Goal: Information Seeking & Learning: Learn about a topic

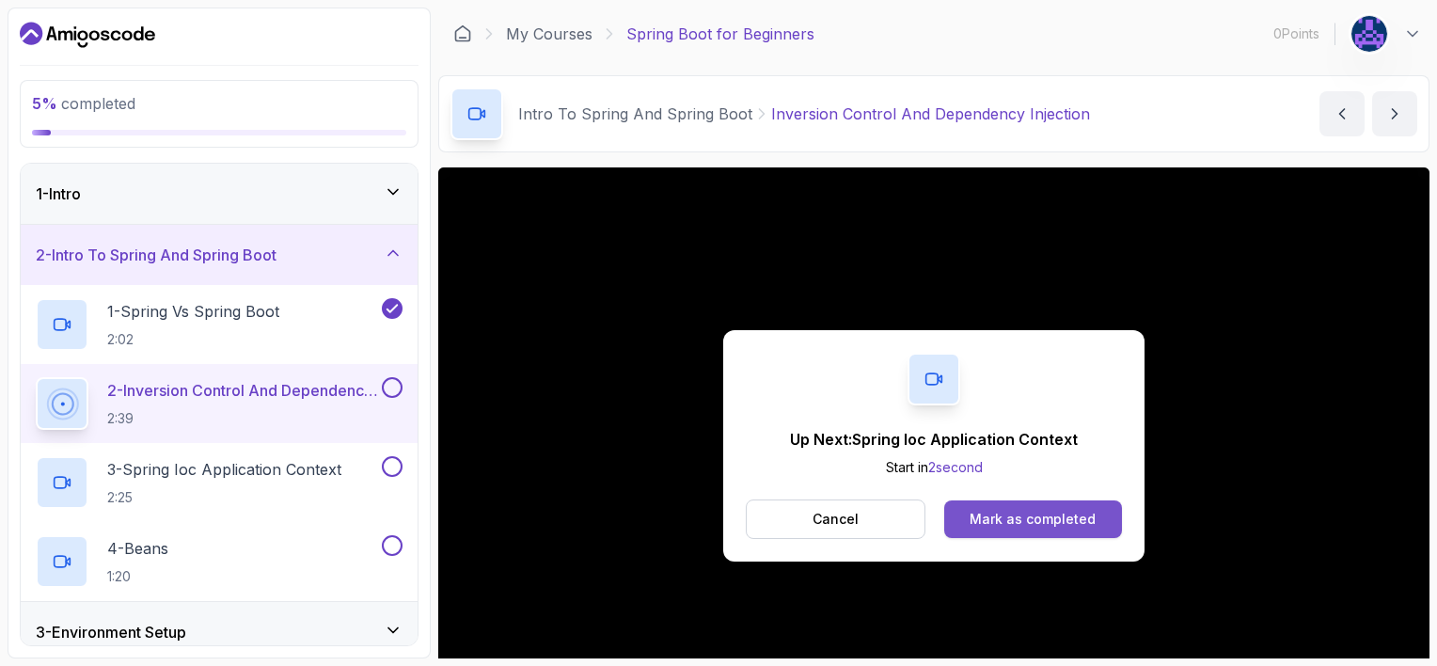
click at [715, 519] on div "Mark as completed" at bounding box center [1032, 519] width 126 height 19
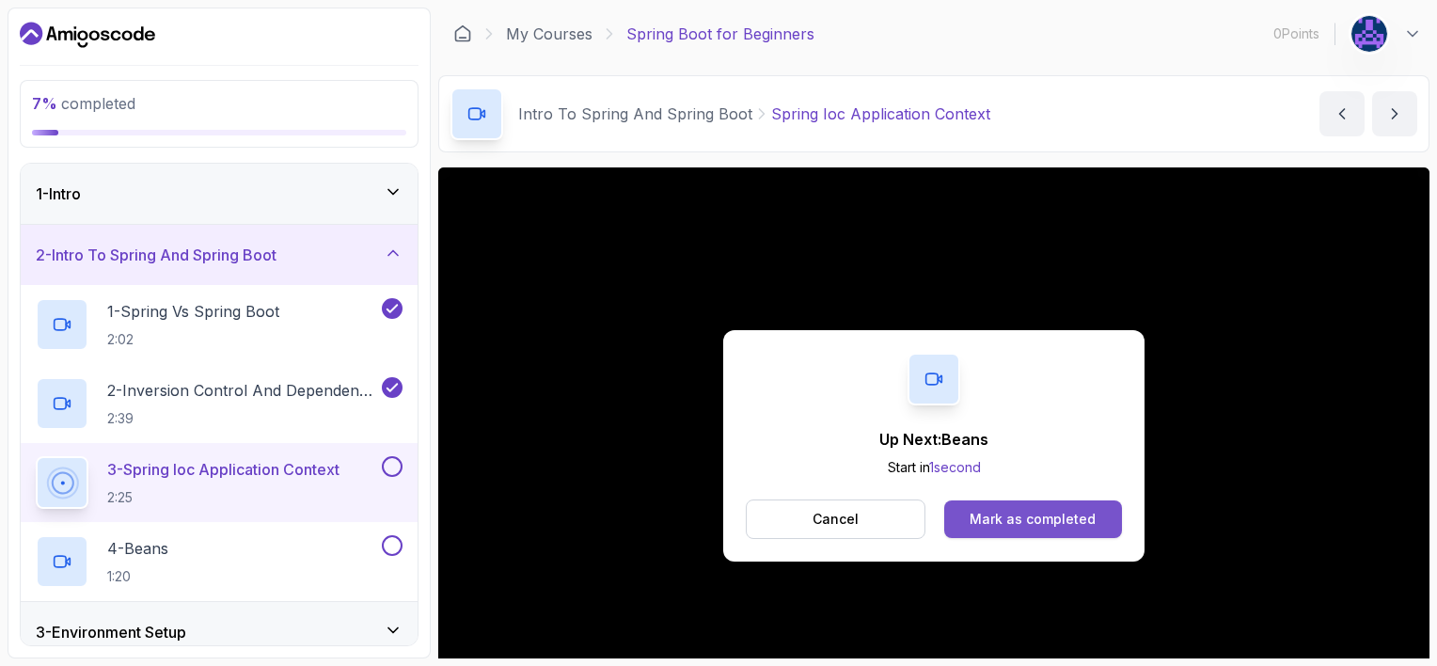
click at [715, 520] on div "Mark as completed" at bounding box center [1032, 519] width 126 height 19
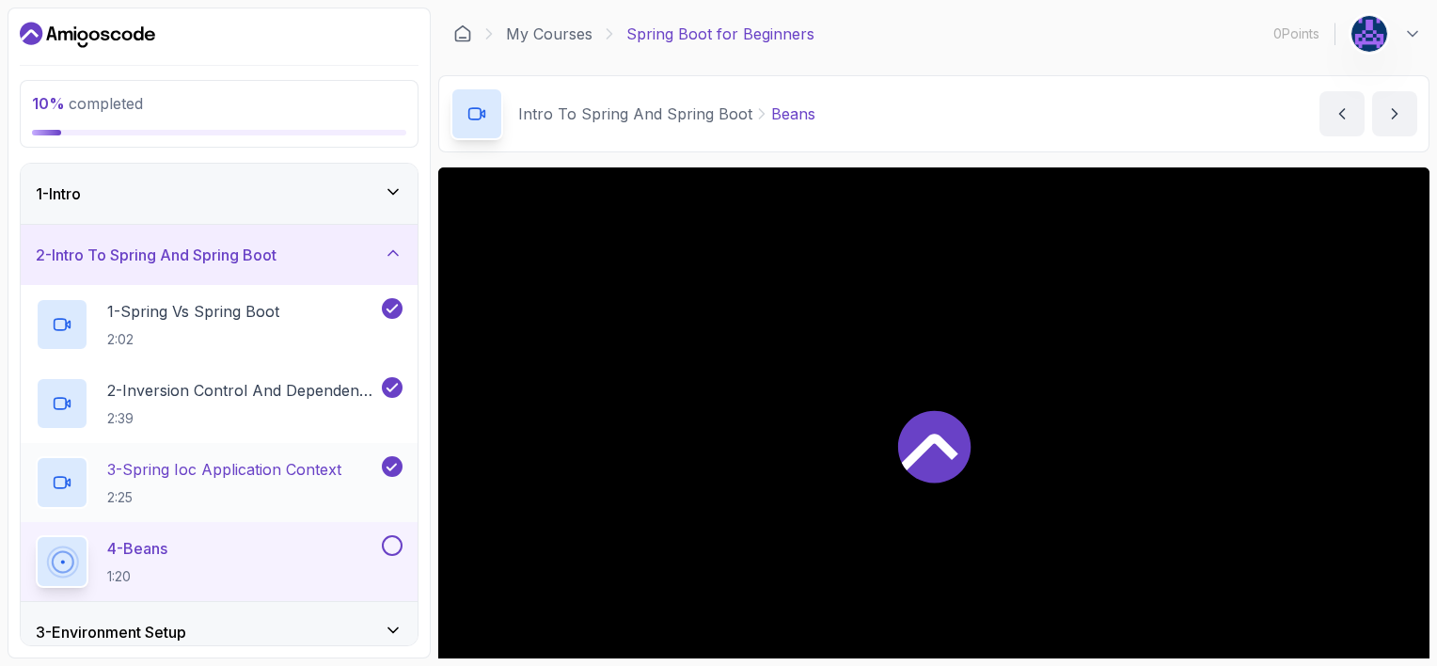
click at [291, 478] on p "3 - Spring Ioc Application Context" at bounding box center [224, 469] width 234 height 23
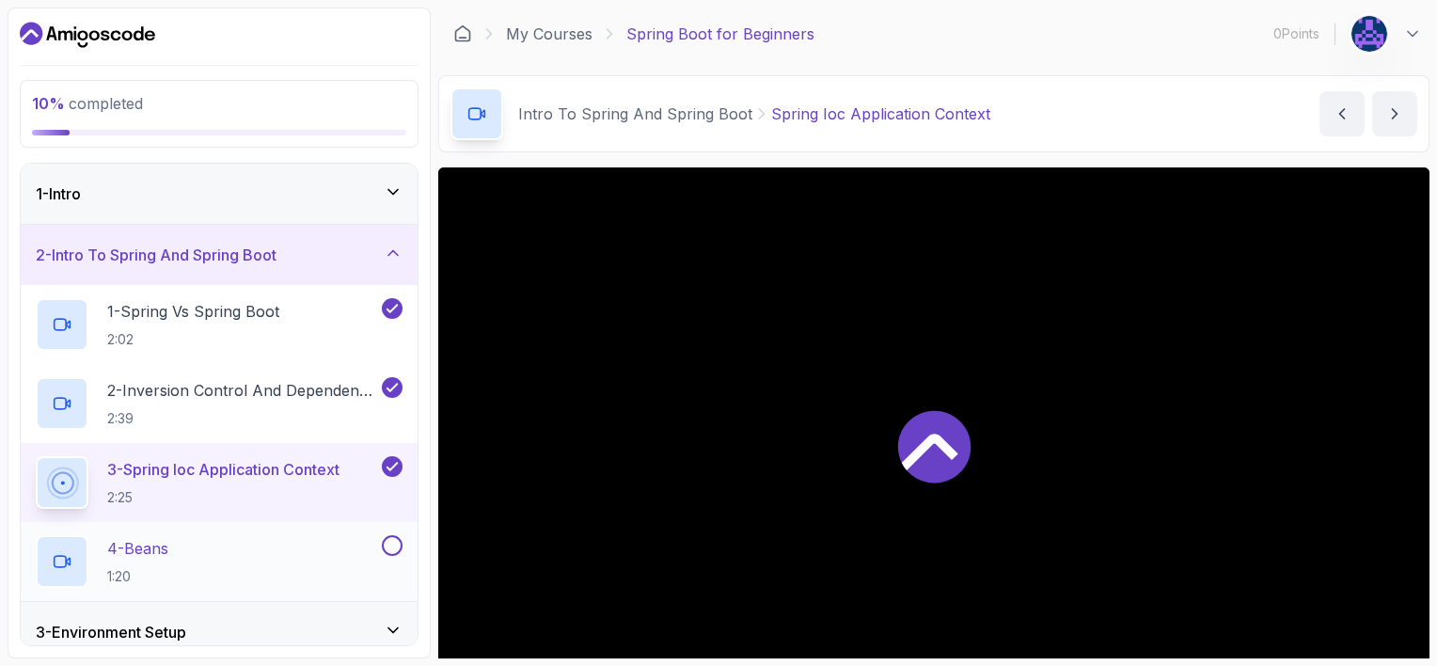
click at [297, 557] on div "4 - Beans 1:20" at bounding box center [207, 561] width 342 height 53
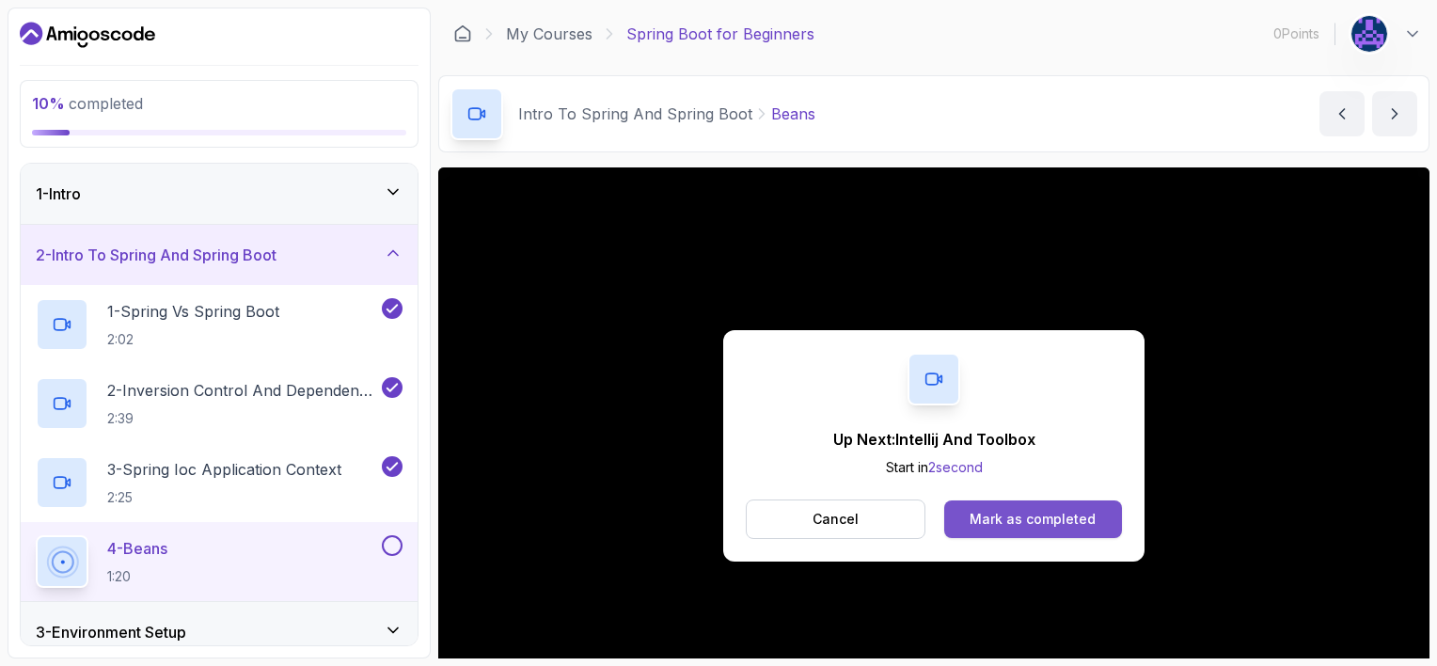
click at [715, 510] on div "Mark as completed" at bounding box center [1032, 519] width 126 height 19
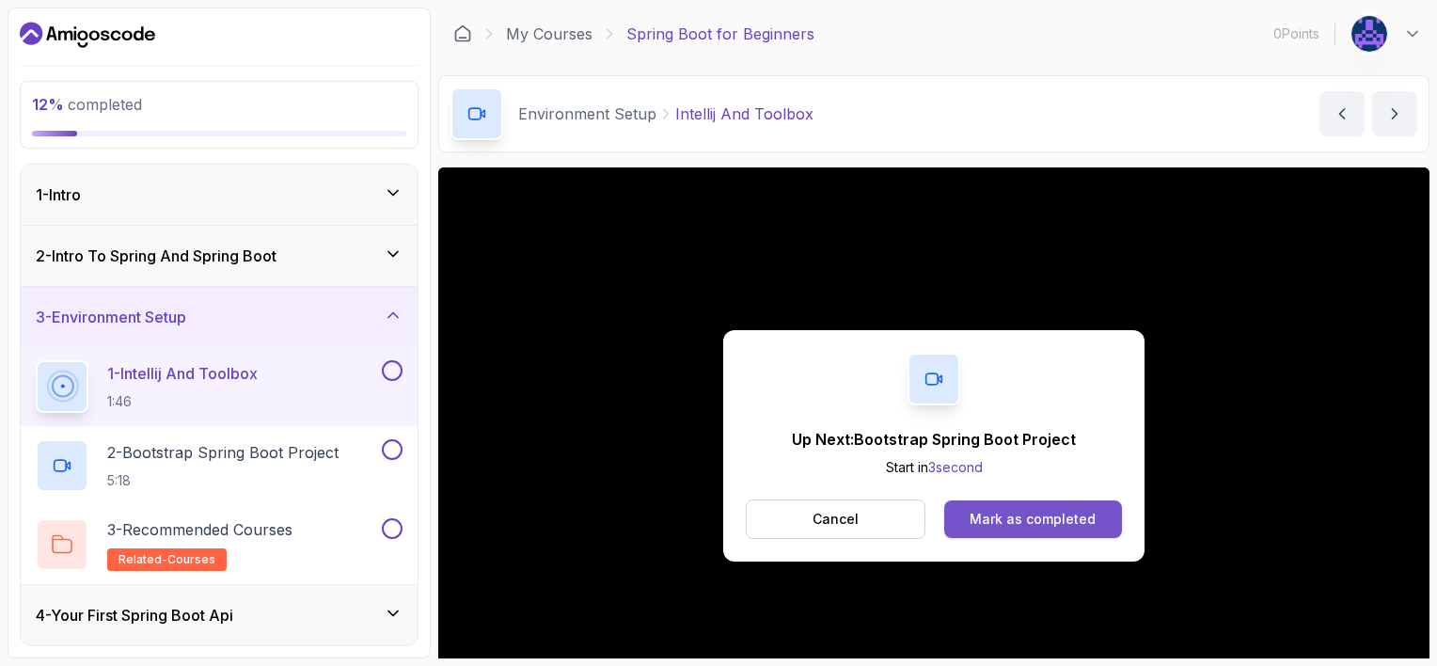
click at [715, 521] on div "Mark as completed" at bounding box center [1032, 519] width 126 height 19
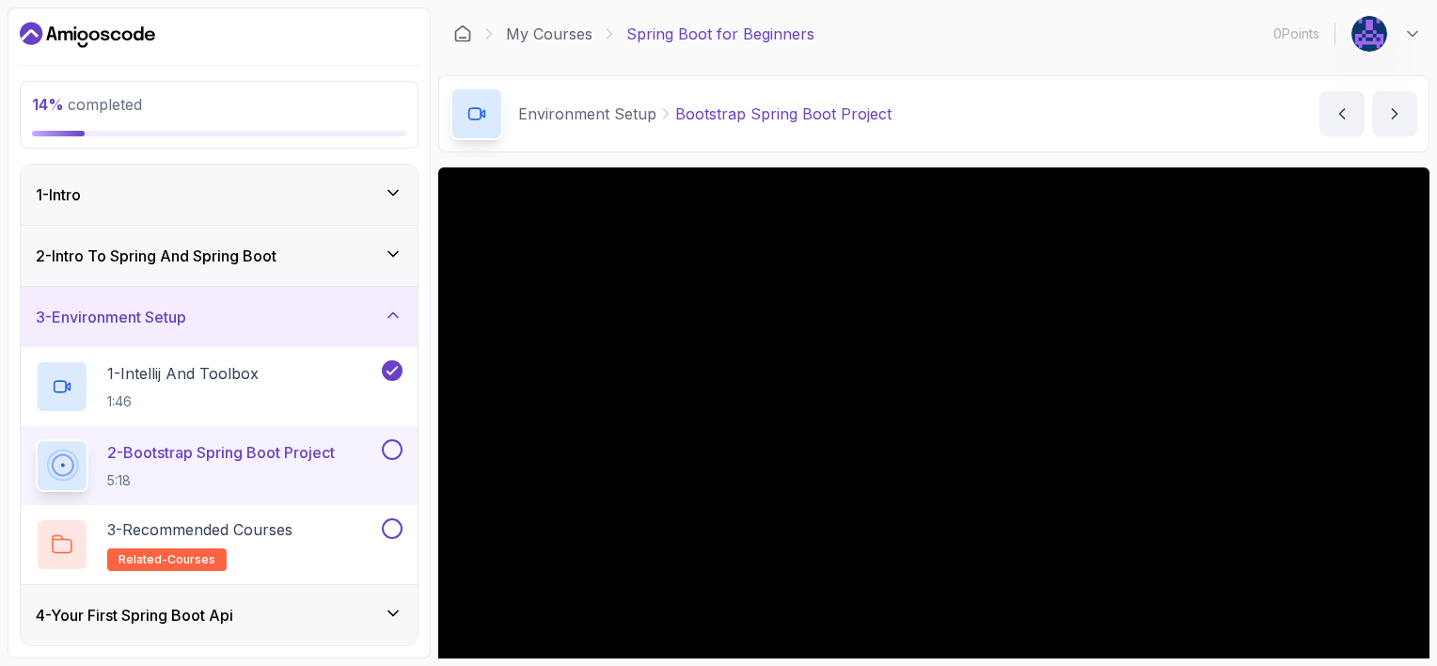
click at [293, 462] on p "2 - Bootstrap Spring Boot Project" at bounding box center [221, 452] width 228 height 23
click at [306, 488] on p "5:18" at bounding box center [221, 480] width 228 height 19
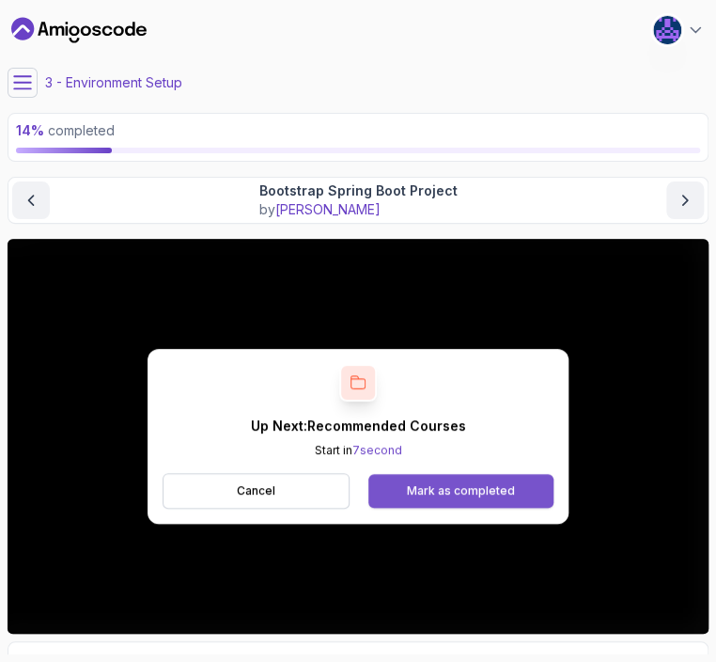
click at [450, 486] on div "Mark as completed" at bounding box center [461, 490] width 108 height 15
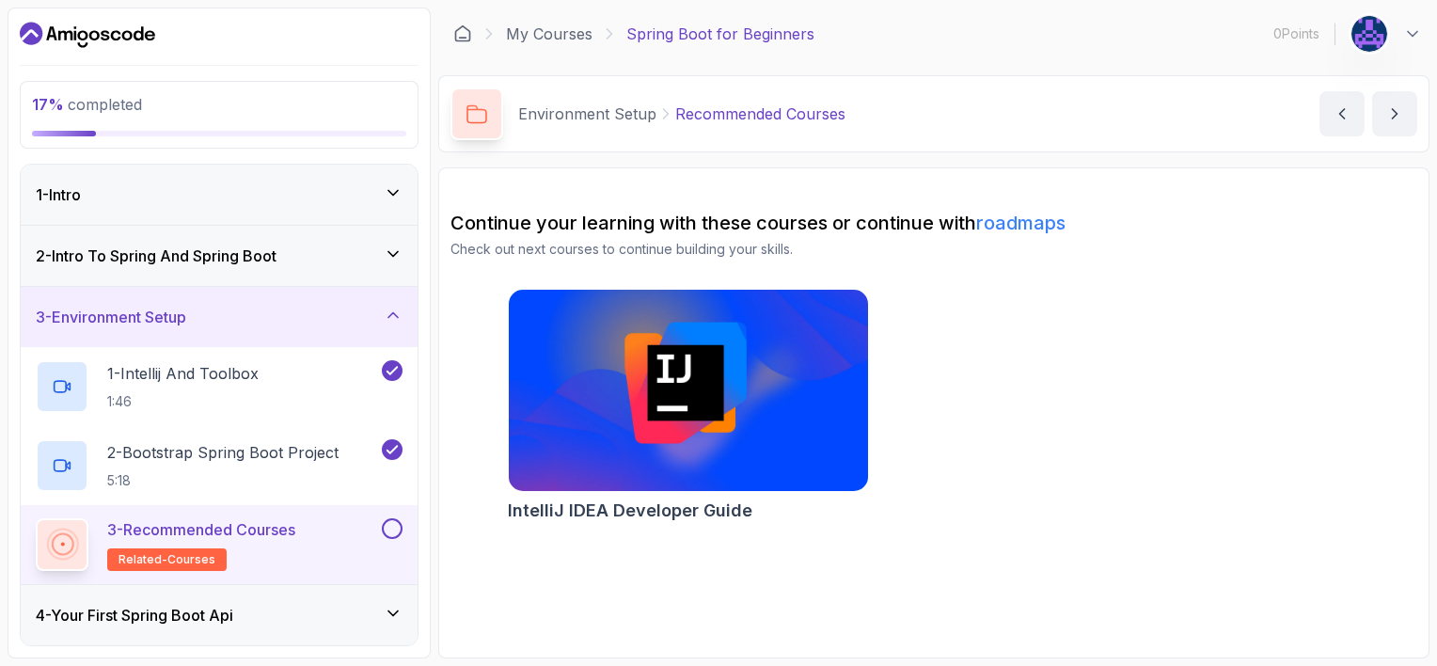
click at [274, 542] on h2 "3 - Recommended Courses related-courses" at bounding box center [201, 544] width 188 height 53
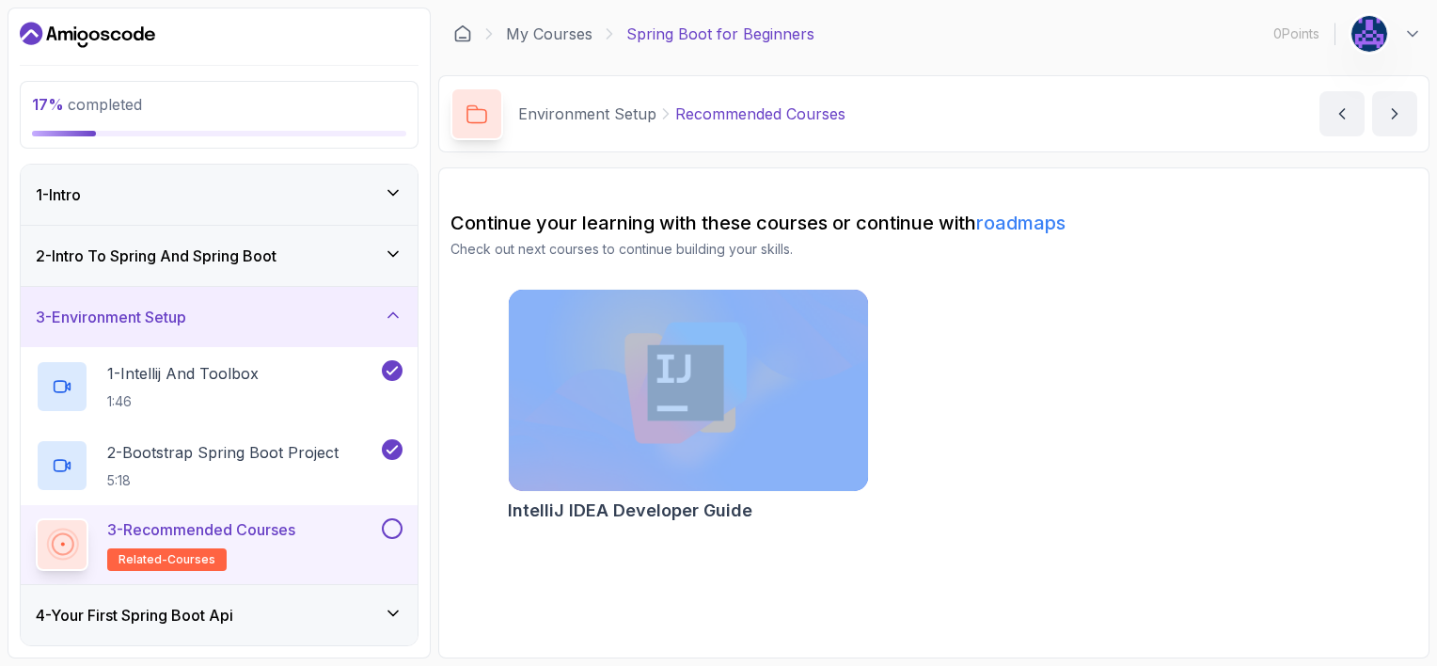
drag, startPoint x: 436, startPoint y: 424, endPoint x: 440, endPoint y: 507, distance: 82.8
click at [440, 507] on div "17 % completed 1 - Intro 2 - Intro To Spring And Spring Boot 3 - Environment Se…" at bounding box center [719, 333] width 1422 height 651
click at [392, 526] on button at bounding box center [392, 528] width 21 height 21
click at [396, 611] on icon at bounding box center [392, 612] width 9 height 5
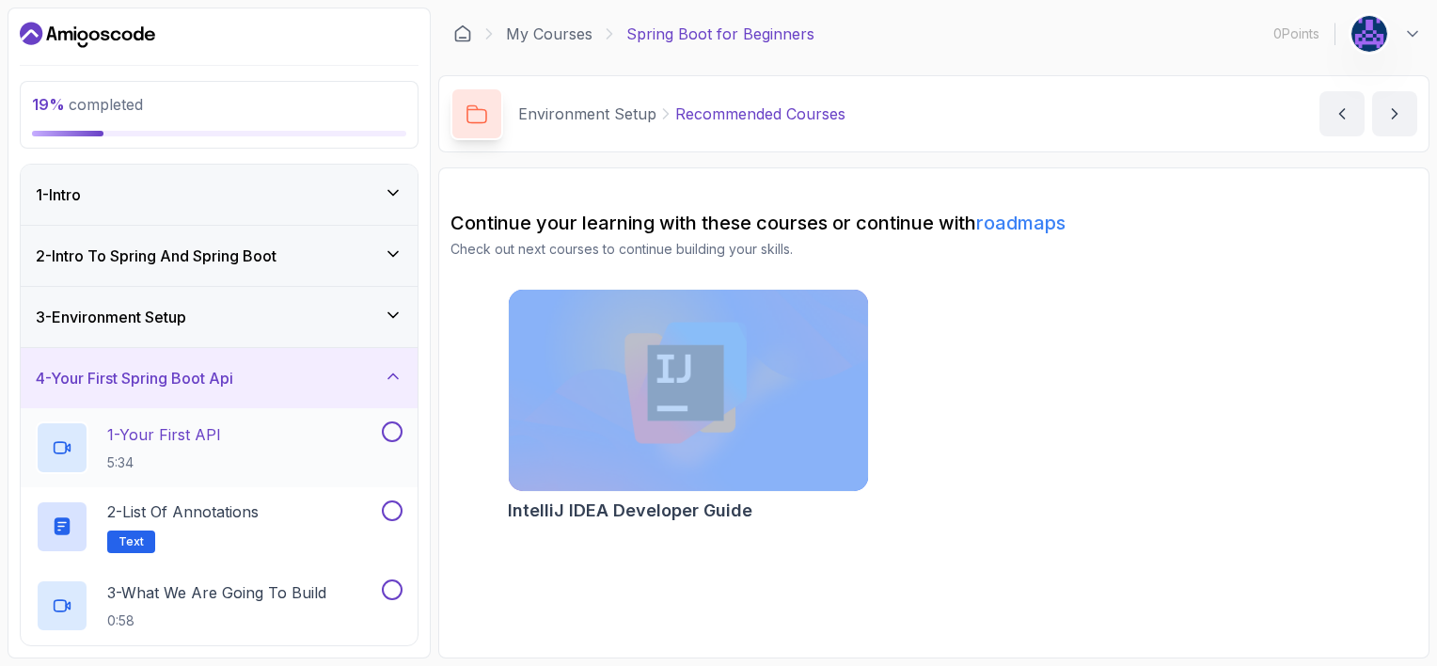
click at [317, 444] on div "1 - Your First API 5:34" at bounding box center [207, 447] width 342 height 53
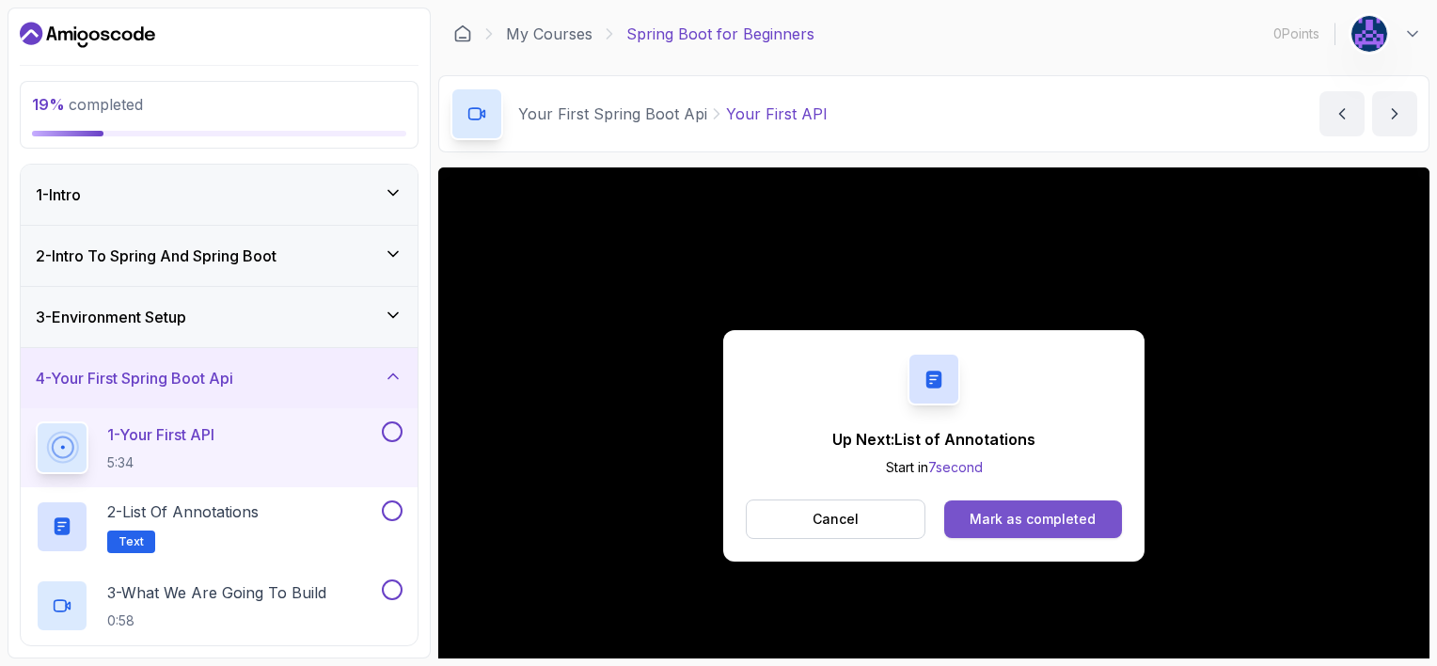
click at [715, 531] on button "Mark as completed" at bounding box center [1033, 519] width 178 height 38
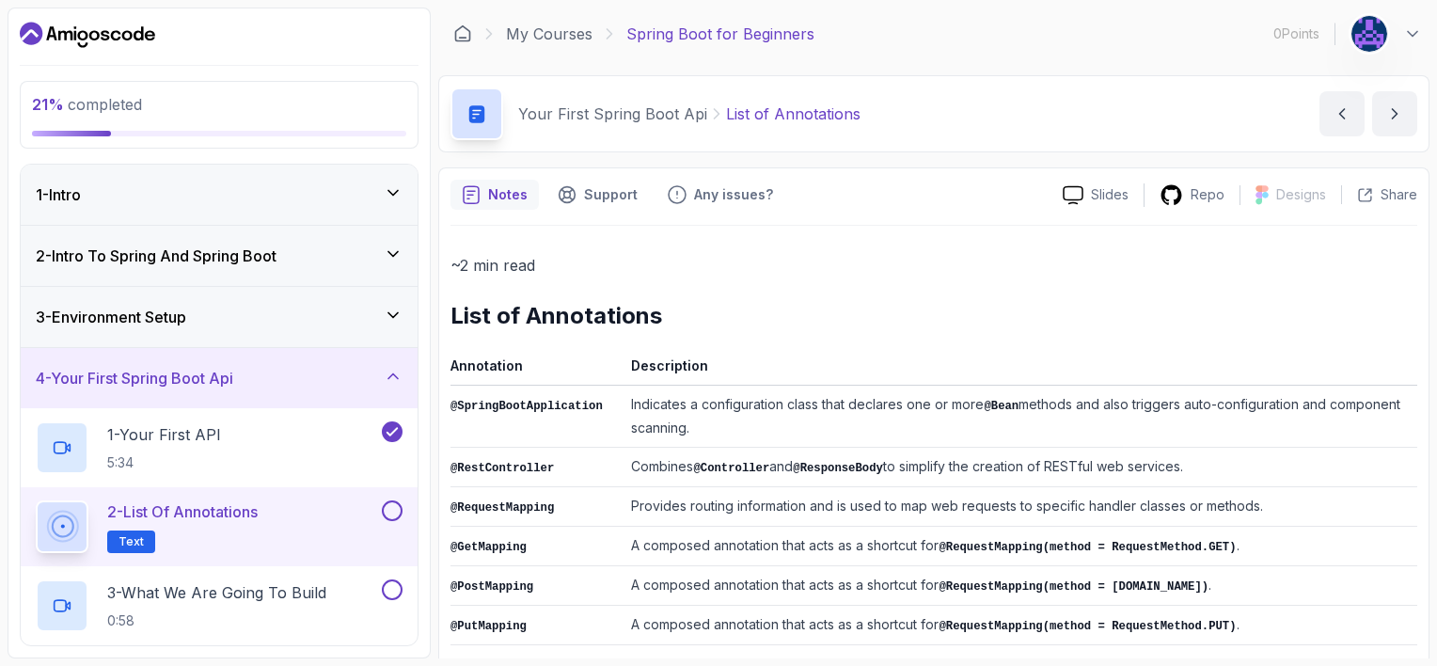
click at [258, 518] on p "2 - List of Annotations" at bounding box center [182, 511] width 150 height 23
click at [282, 511] on div "2 - List of Annotations Text" at bounding box center [207, 526] width 342 height 53
click at [715, 322] on h2 "List of Annotations" at bounding box center [933, 316] width 967 height 30
click at [715, 496] on td "Provides routing information and is used to map web requests to specific handle…" at bounding box center [1020, 506] width 794 height 39
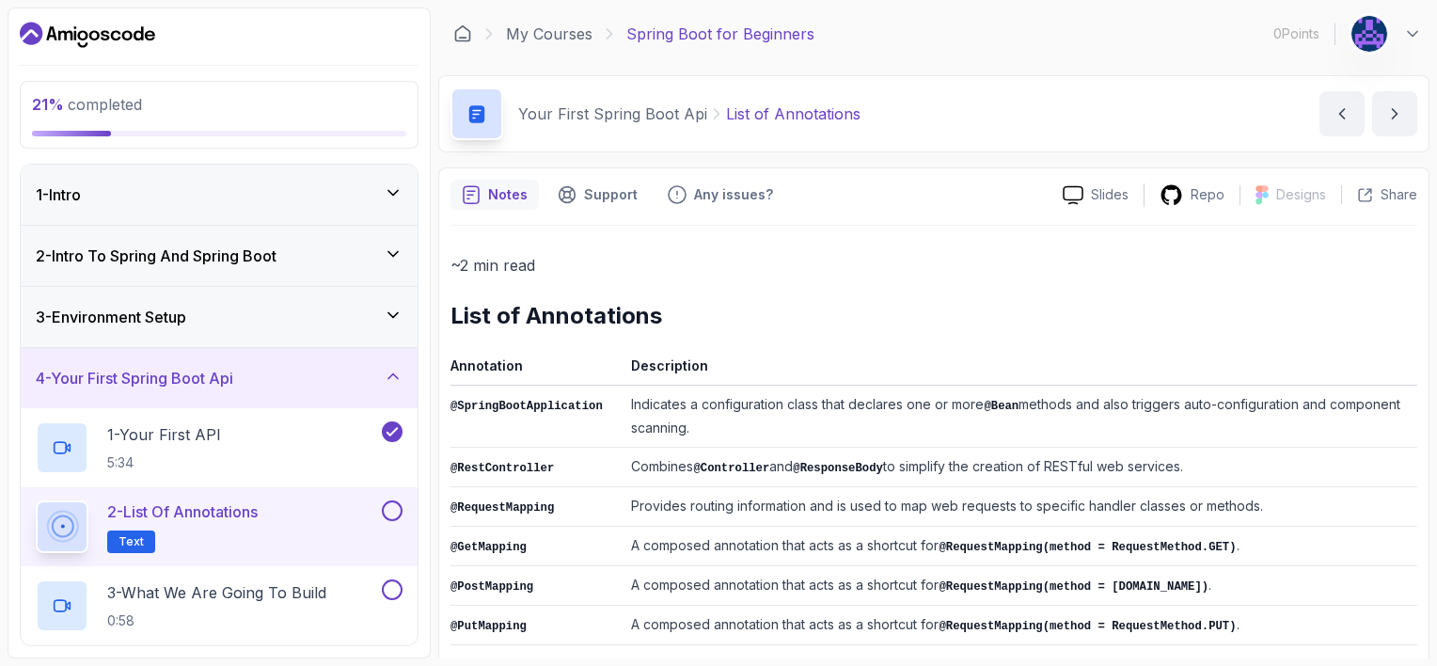
click at [393, 515] on button at bounding box center [392, 510] width 21 height 21
click at [234, 603] on h2 "3 - What We Are Going To Build 0:58" at bounding box center [216, 605] width 219 height 49
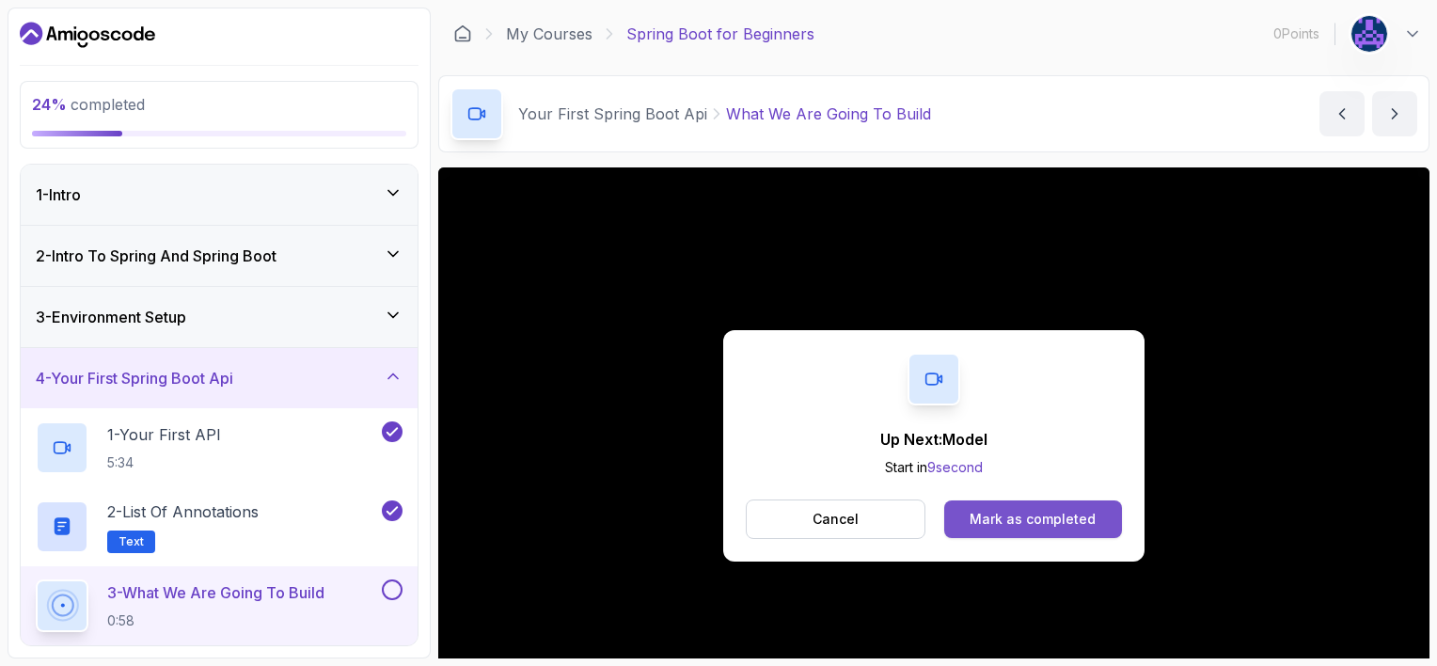
click at [715, 523] on div "Mark as completed" at bounding box center [1032, 519] width 126 height 19
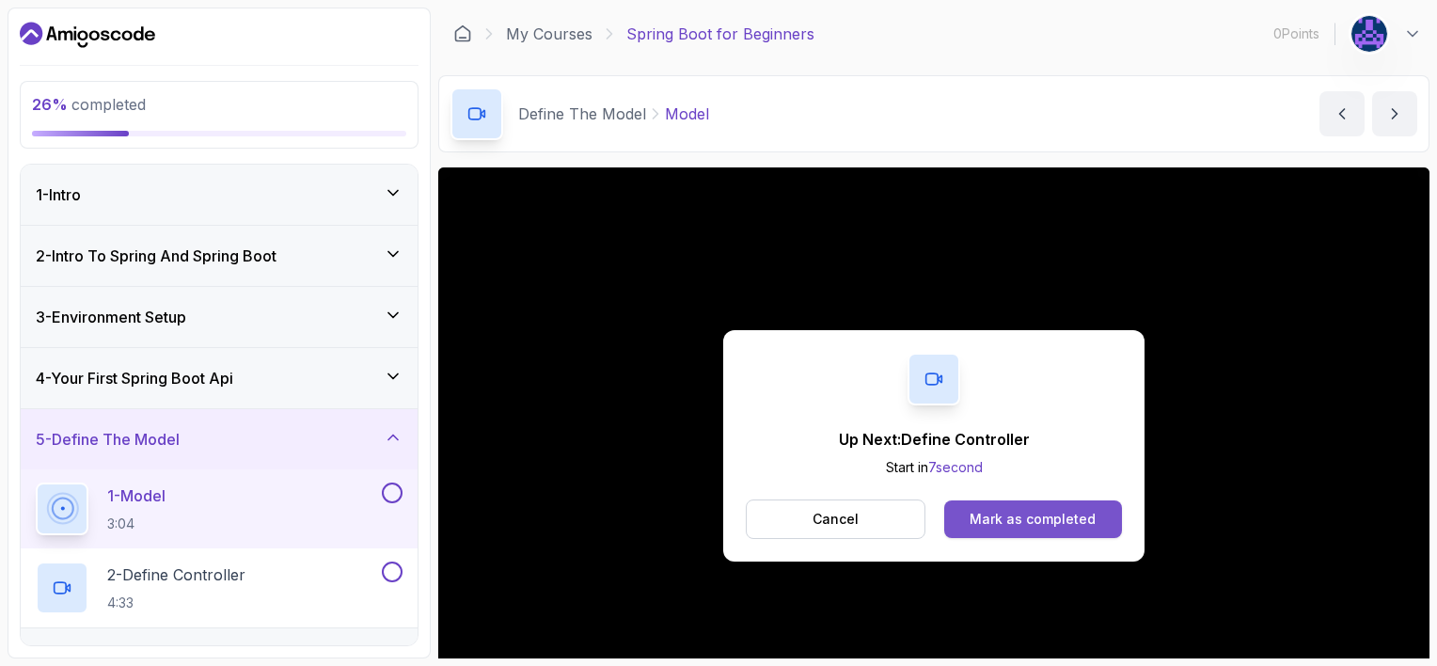
click at [715, 519] on div "Mark as completed" at bounding box center [1032, 519] width 126 height 19
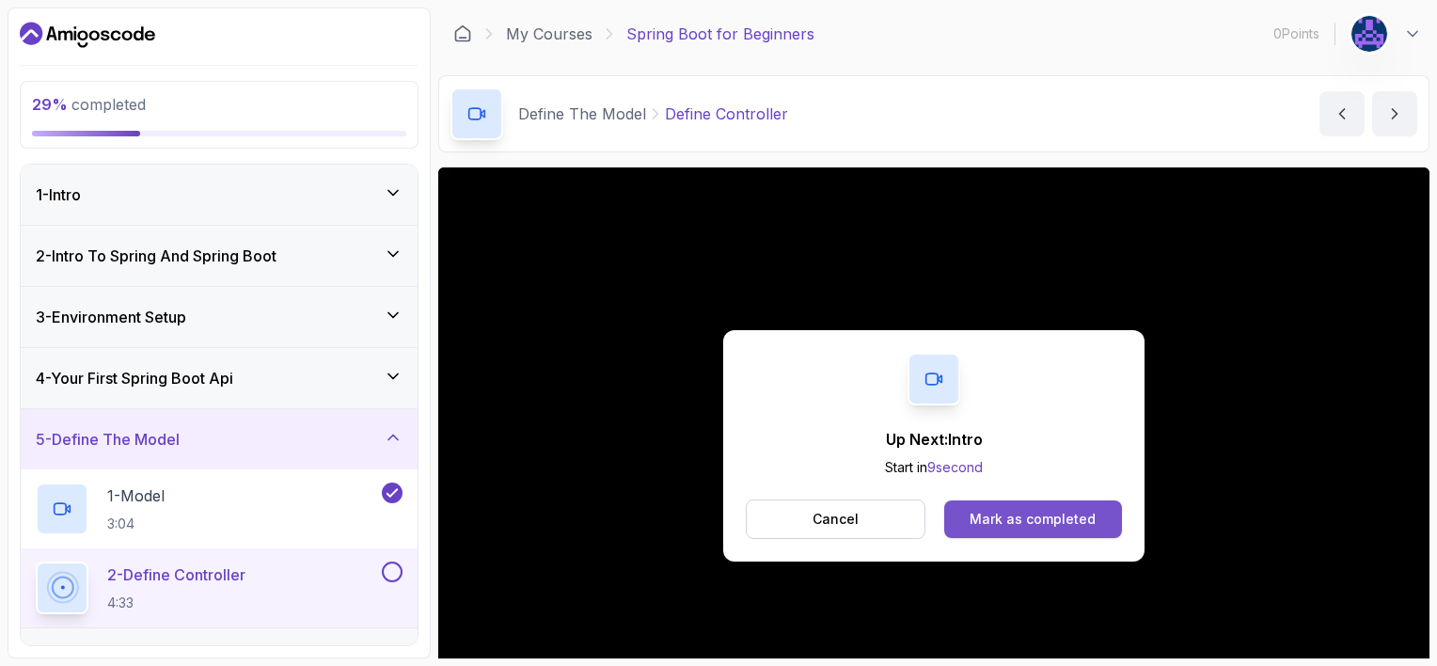
click at [715, 523] on div "Mark as completed" at bounding box center [1032, 519] width 126 height 19
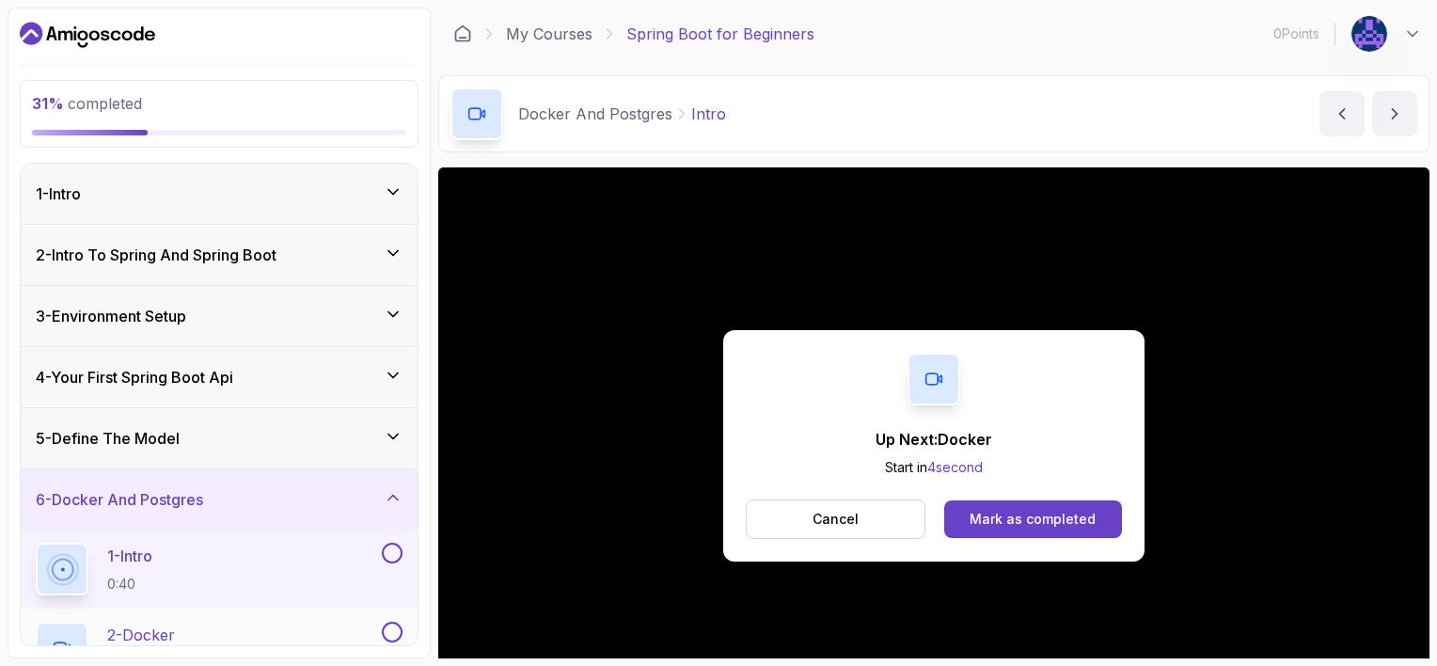
click at [290, 629] on div "2 - Docker 2:17" at bounding box center [207, 647] width 342 height 53
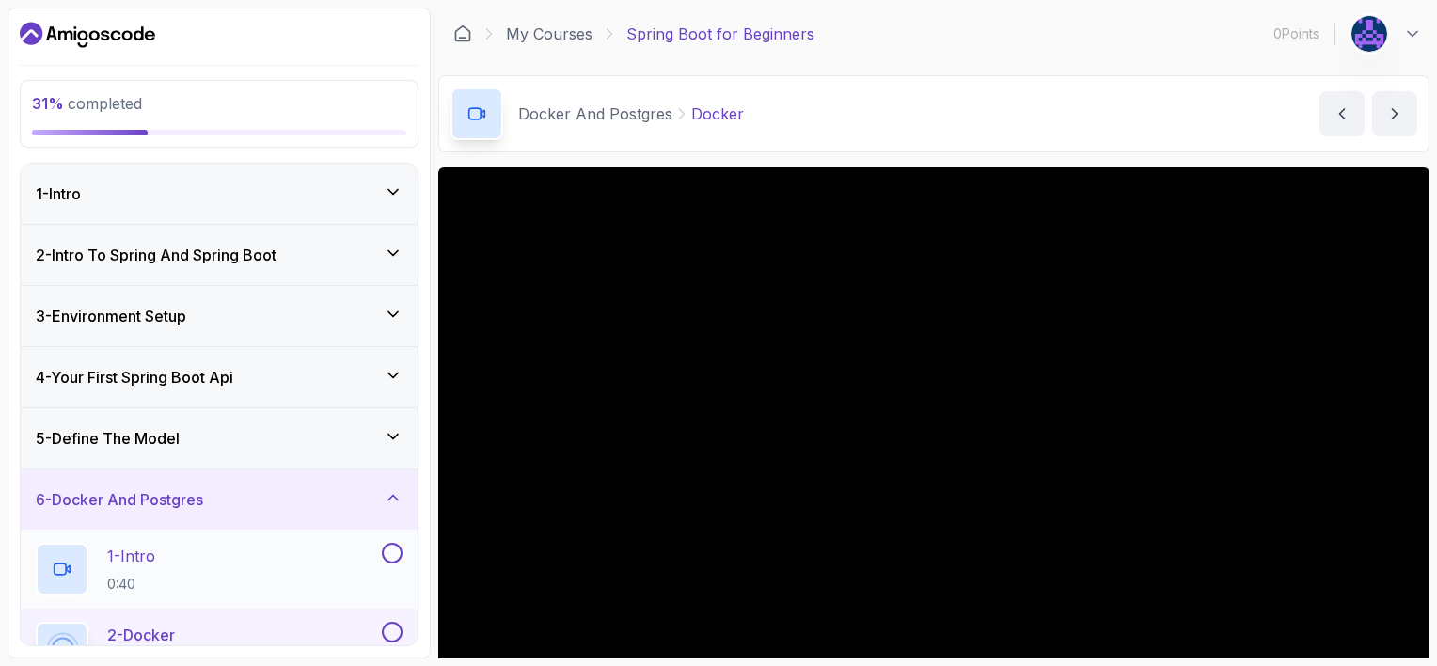
click at [291, 562] on div "1 - Intro 0:40" at bounding box center [207, 568] width 342 height 53
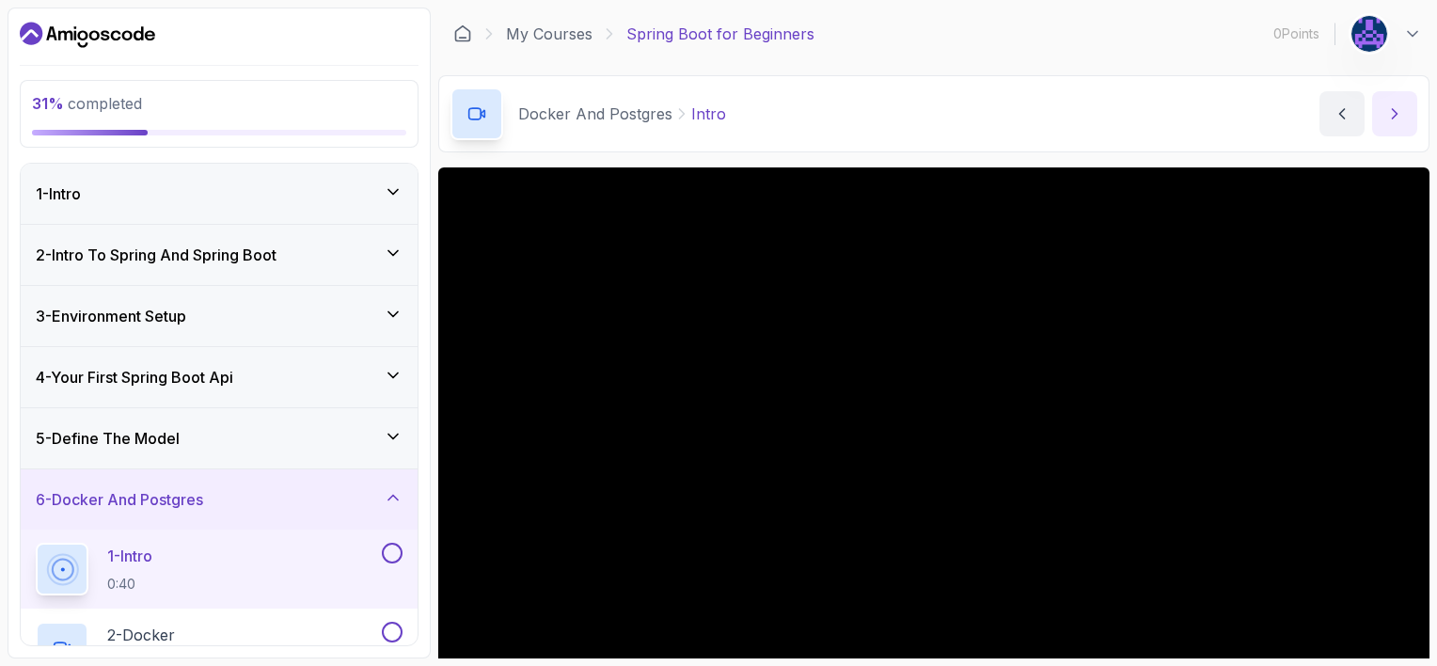
click at [715, 121] on icon "next content" at bounding box center [1394, 113] width 19 height 19
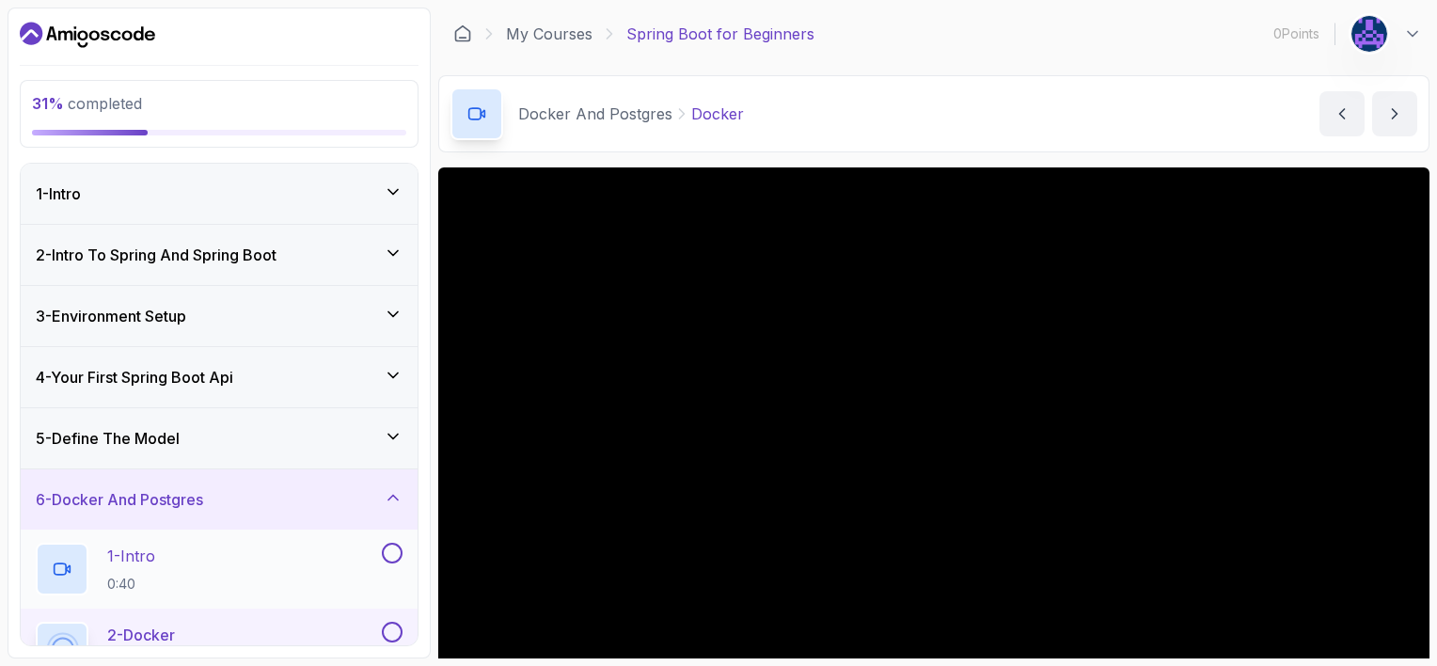
click at [165, 581] on div "1 - Intro 0:40" at bounding box center [207, 568] width 342 height 53
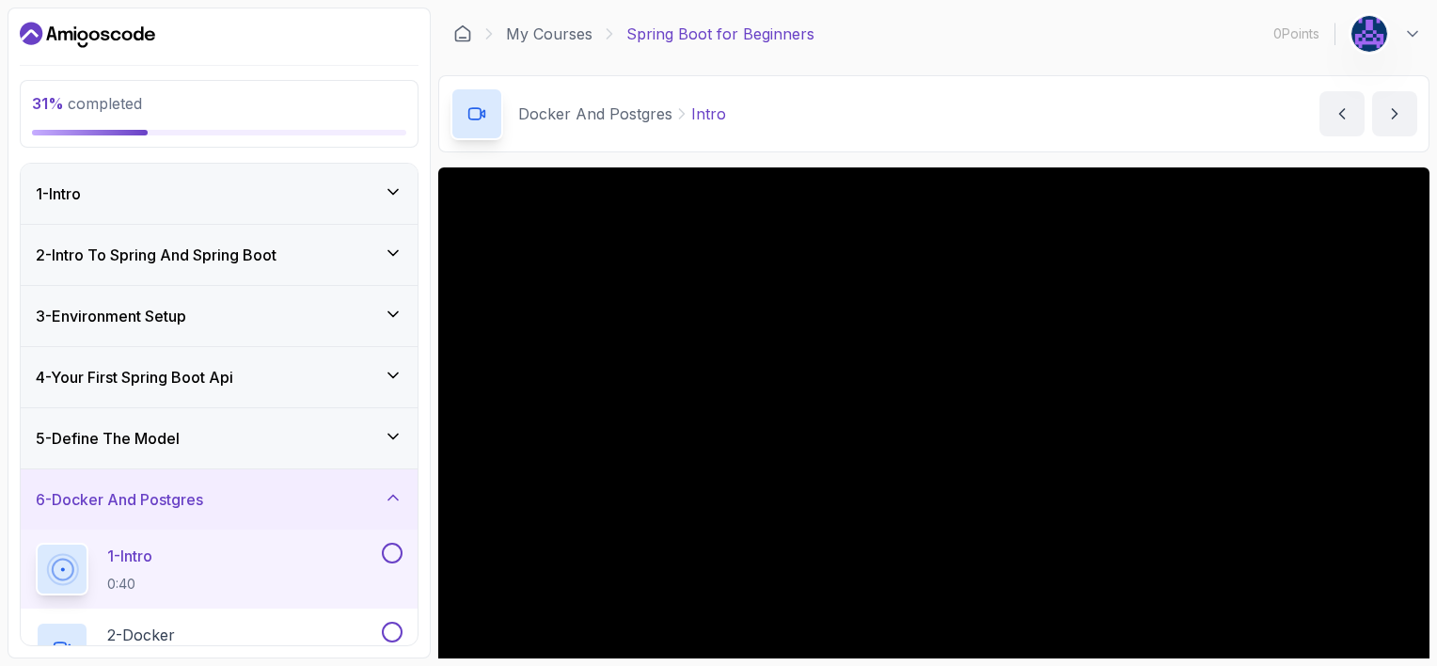
click at [388, 440] on icon at bounding box center [393, 436] width 19 height 19
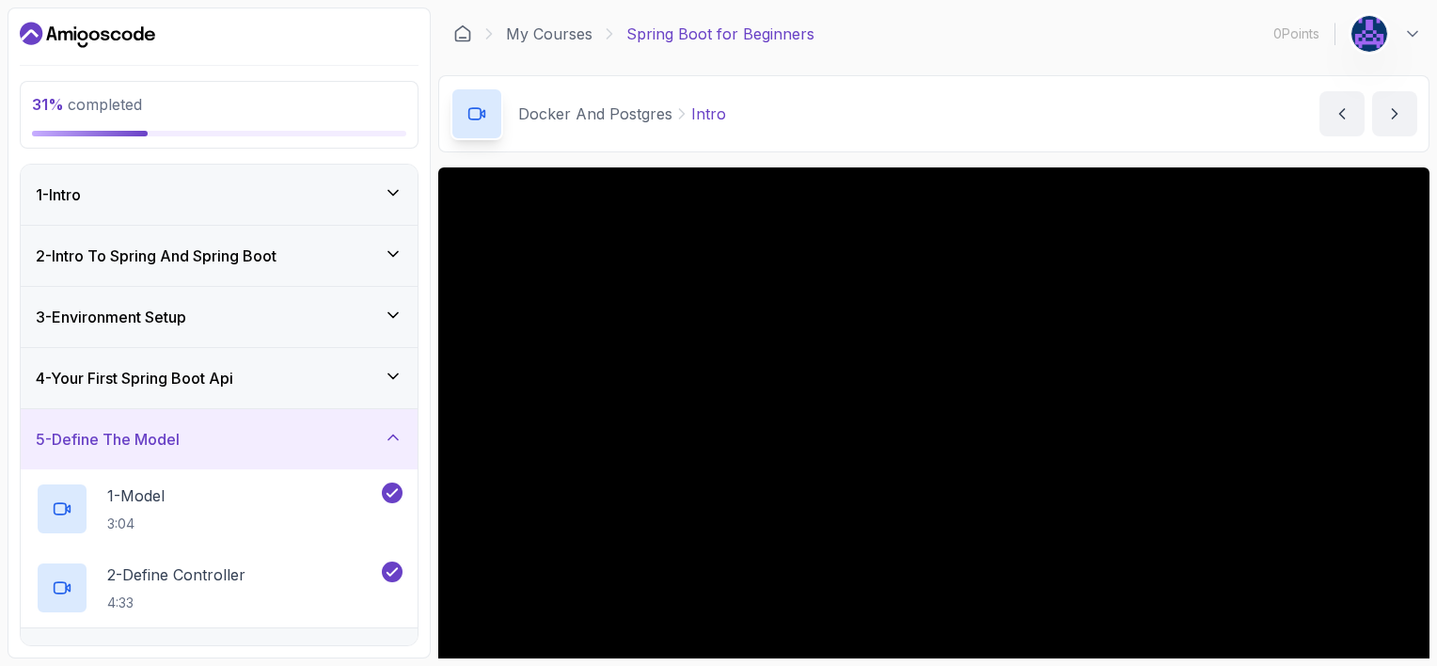
click at [388, 440] on icon at bounding box center [393, 437] width 19 height 19
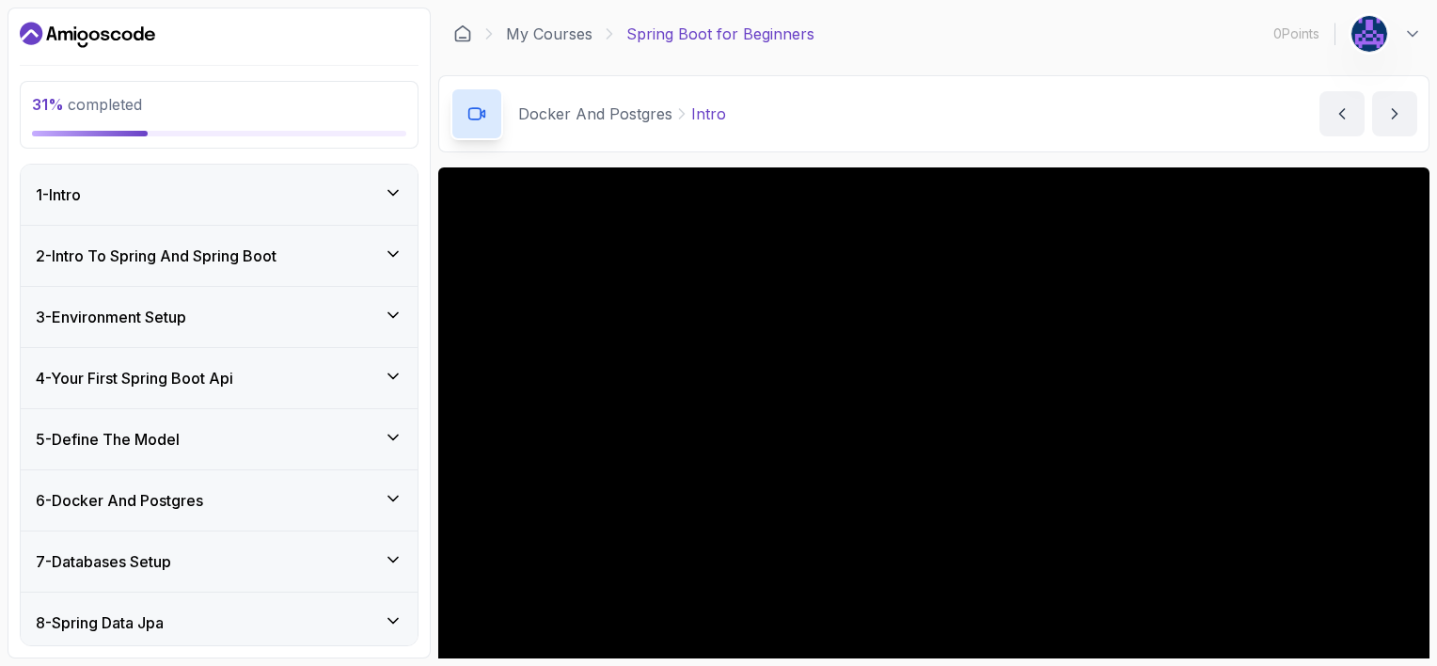
click at [389, 441] on icon at bounding box center [393, 437] width 19 height 19
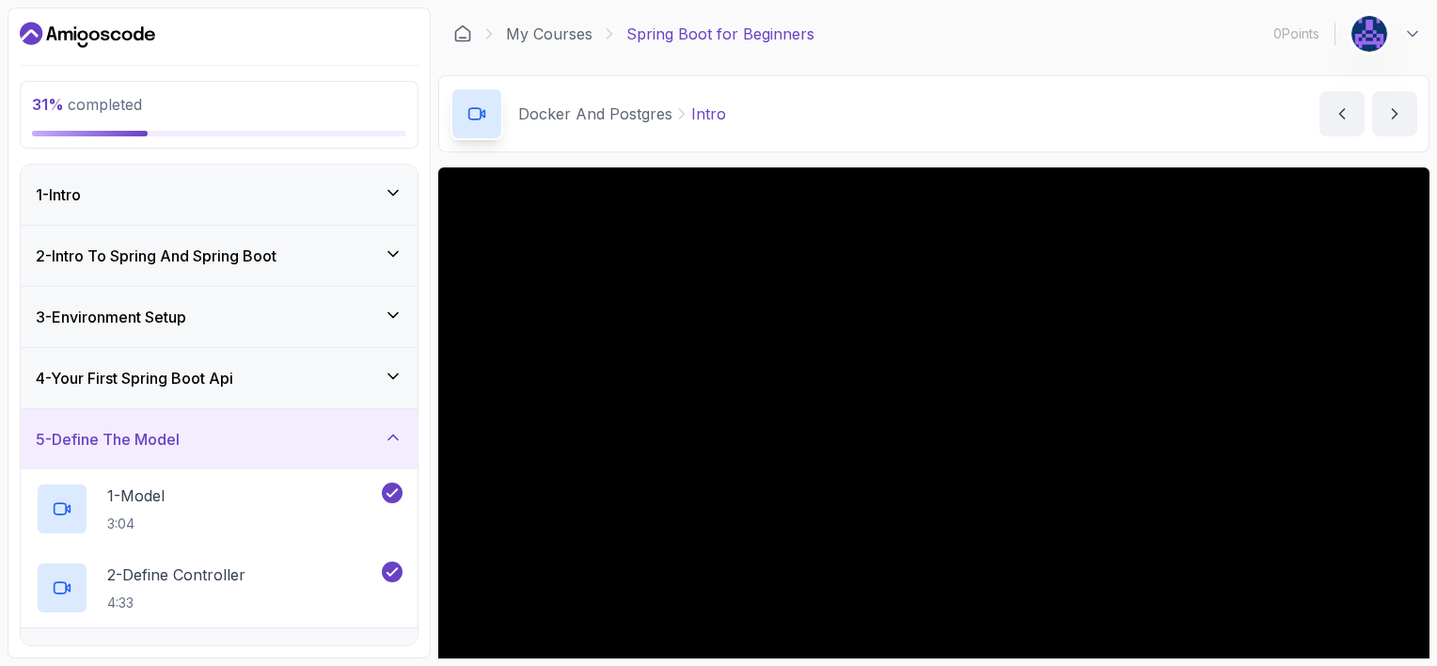
click at [389, 441] on icon at bounding box center [393, 437] width 19 height 19
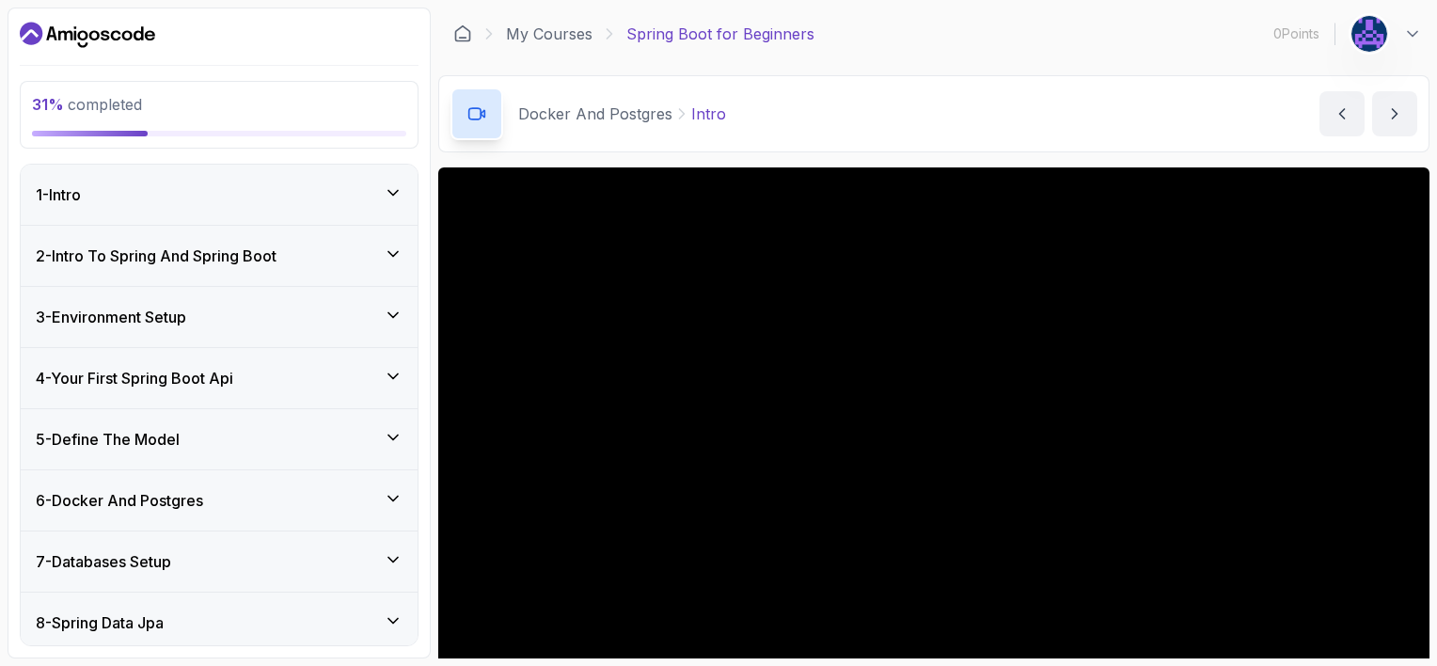
click at [394, 507] on div "6 - Docker And Postgres" at bounding box center [219, 500] width 367 height 23
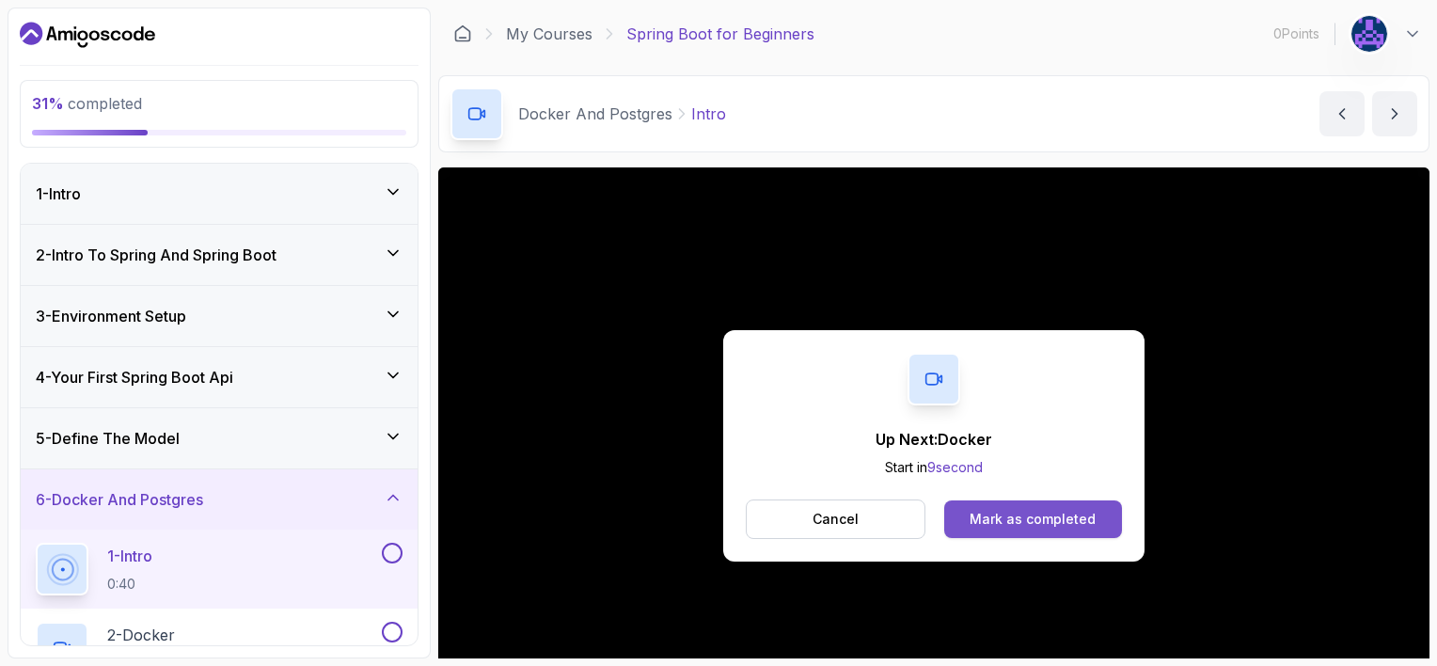
click at [715, 520] on div "Mark as completed" at bounding box center [1032, 519] width 126 height 19
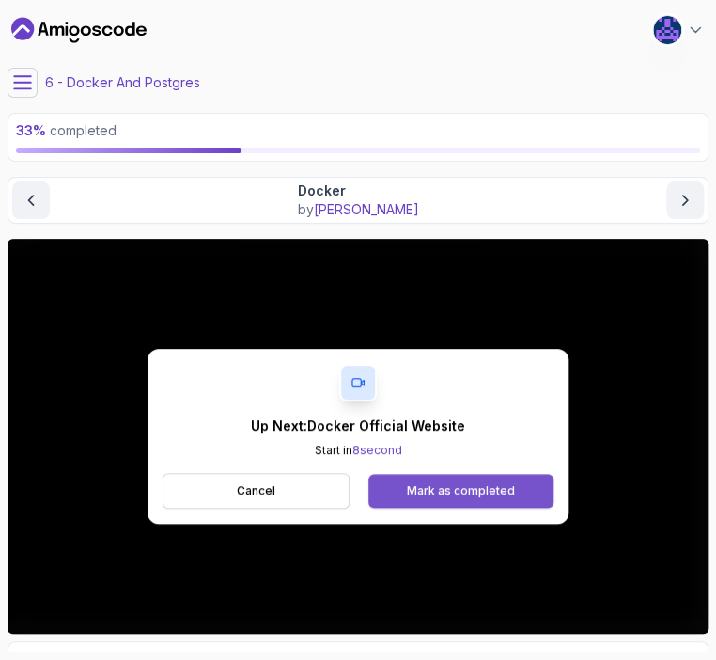
click at [421, 486] on div "Mark as completed" at bounding box center [461, 490] width 108 height 15
click at [407, 487] on button "Mark as completed" at bounding box center [461, 491] width 185 height 34
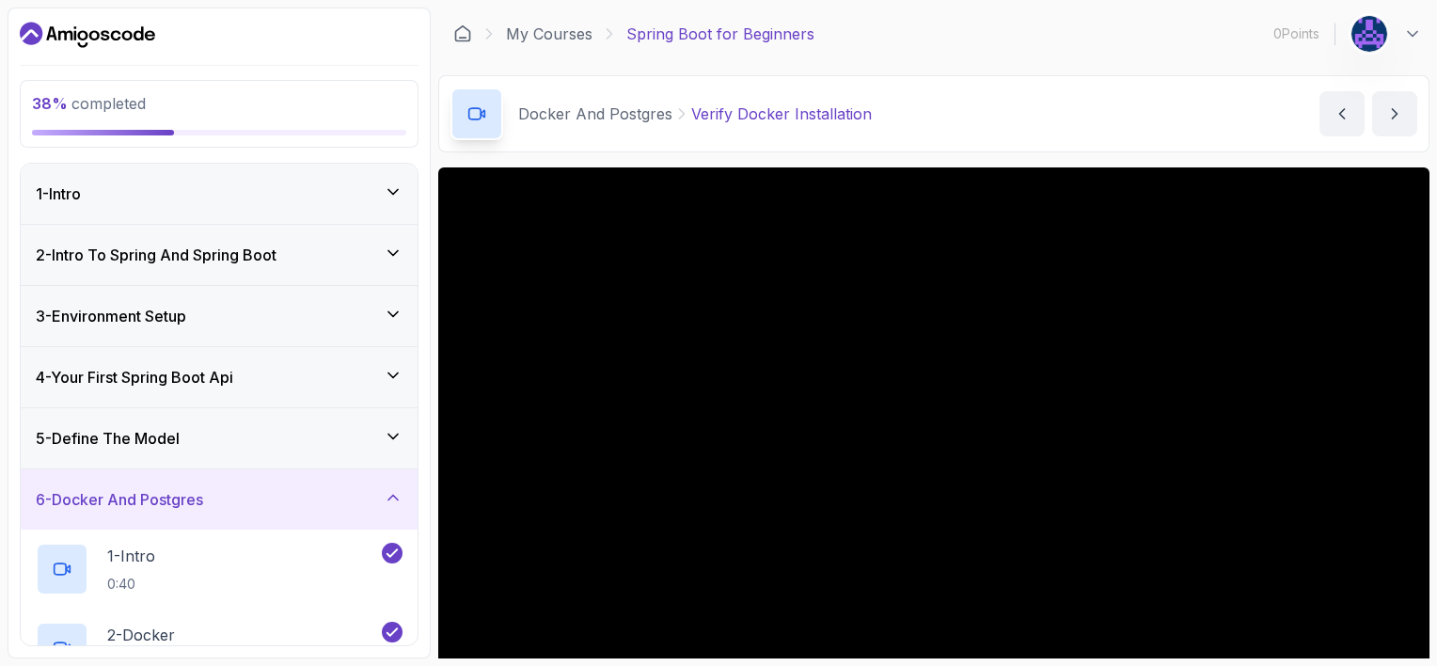
click at [391, 500] on icon at bounding box center [393, 497] width 19 height 19
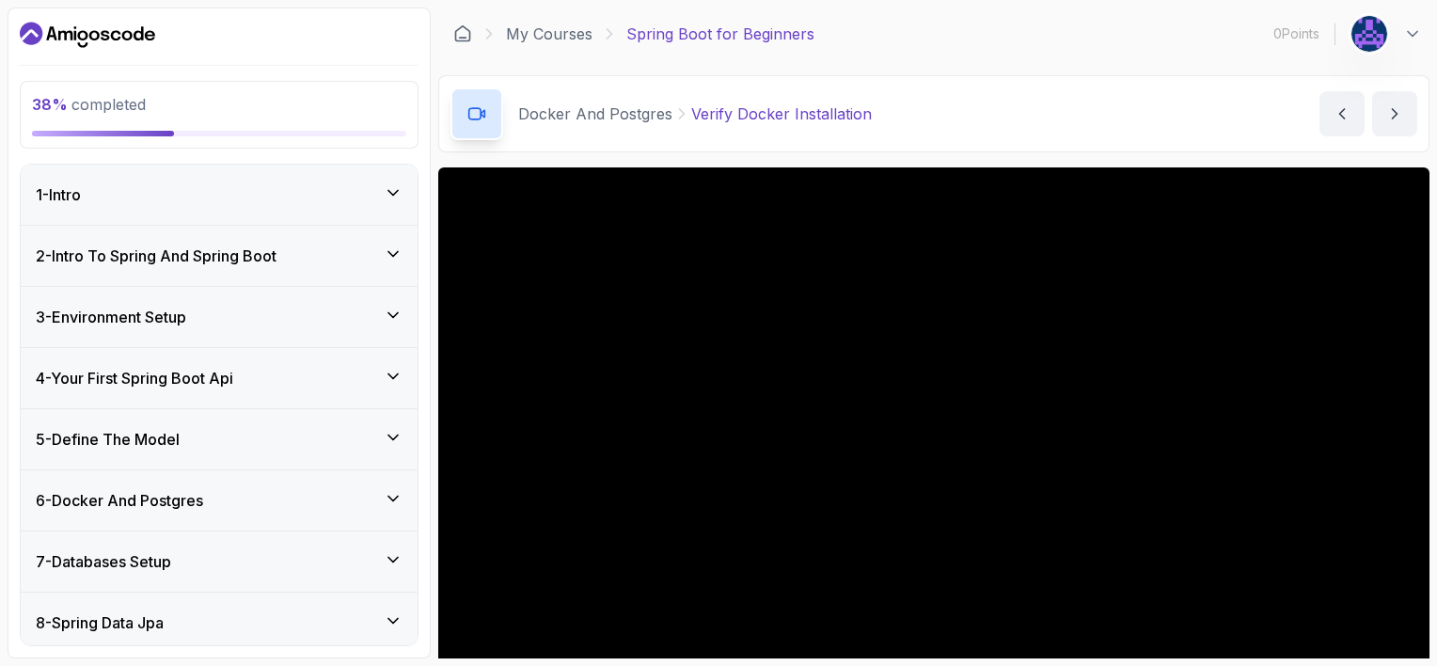
click at [390, 566] on div "7 - Databases Setup" at bounding box center [219, 561] width 367 height 23
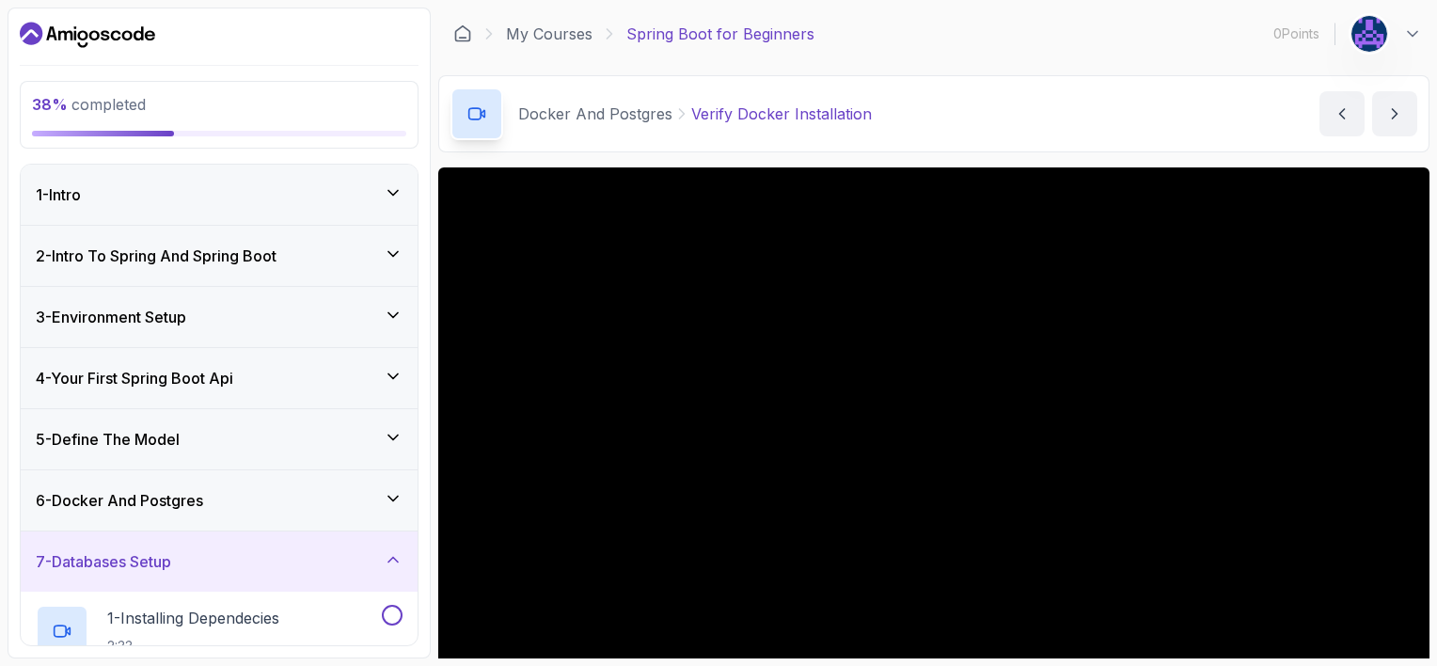
click at [402, 495] on icon at bounding box center [393, 498] width 19 height 19
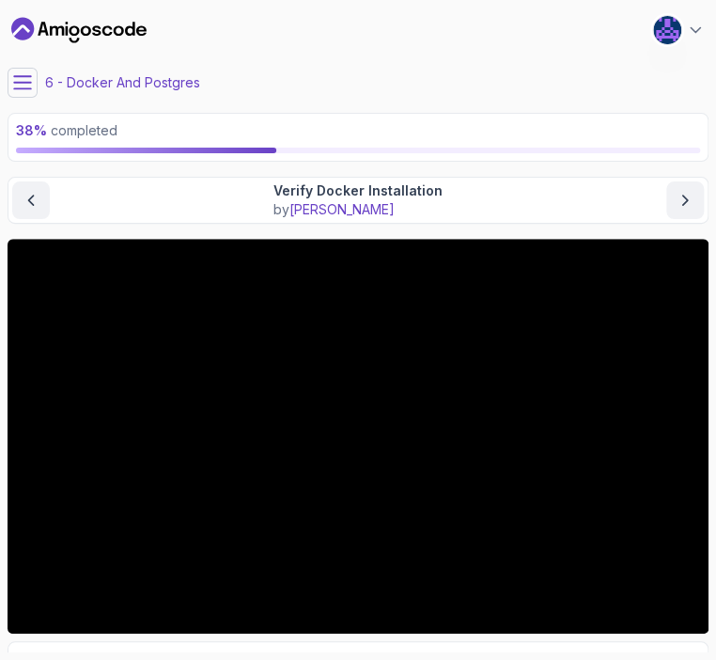
click at [30, 91] on icon at bounding box center [22, 82] width 19 height 19
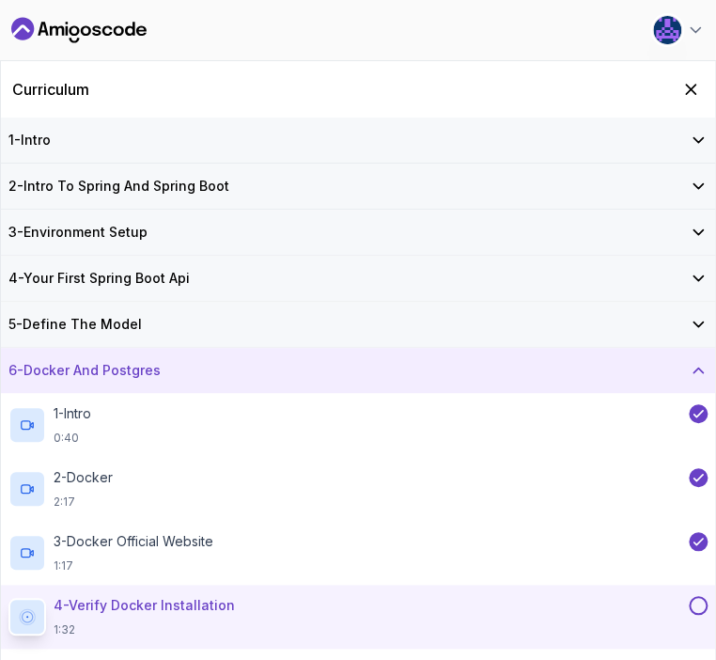
click at [514, 633] on div "4 - Verify Docker Installation 1:32" at bounding box center [346, 616] width 677 height 41
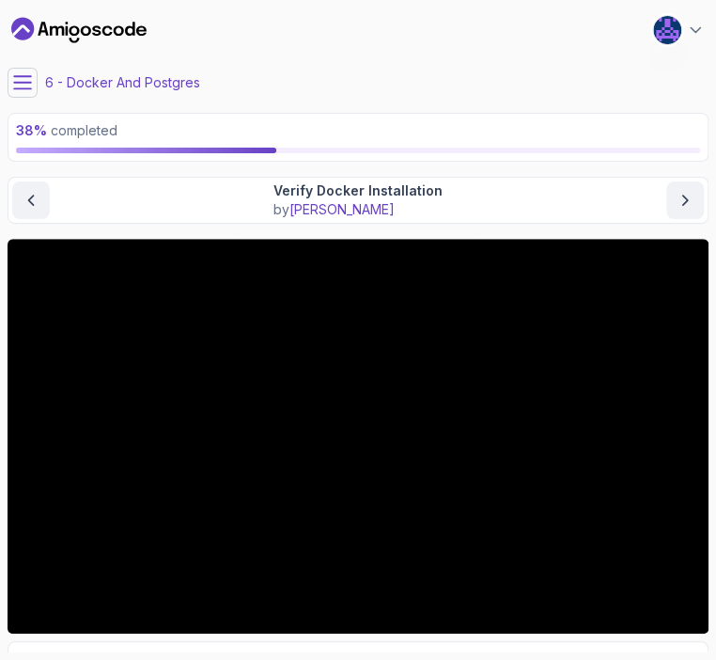
click at [26, 80] on icon at bounding box center [22, 82] width 19 height 19
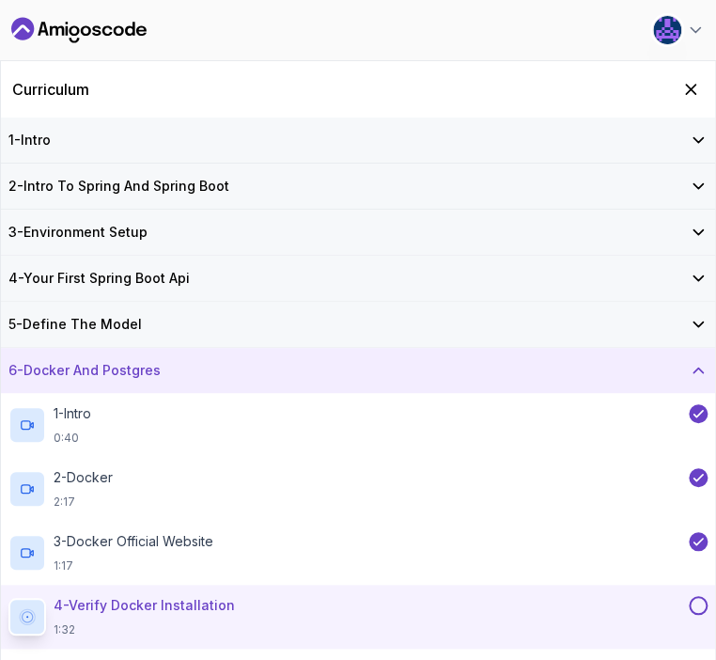
click at [216, 620] on h2 "4 - Verify Docker Installation 1:32" at bounding box center [144, 616] width 181 height 41
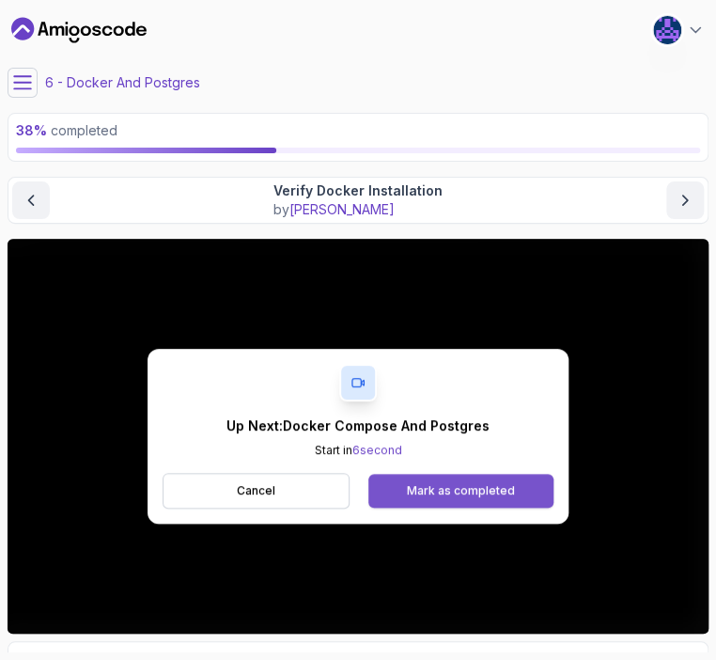
click at [513, 485] on button "Mark as completed" at bounding box center [461, 491] width 185 height 34
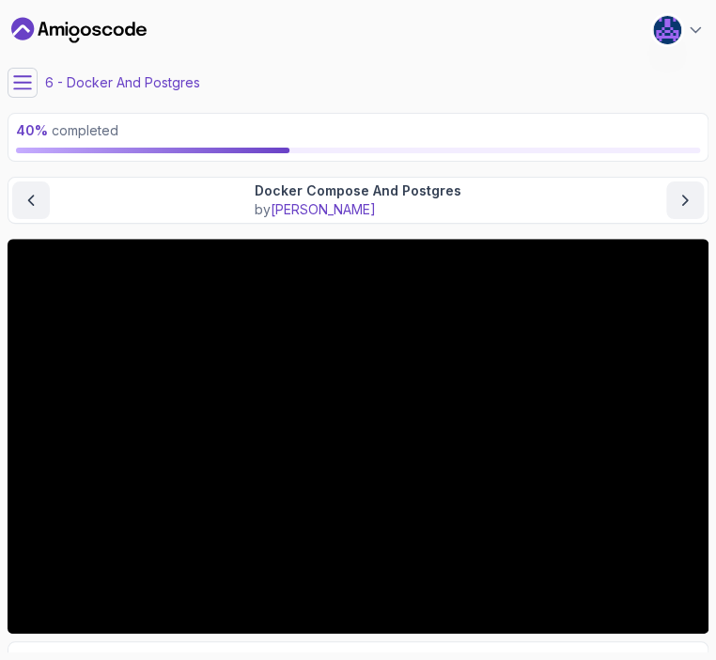
click at [18, 86] on icon at bounding box center [22, 82] width 19 height 19
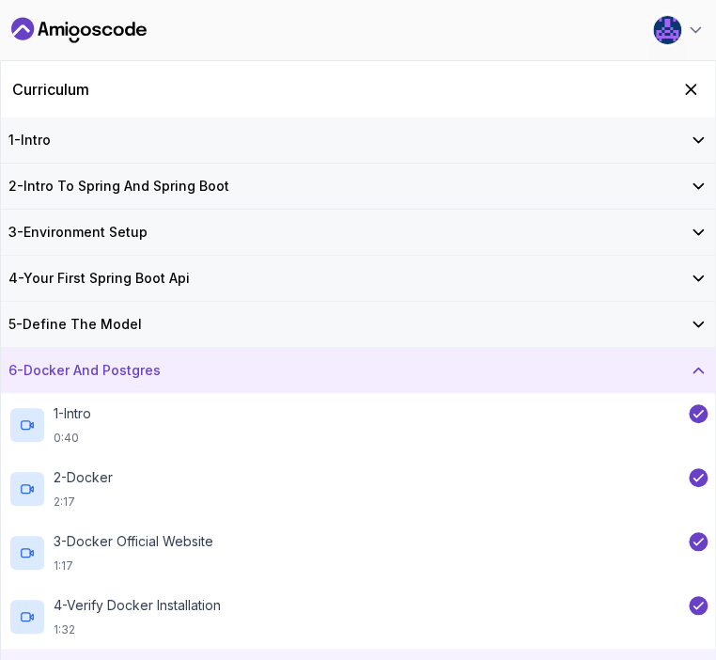
click at [700, 369] on icon at bounding box center [698, 371] width 9 height 5
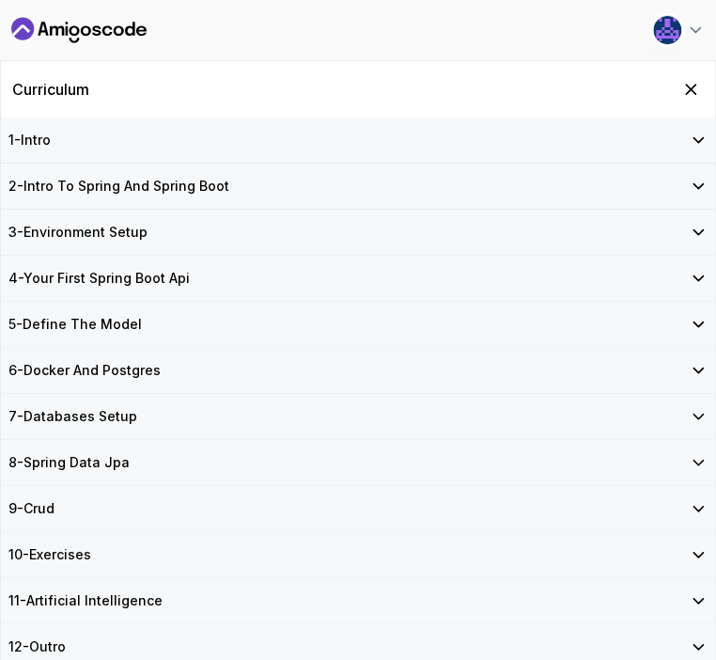
click at [690, 417] on icon at bounding box center [698, 416] width 19 height 19
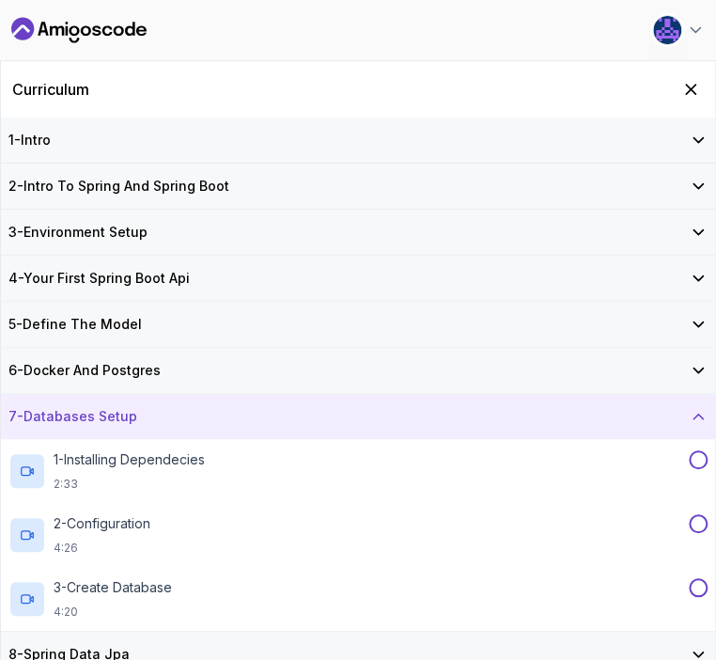
click at [696, 373] on icon at bounding box center [698, 370] width 19 height 19
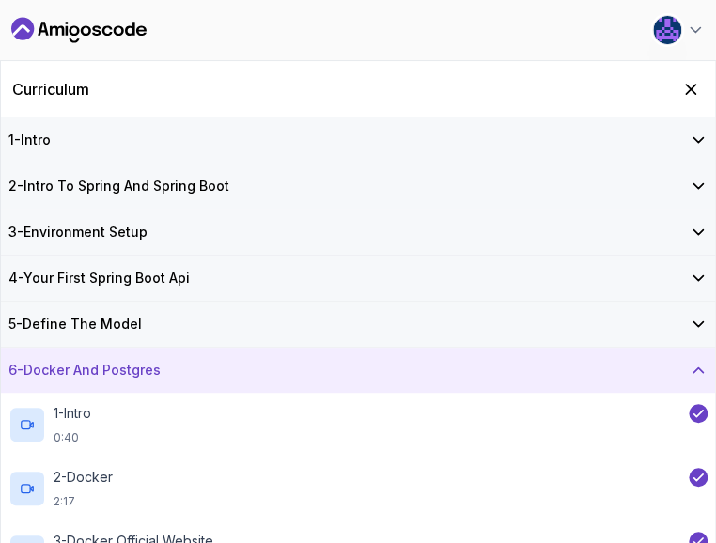
click at [106, 44] on icon "Dashboard" at bounding box center [78, 30] width 135 height 30
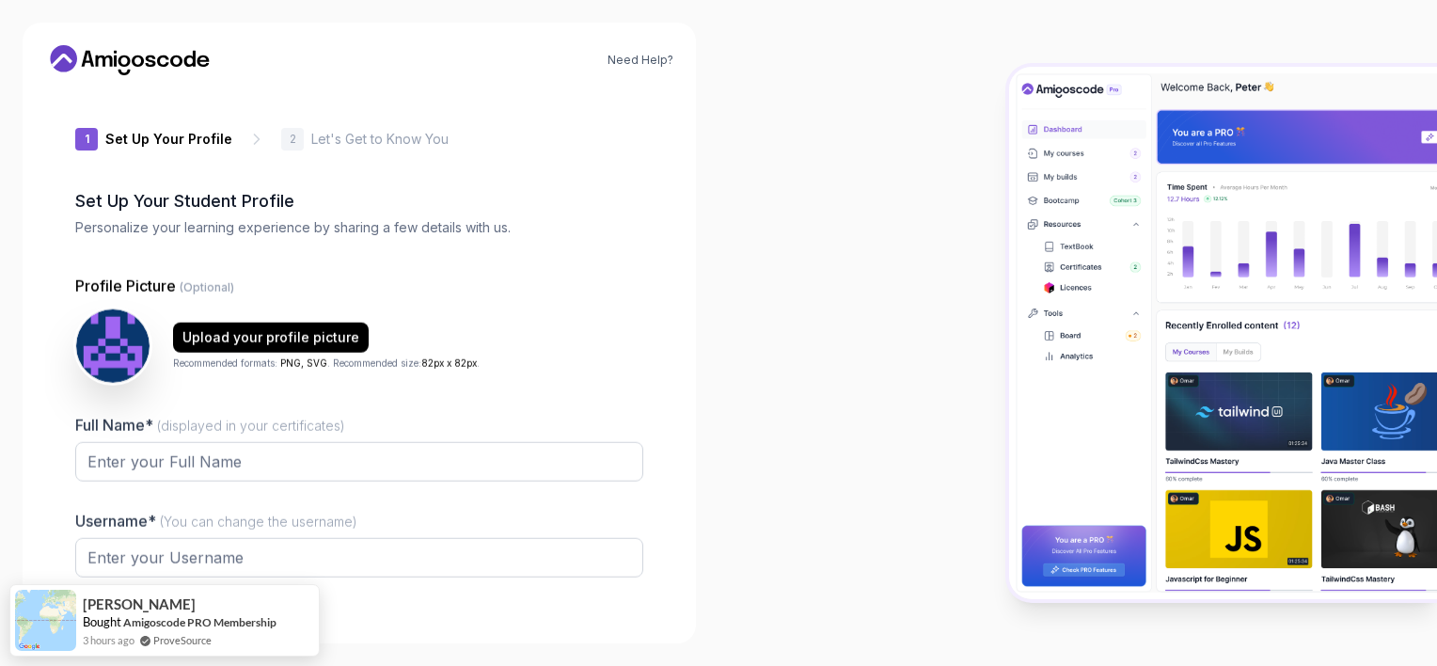
type input "royallynx057d3"
click at [197, 64] on icon at bounding box center [203, 60] width 12 height 11
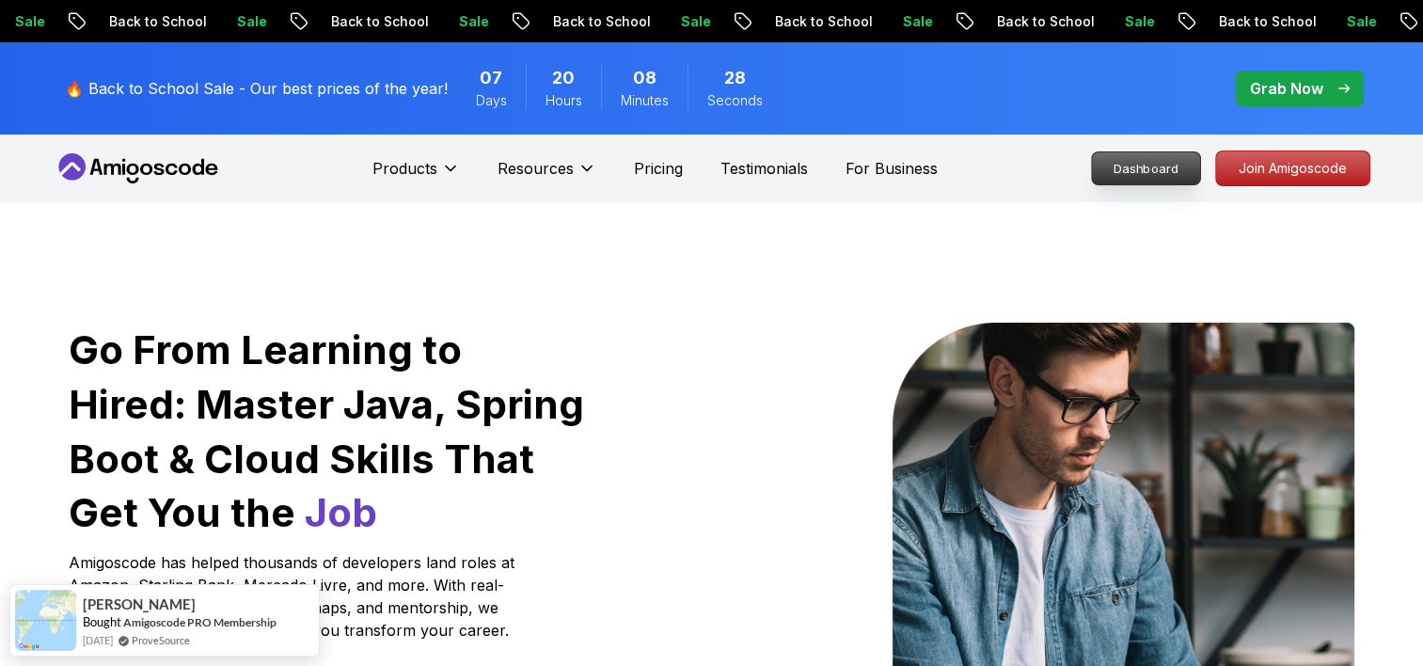
click at [715, 162] on p "Dashboard" at bounding box center [1146, 168] width 108 height 32
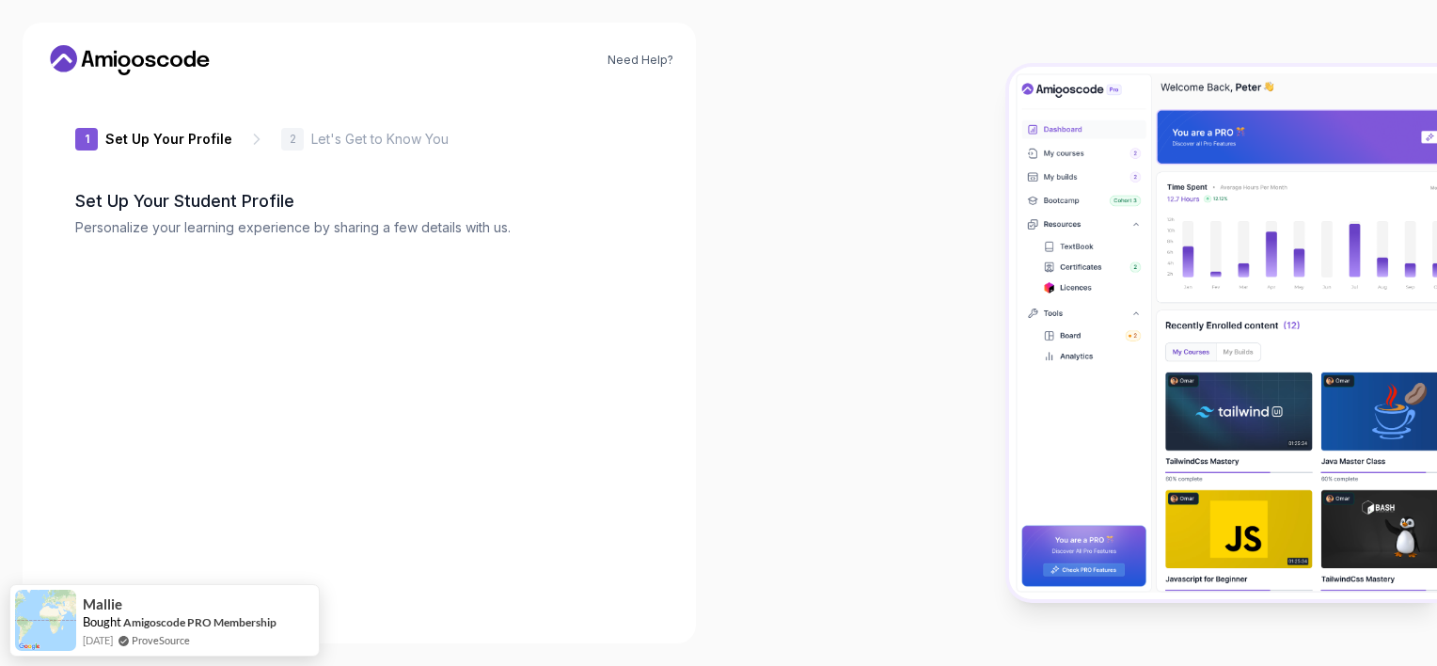
type input "gentlewolfef0b6"
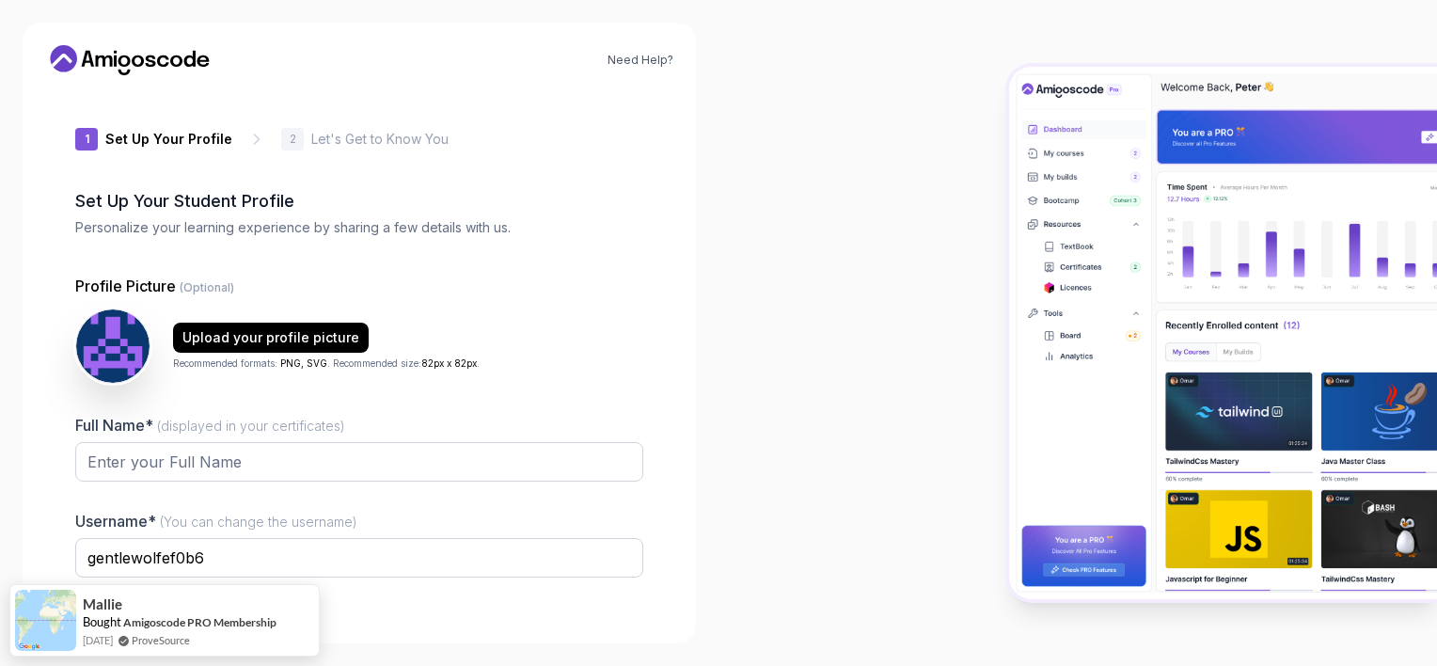
click at [715, 173] on div at bounding box center [1077, 333] width 718 height 666
click at [225, 463] on input "Full Name* (displayed in your certificates)" at bounding box center [359, 461] width 568 height 39
type input "[PERSON_NAME]"
click at [687, 484] on div "Need Help? 1 Set Up Your Profile 1 Set Up Your Profile 2 Let's Get to Know You …" at bounding box center [359, 333] width 673 height 621
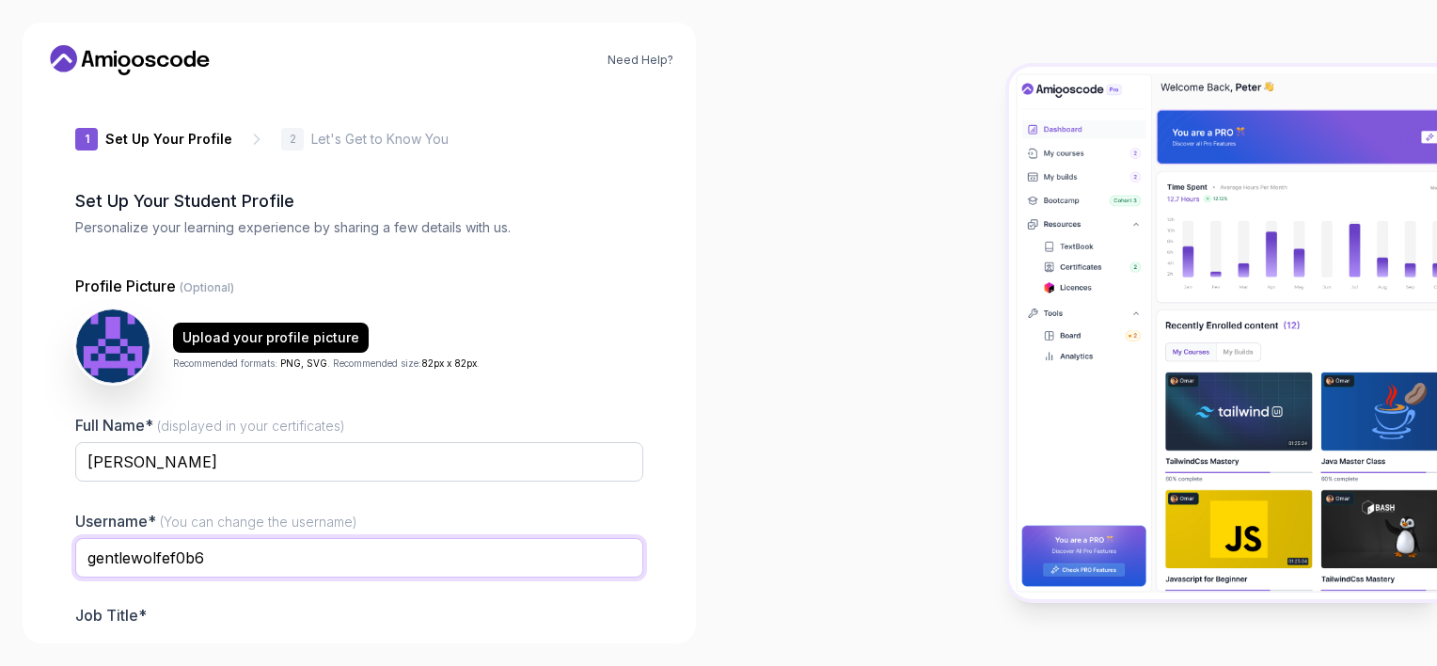
click at [229, 558] on input "gentlewolfef0b6" at bounding box center [359, 557] width 568 height 39
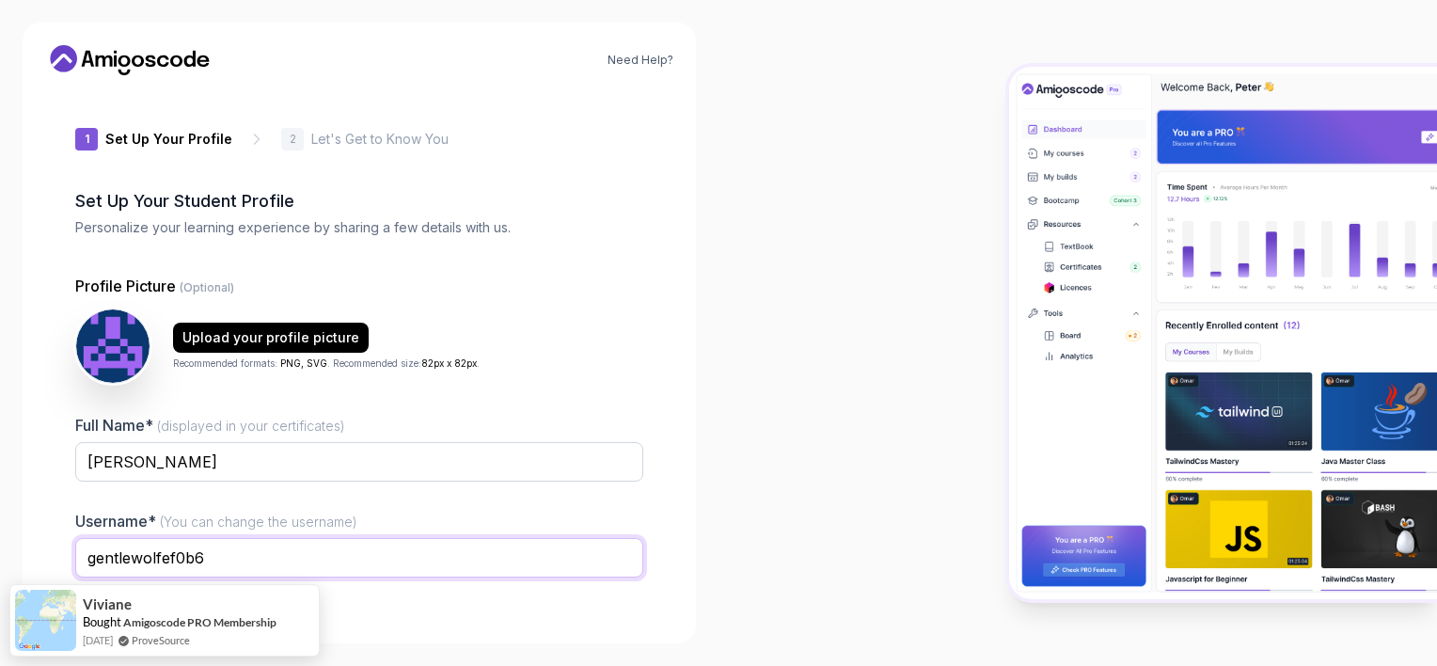
drag, startPoint x: 229, startPoint y: 558, endPoint x: 4, endPoint y: 559, distance: 225.7
click at [4, 559] on div "Need Help? 1 Set Up Your Profile 1 Set Up Your Profile 2 Let's Get to Know You …" at bounding box center [359, 333] width 718 height 666
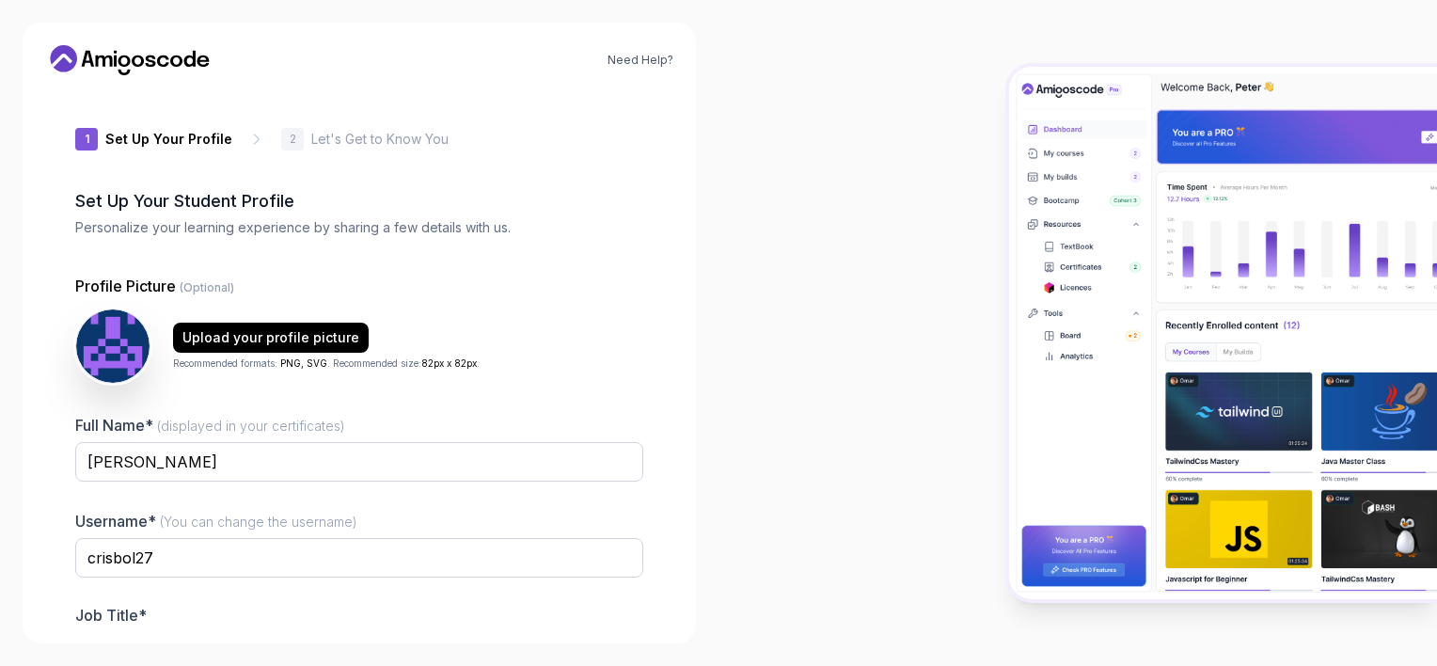
click at [715, 520] on div at bounding box center [1077, 333] width 718 height 666
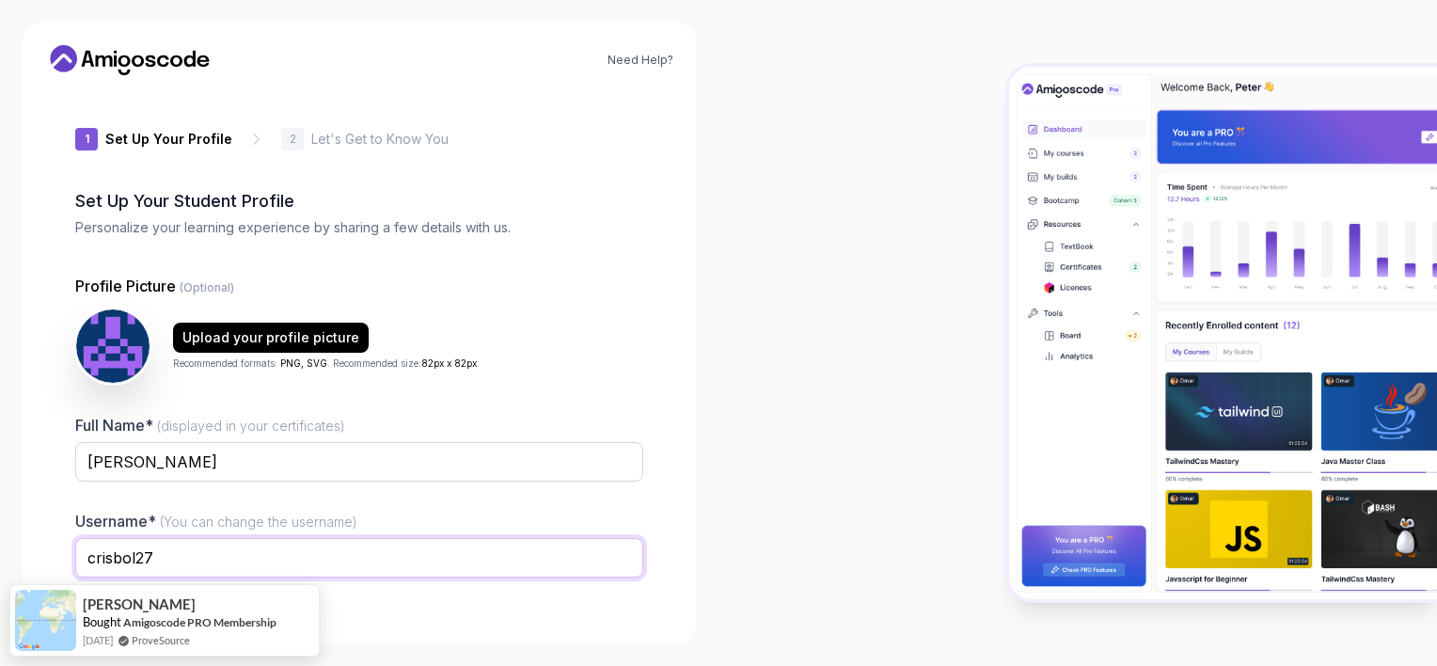
click at [606, 538] on input "crisbol27" at bounding box center [359, 557] width 568 height 39
type input "[EMAIL_ADDRESS][DOMAIN_NAME]"
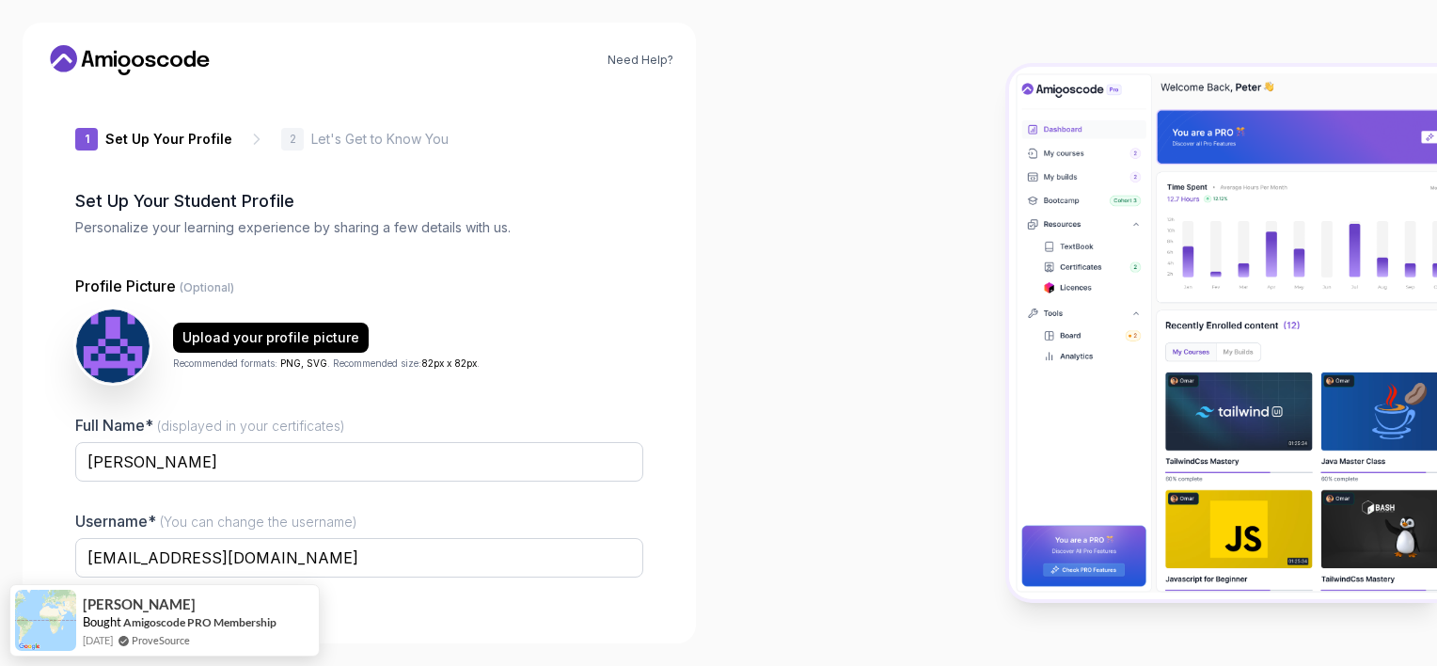
scroll to position [118, 0]
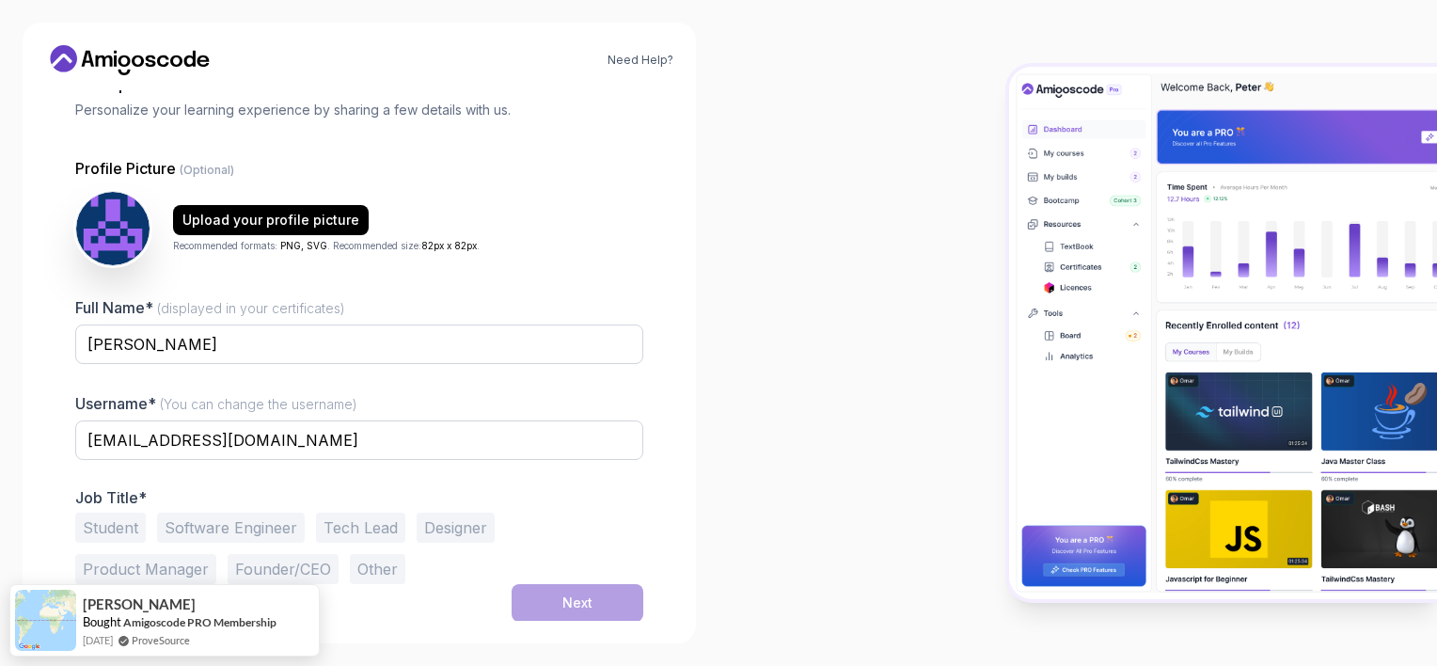
click at [264, 523] on button "Software Engineer" at bounding box center [231, 527] width 148 height 30
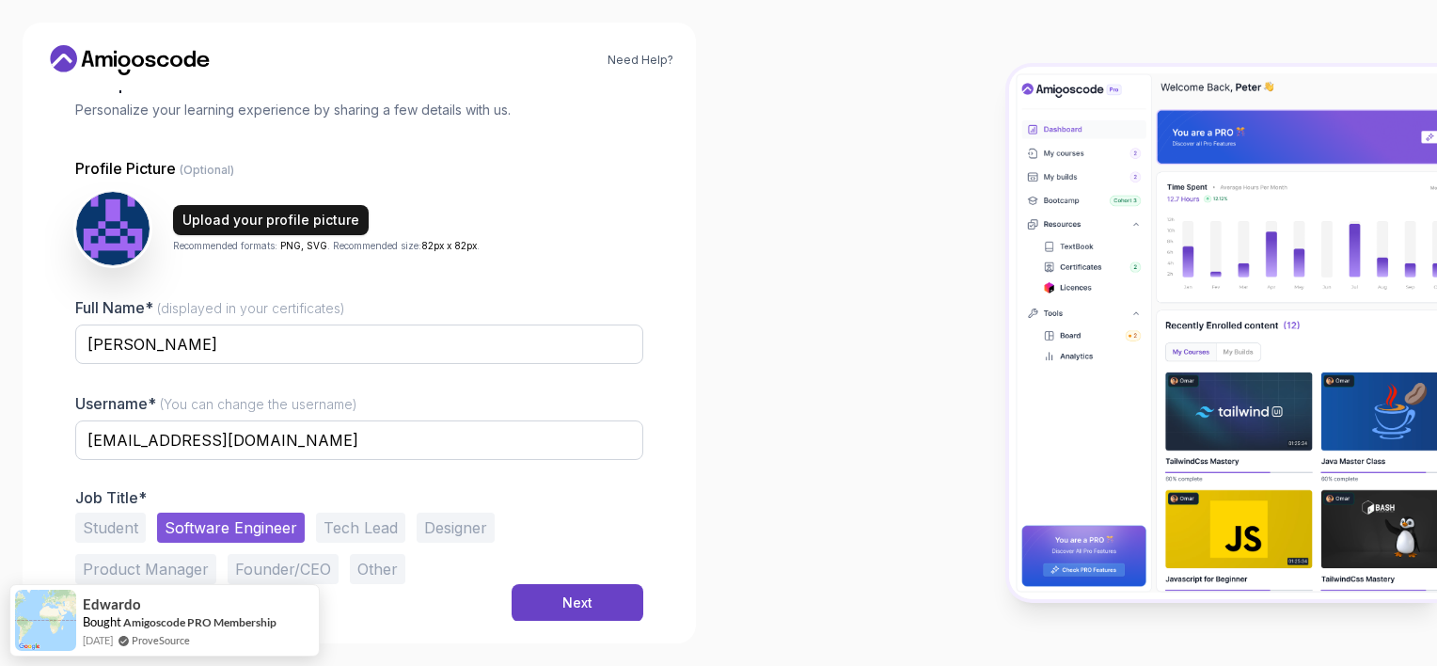
click at [226, 223] on div "Upload your profile picture" at bounding box center [270, 220] width 177 height 19
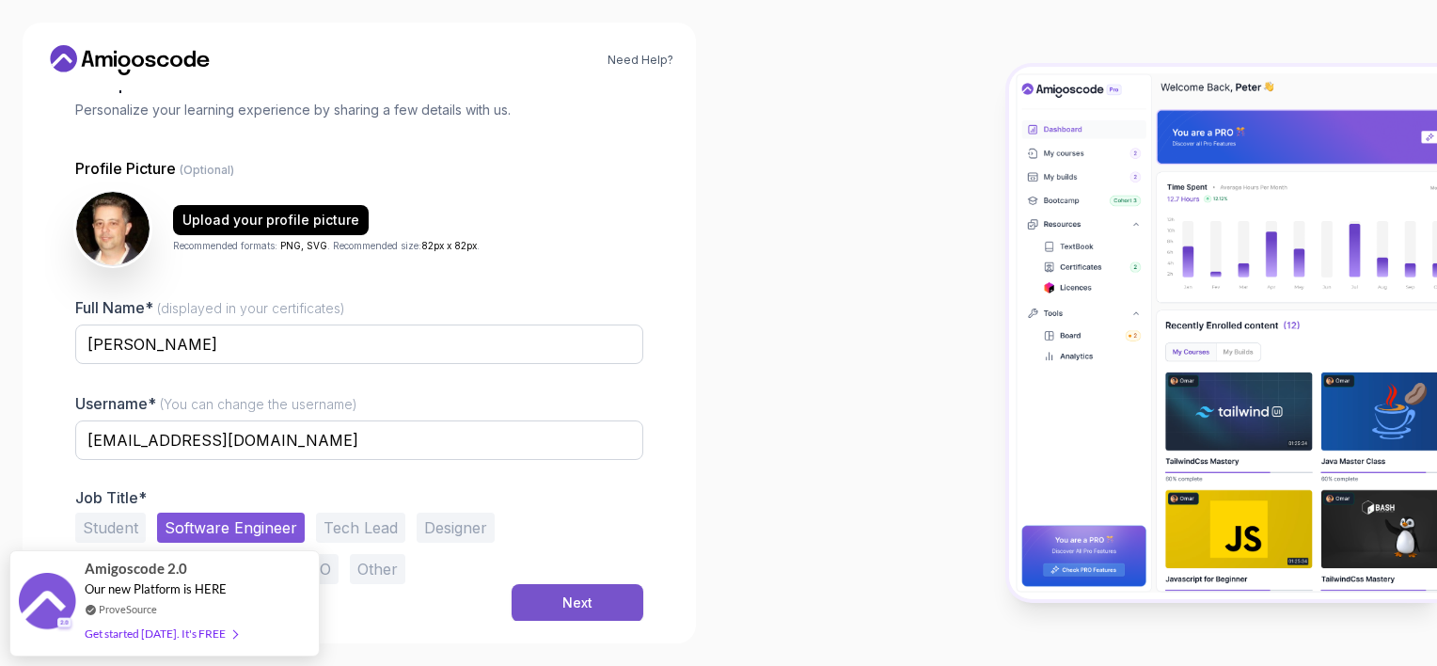
click at [538, 608] on button "Next" at bounding box center [577, 603] width 132 height 38
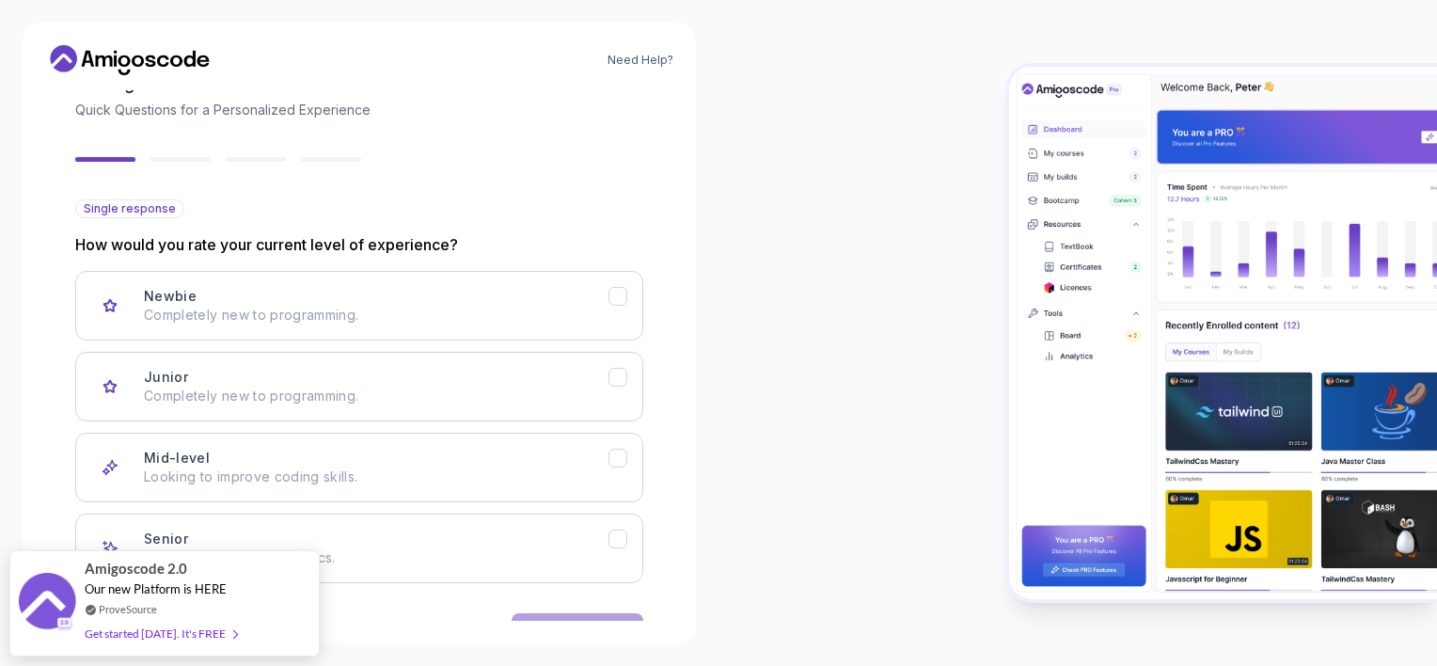
click at [715, 401] on div at bounding box center [1077, 333] width 718 height 666
click at [549, 530] on div "Senior Looking for advanced topics." at bounding box center [376, 548] width 464 height 38
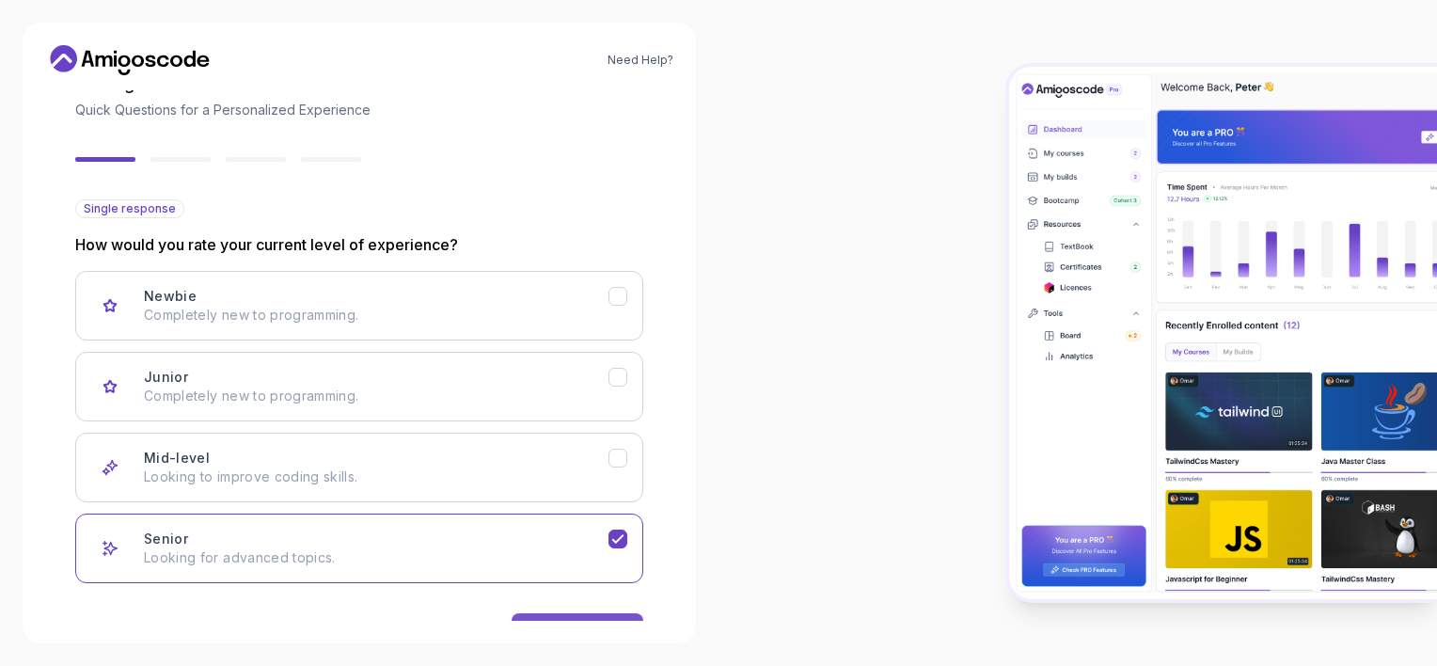
click at [568, 617] on button "Next" at bounding box center [577, 632] width 132 height 38
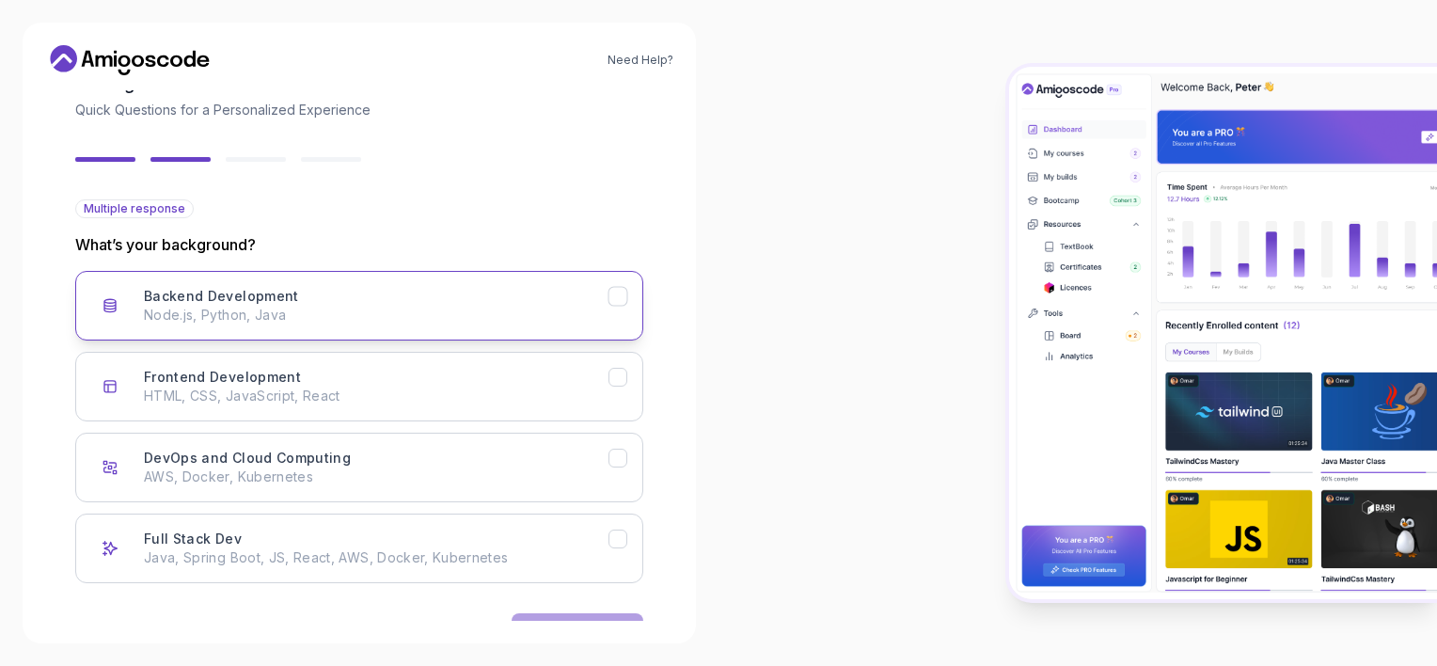
click at [362, 290] on div "Backend Development Node.js, Python, Java" at bounding box center [376, 306] width 464 height 38
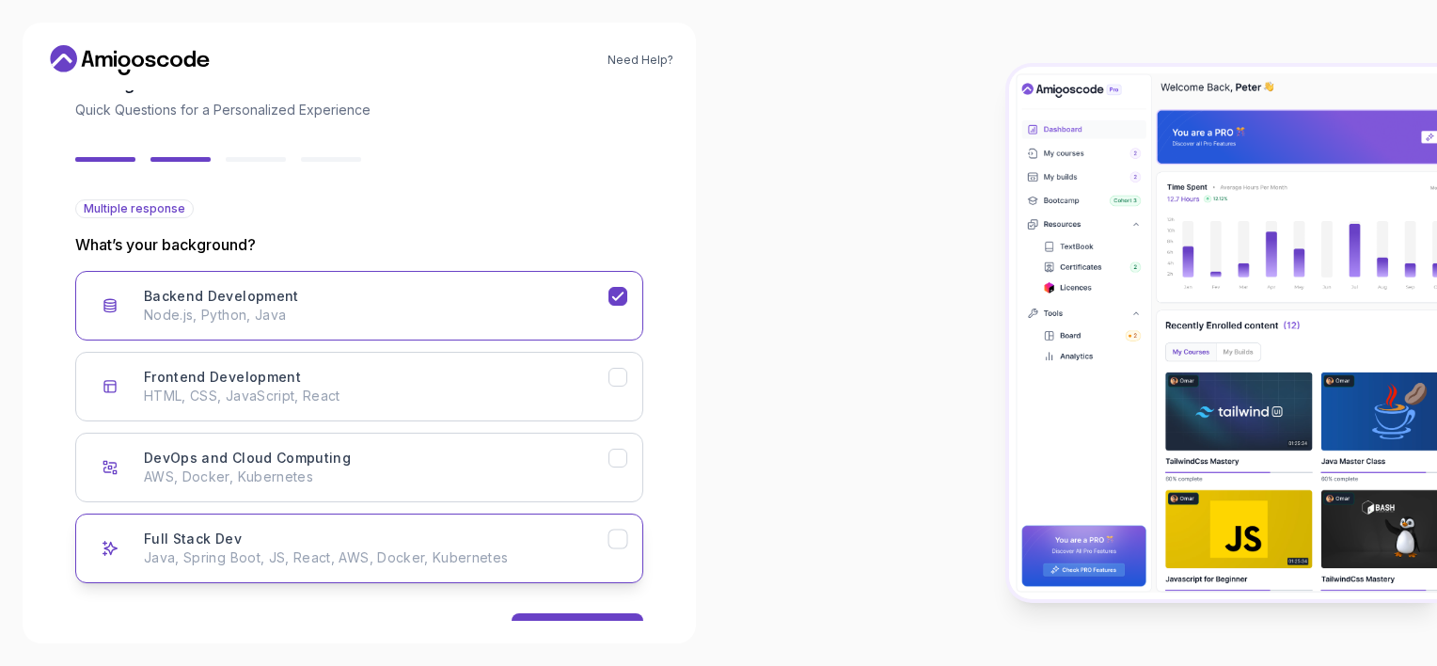
click at [609, 561] on button "Full Stack Dev Java, Spring Boot, JS, React, AWS, Docker, Kubernetes" at bounding box center [359, 548] width 568 height 70
click at [574, 614] on button "Next" at bounding box center [577, 632] width 132 height 38
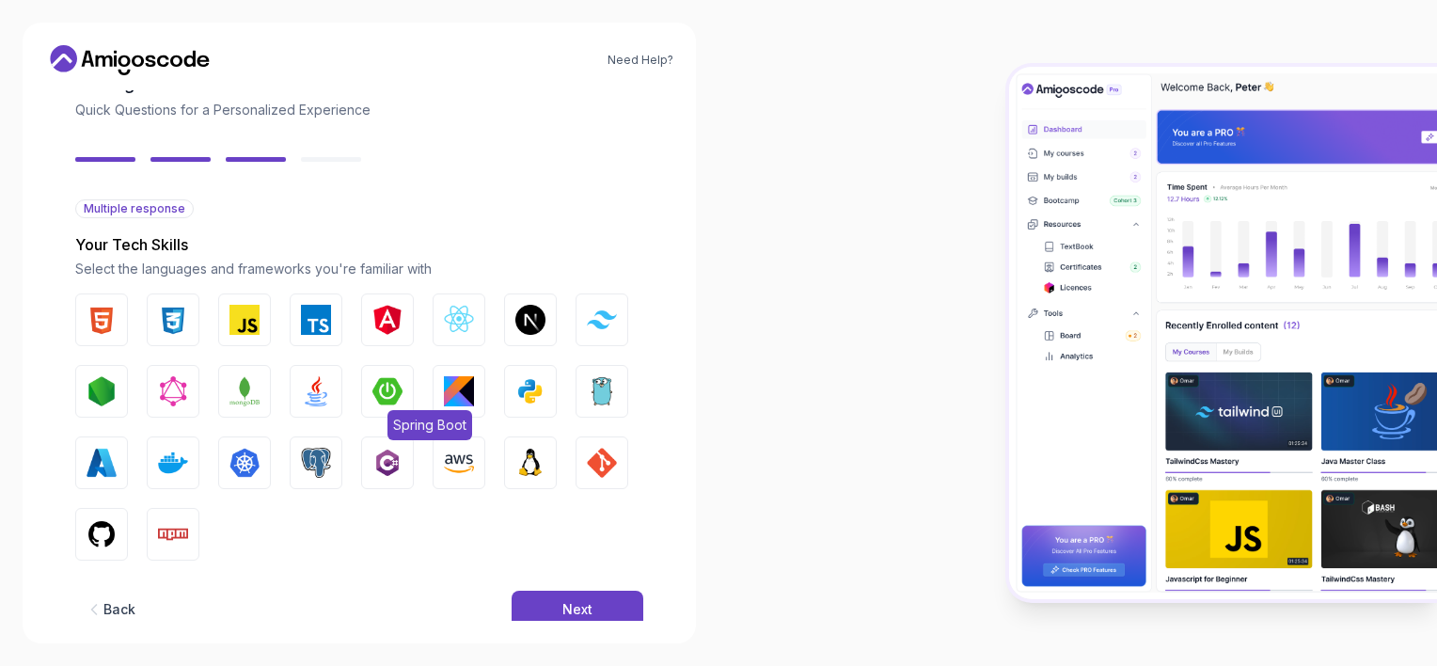
click at [372, 400] on img "button" at bounding box center [387, 391] width 30 height 30
click at [338, 397] on button "Java" at bounding box center [316, 391] width 53 height 53
click at [265, 399] on button "MongoDB" at bounding box center [244, 391] width 53 height 53
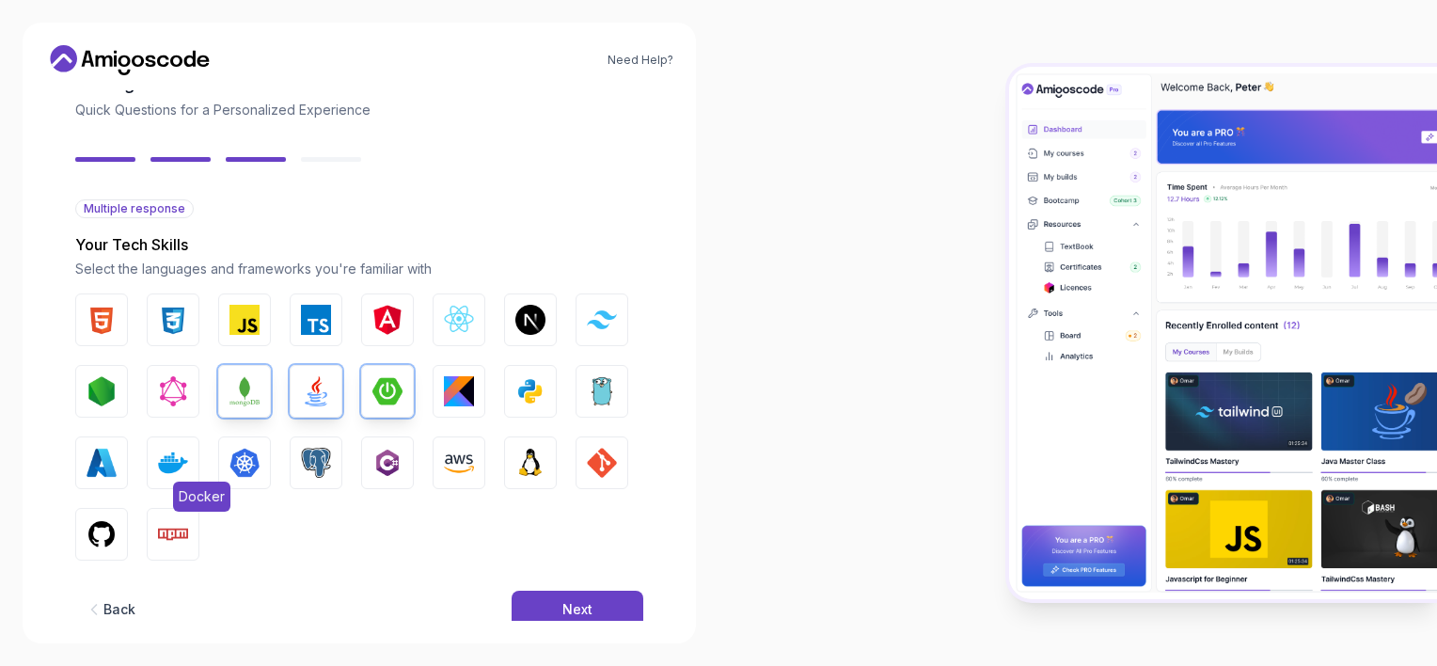
click at [174, 452] on img "button" at bounding box center [173, 463] width 30 height 30
click at [113, 457] on img "button" at bounding box center [101, 463] width 30 height 30
click at [312, 472] on img "button" at bounding box center [316, 463] width 30 height 30
click at [252, 467] on img "button" at bounding box center [244, 463] width 30 height 30
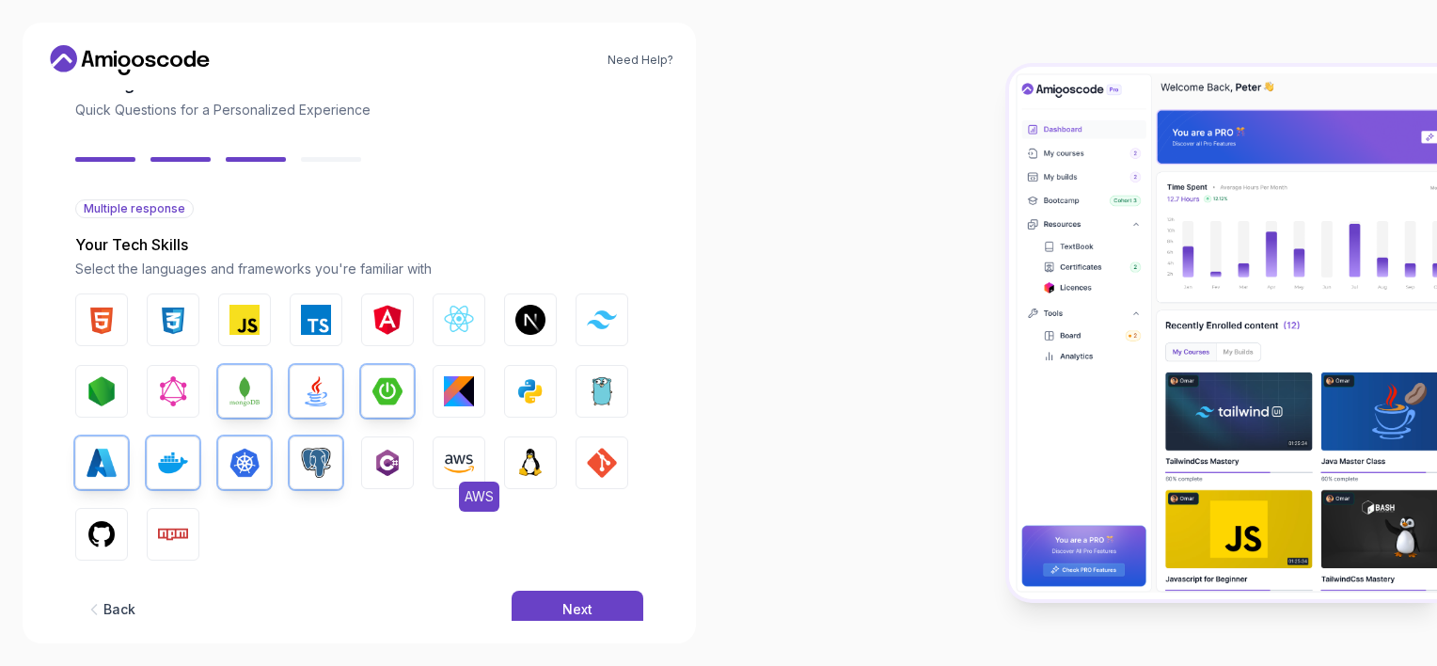
click at [440, 467] on button "AWS" at bounding box center [458, 462] width 53 height 53
click at [526, 402] on img "button" at bounding box center [530, 391] width 30 height 30
click at [588, 617] on div "Next" at bounding box center [577, 609] width 30 height 19
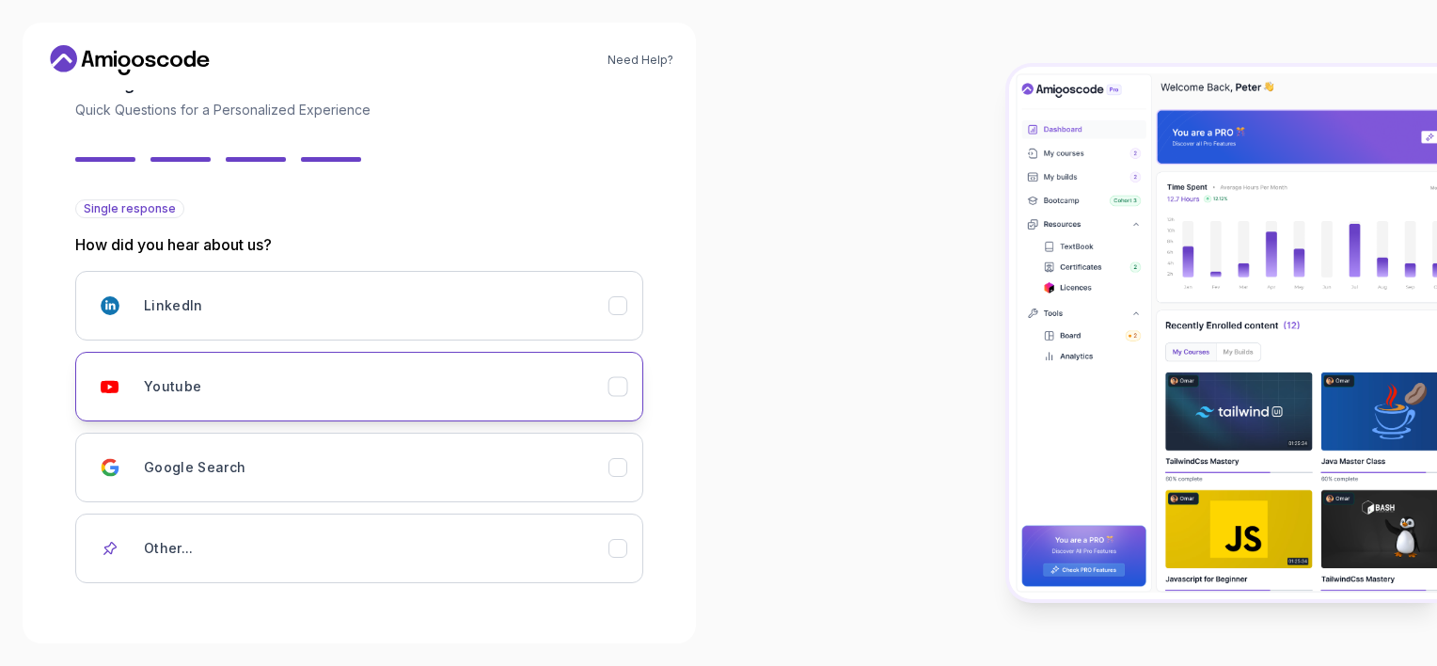
click at [614, 380] on icon "Youtube" at bounding box center [618, 387] width 18 height 18
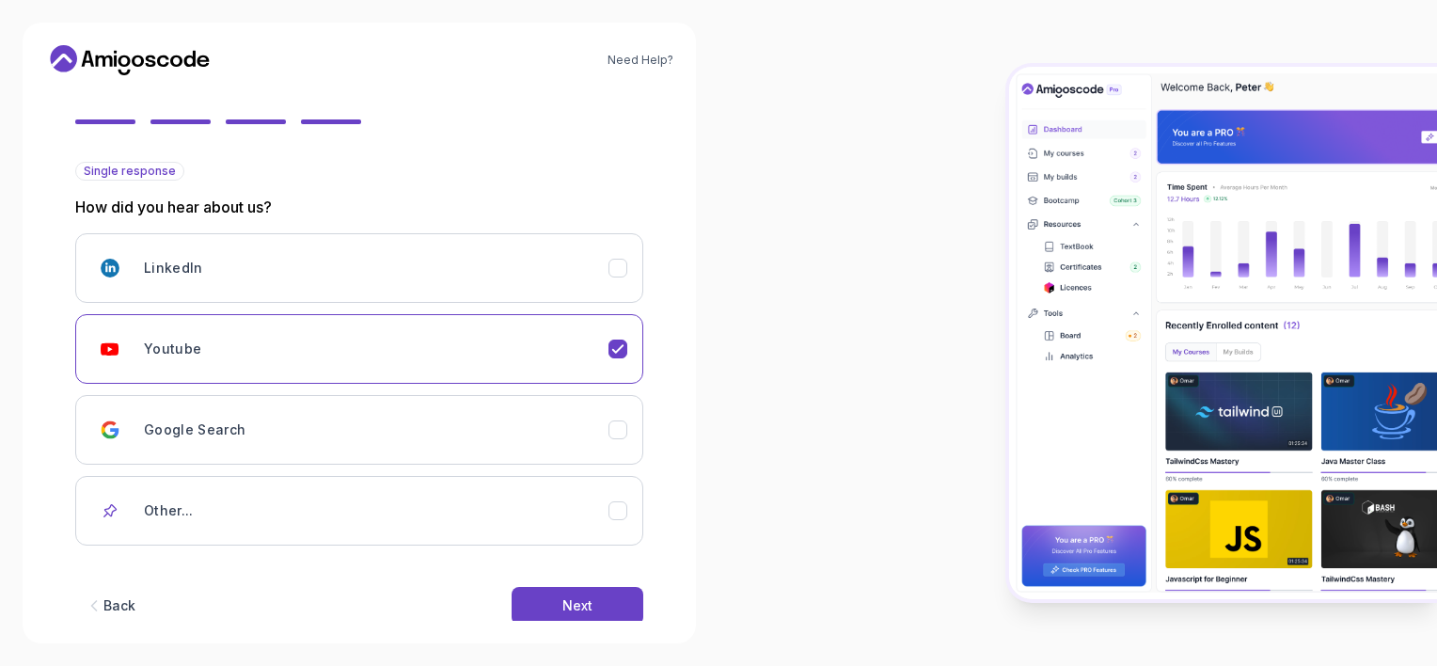
scroll to position [187, 0]
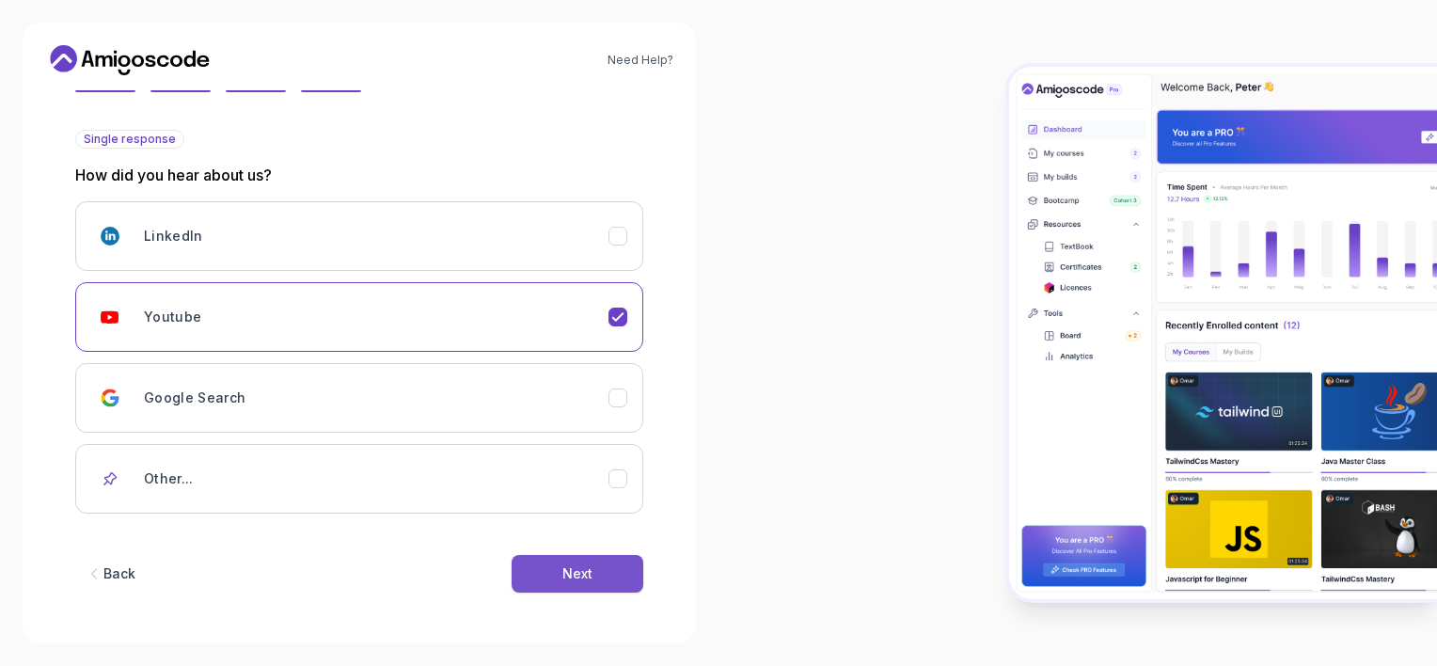
click at [601, 568] on button "Next" at bounding box center [577, 574] width 132 height 38
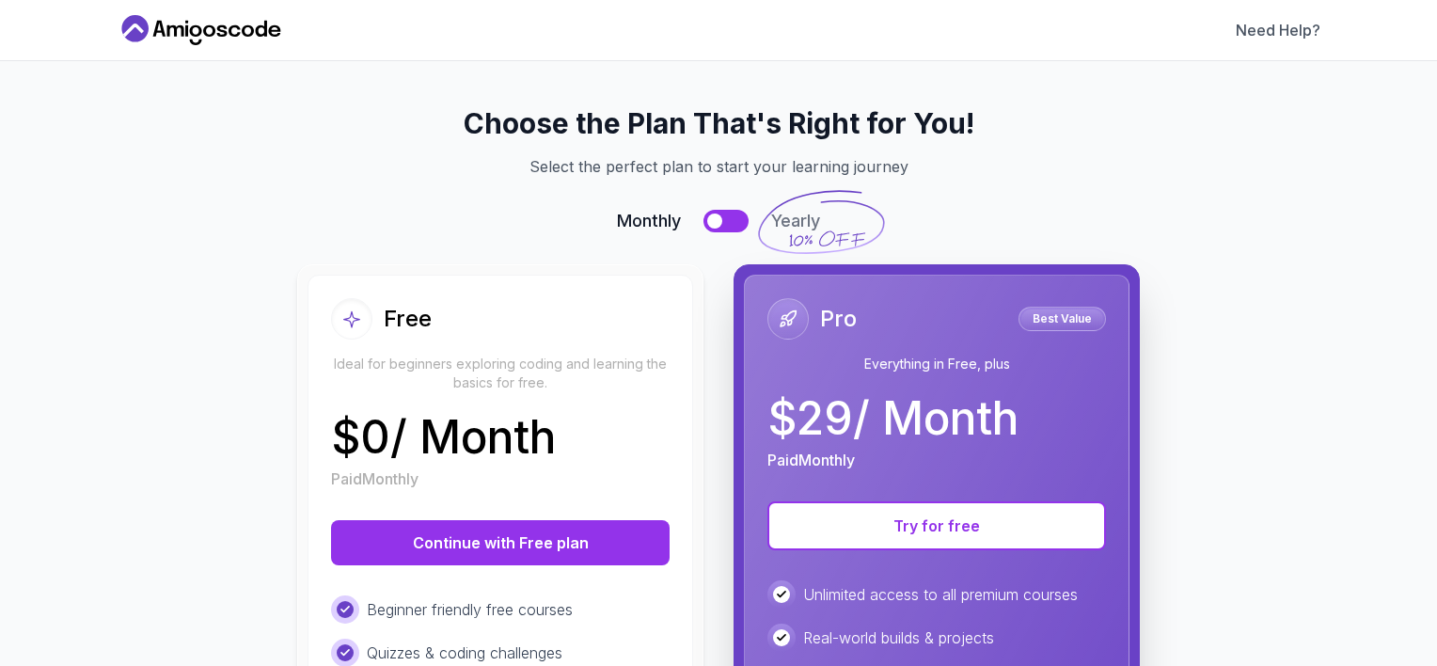
scroll to position [0, 0]
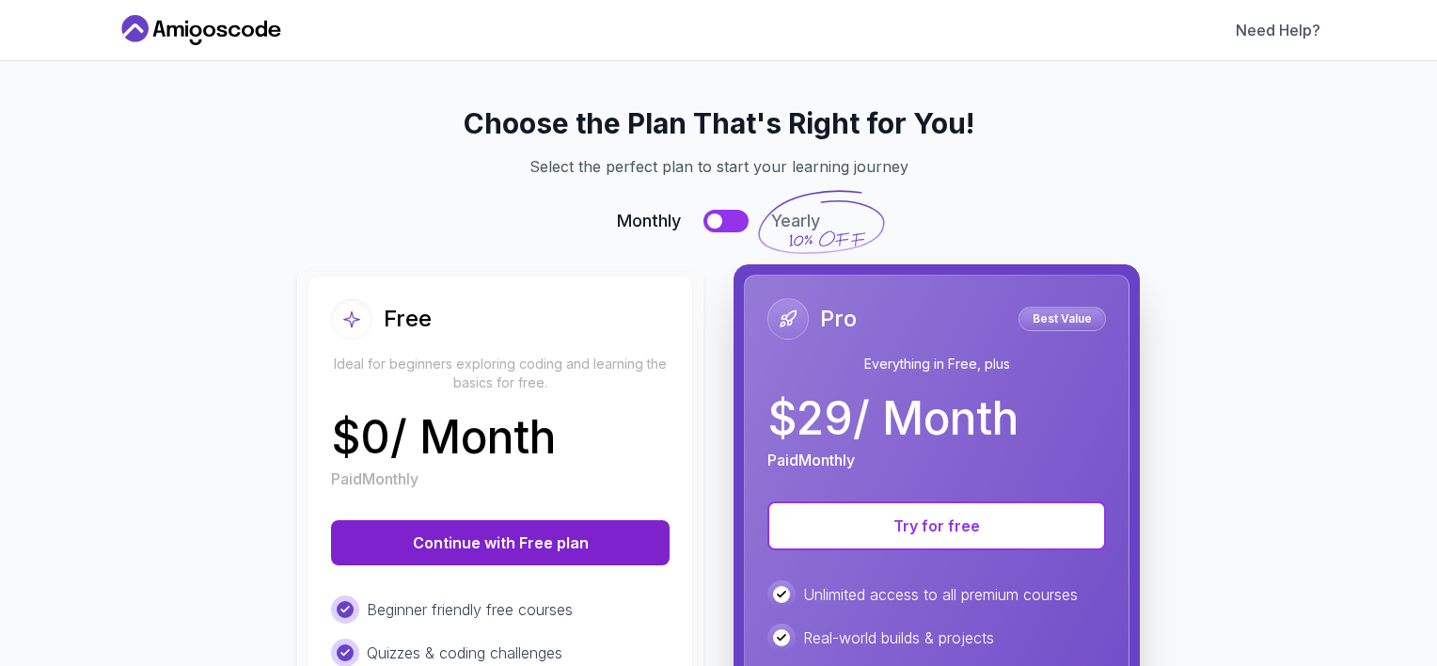
click at [581, 546] on button "Continue with Free plan" at bounding box center [500, 542] width 338 height 45
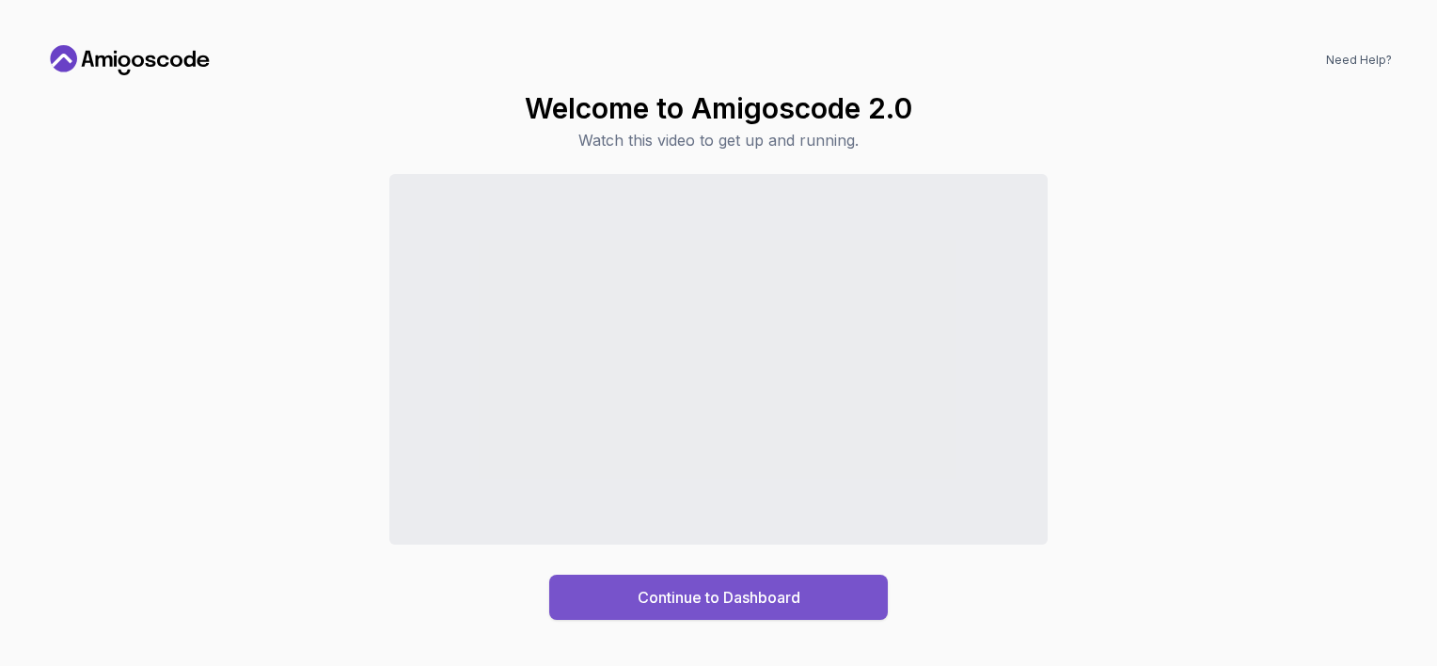
click at [715, 596] on div "Continue to Dashboard" at bounding box center [718, 597] width 163 height 23
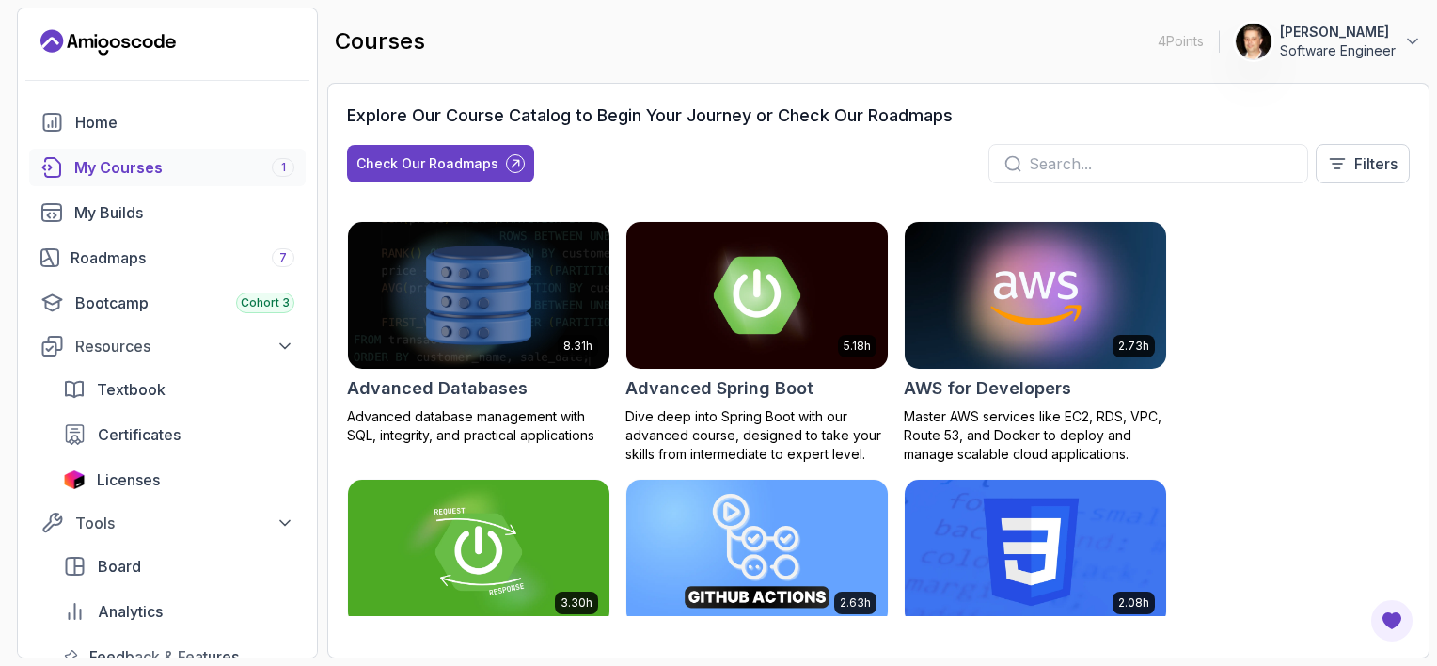
click at [120, 169] on div "My Courses 1" at bounding box center [184, 167] width 220 height 23
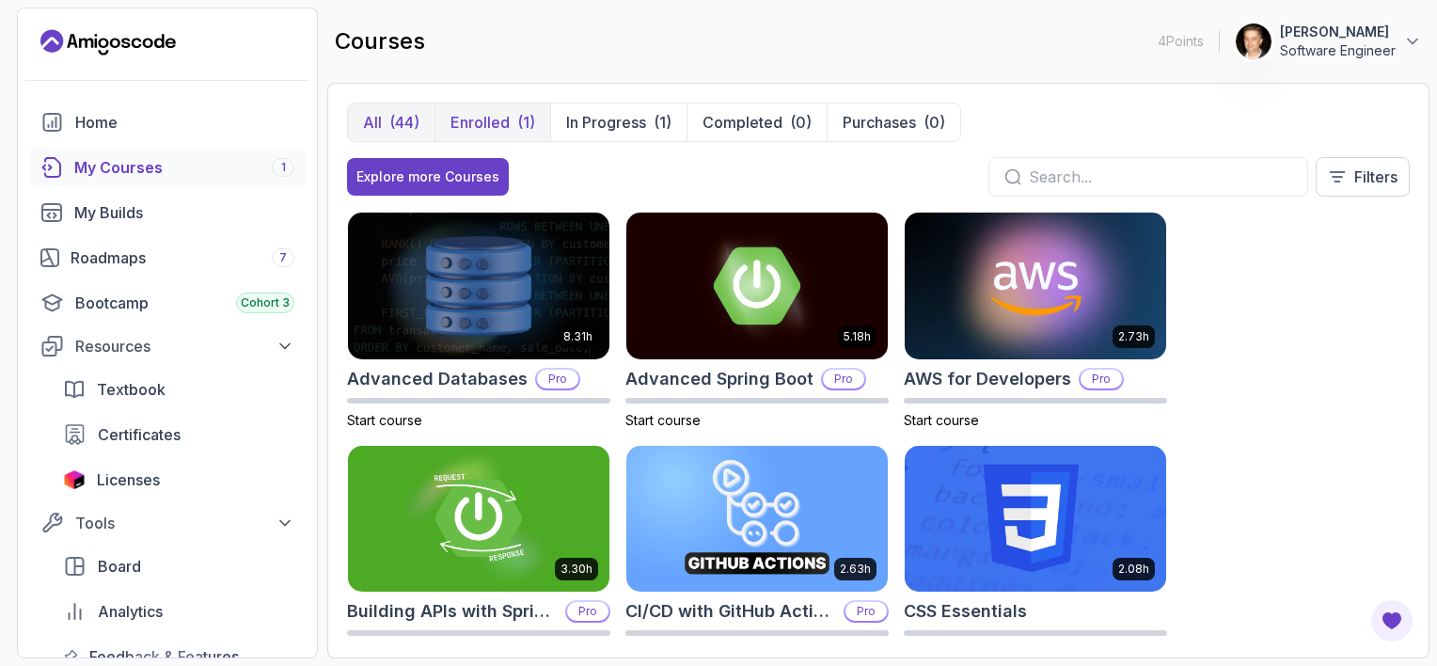
click at [498, 128] on p "Enrolled" at bounding box center [479, 122] width 59 height 23
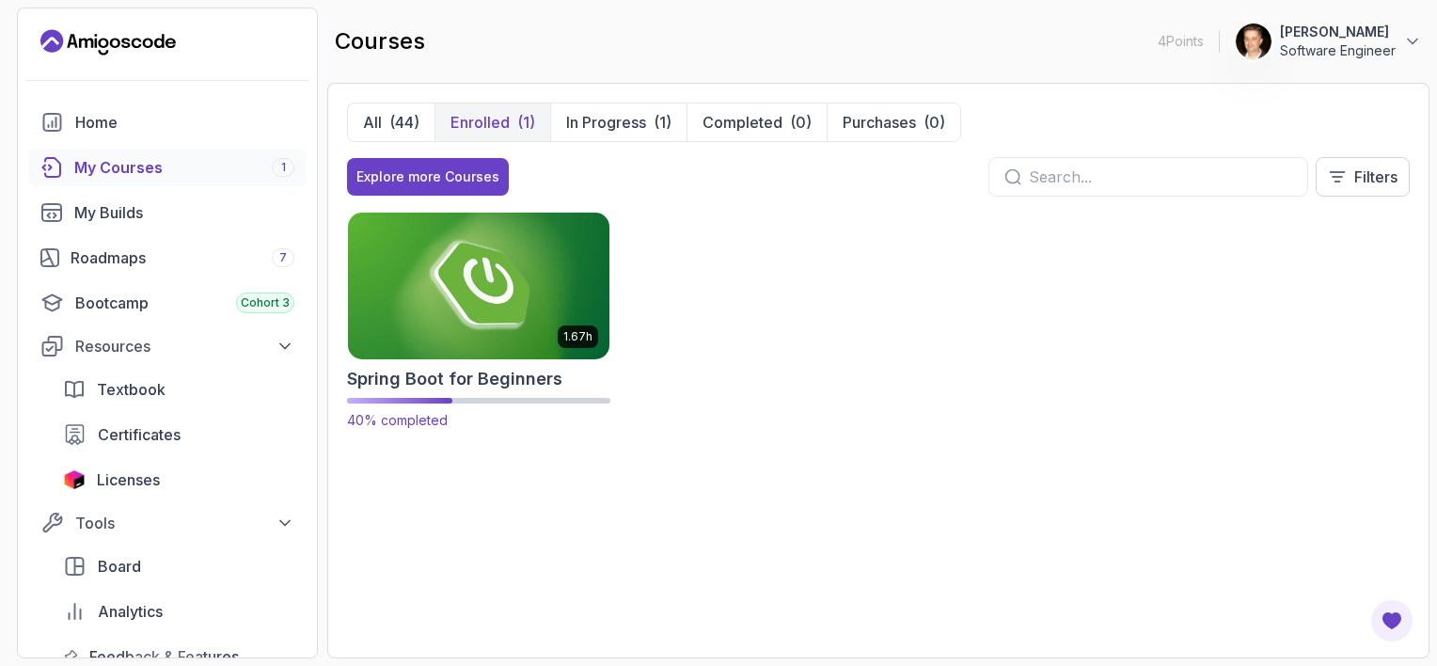
click at [472, 252] on img at bounding box center [478, 285] width 275 height 153
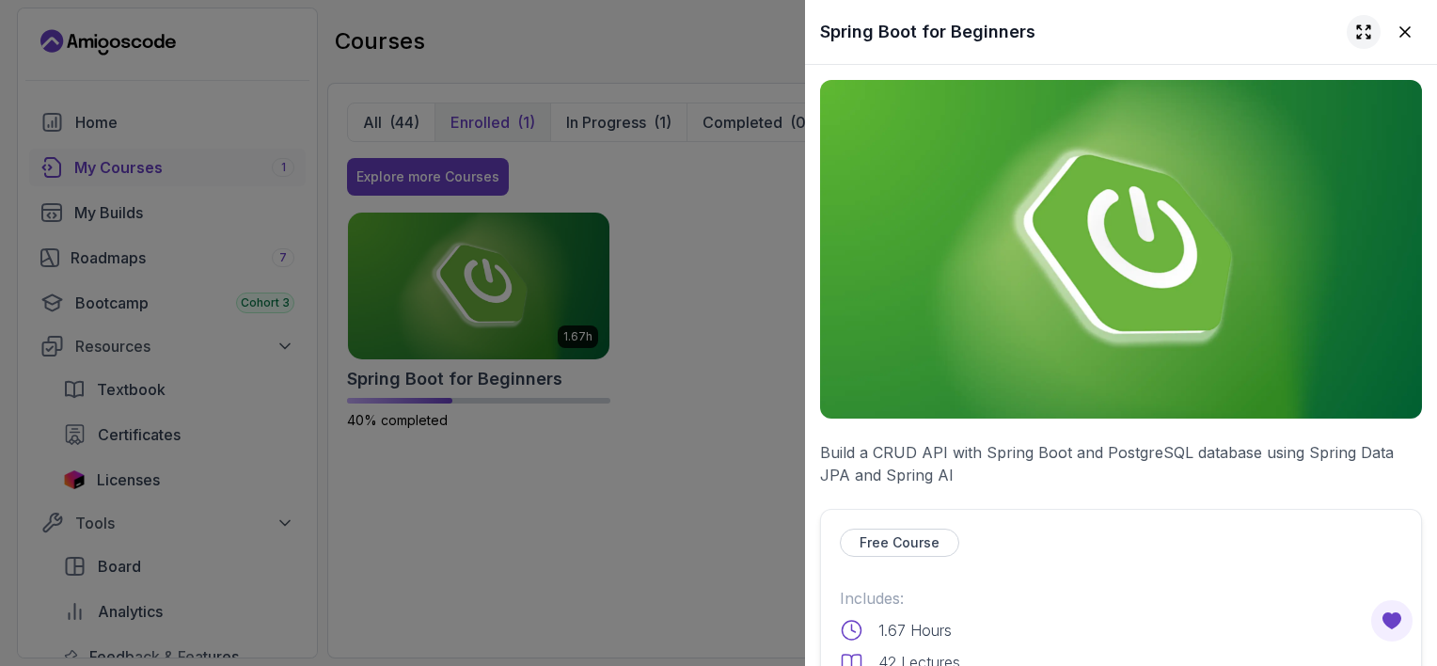
click at [715, 36] on icon at bounding box center [1363, 32] width 19 height 19
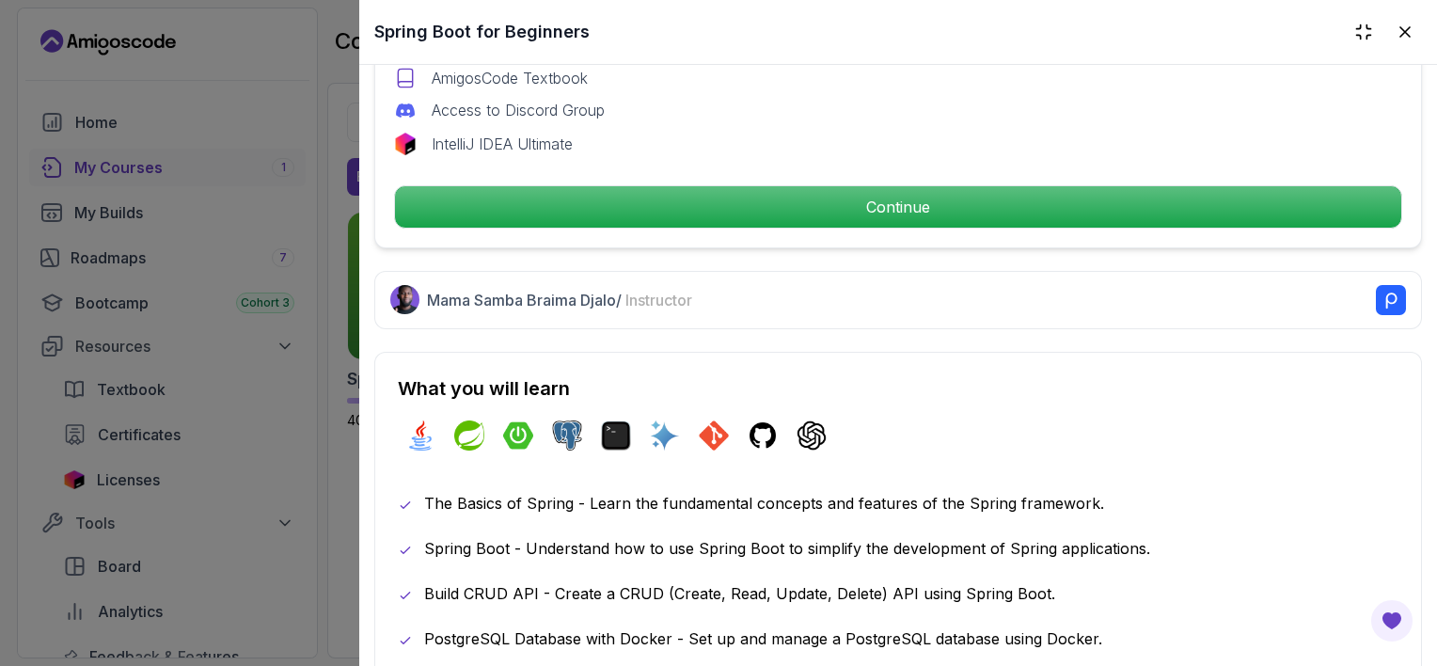
scroll to position [947, 0]
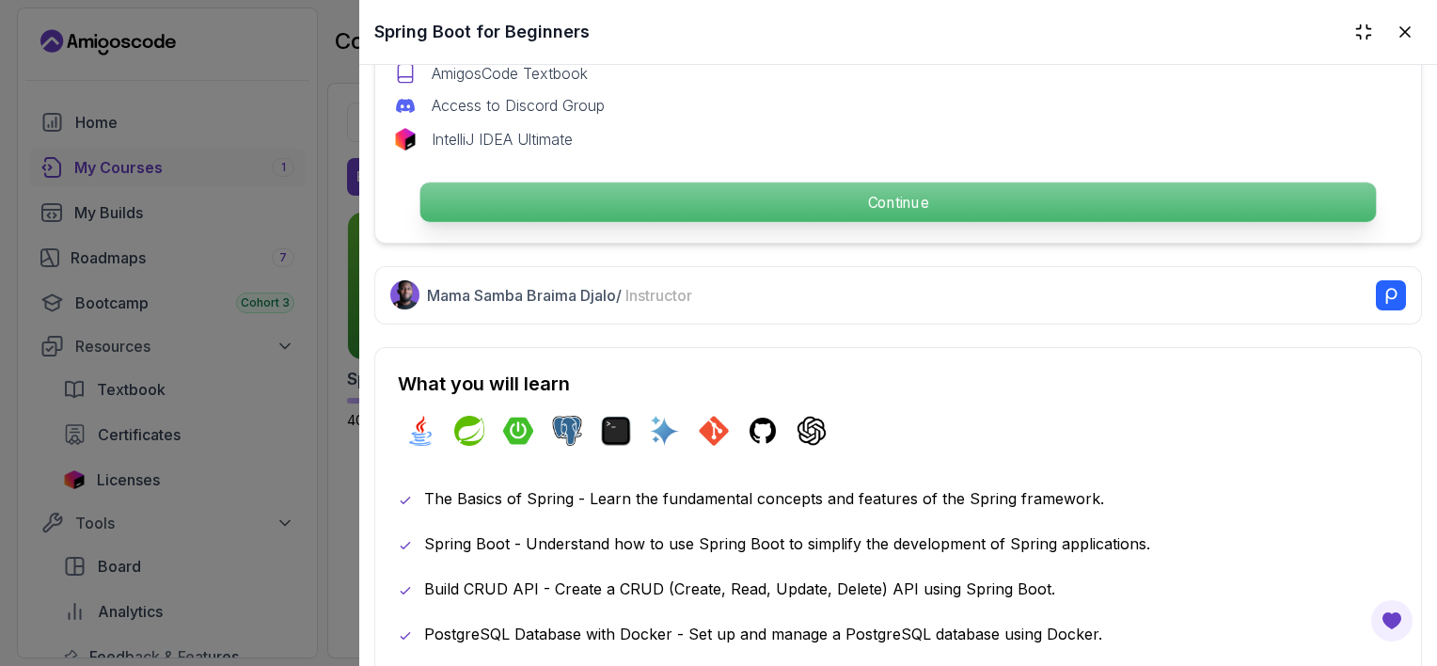
click at [715, 204] on p "Continue" at bounding box center [898, 201] width 956 height 39
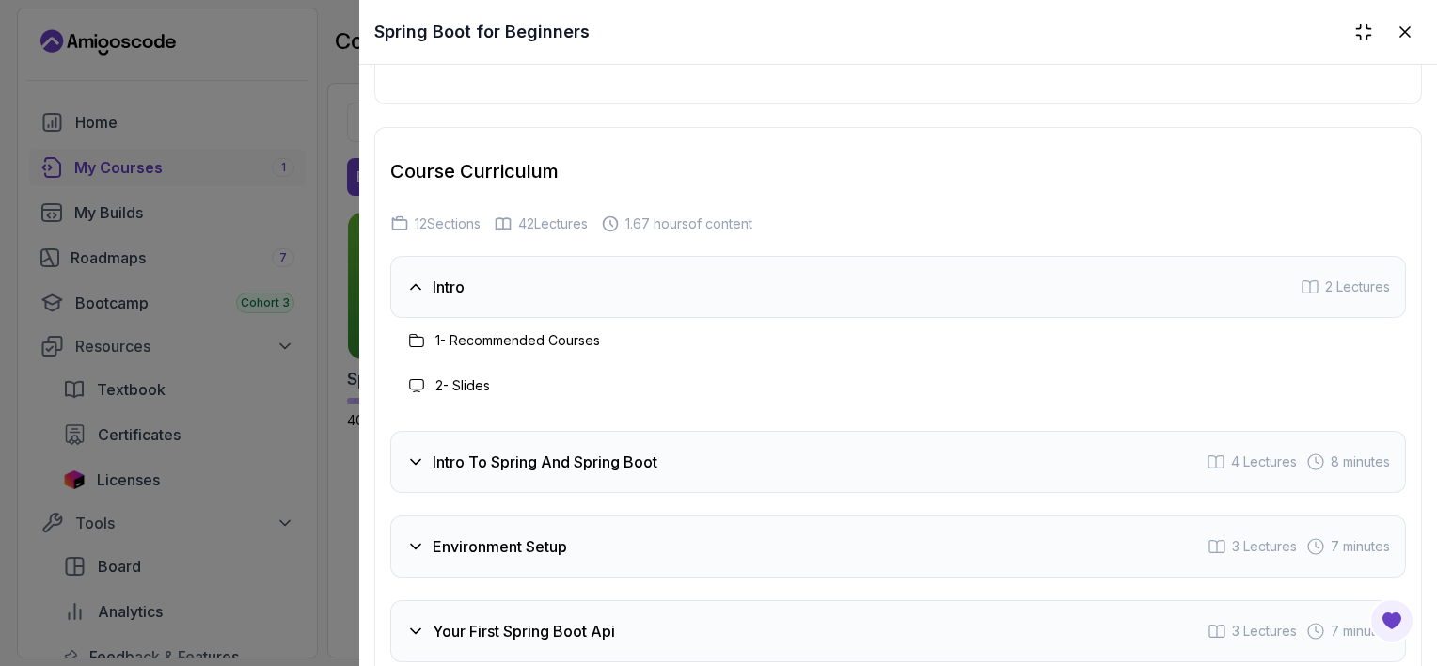
scroll to position [2722, 0]
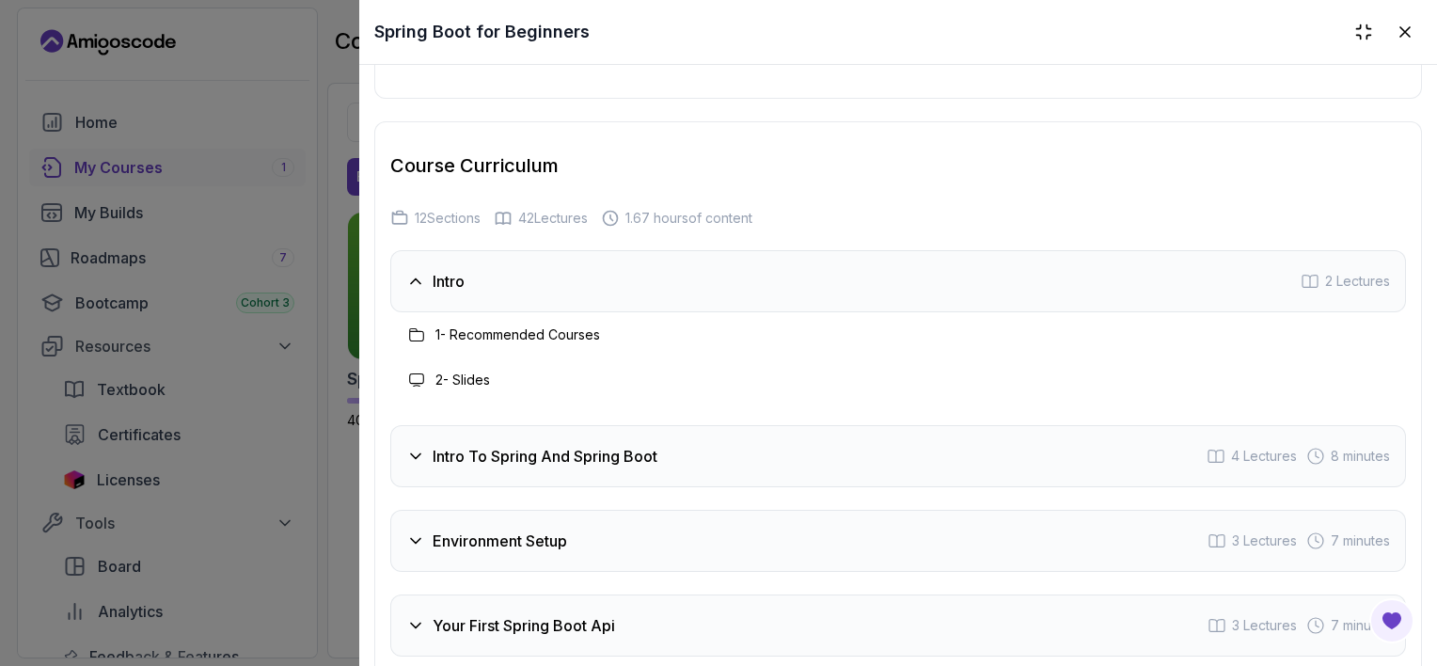
click at [630, 451] on h3 "Intro To Spring And Spring Boot" at bounding box center [544, 456] width 225 height 23
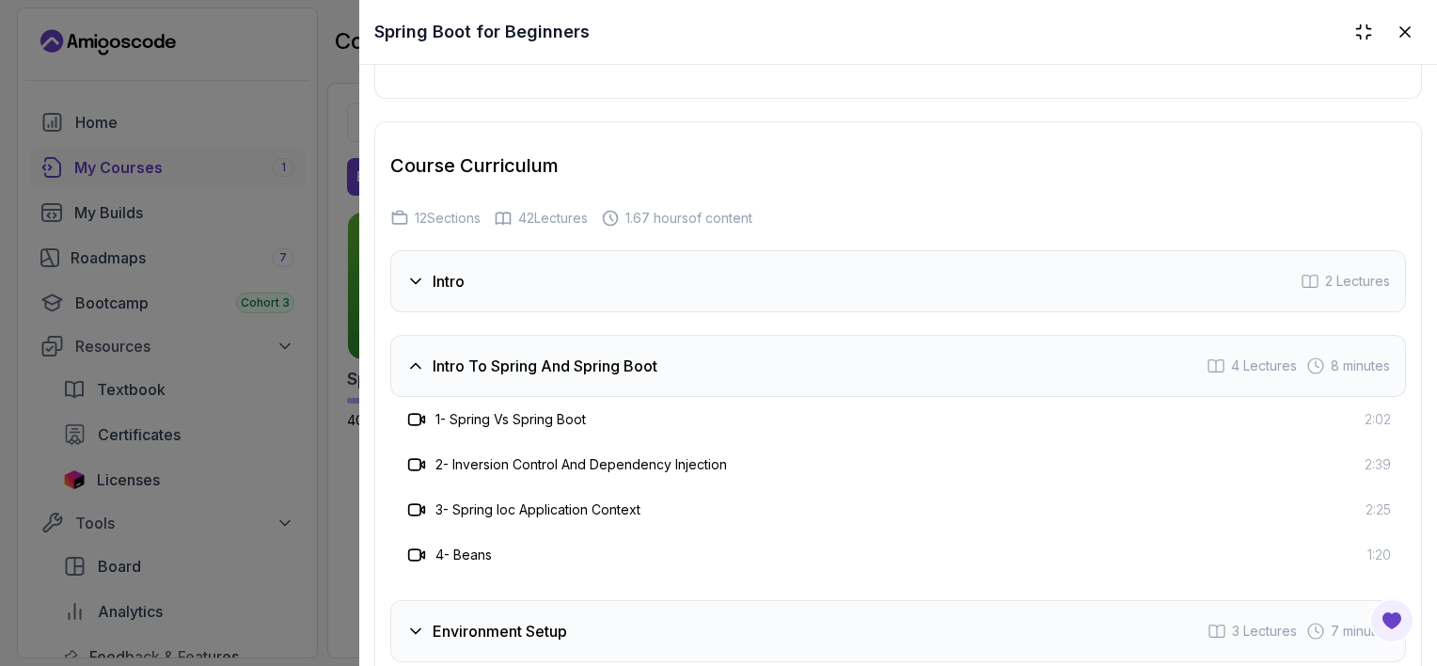
click at [417, 356] on icon at bounding box center [415, 365] width 19 height 19
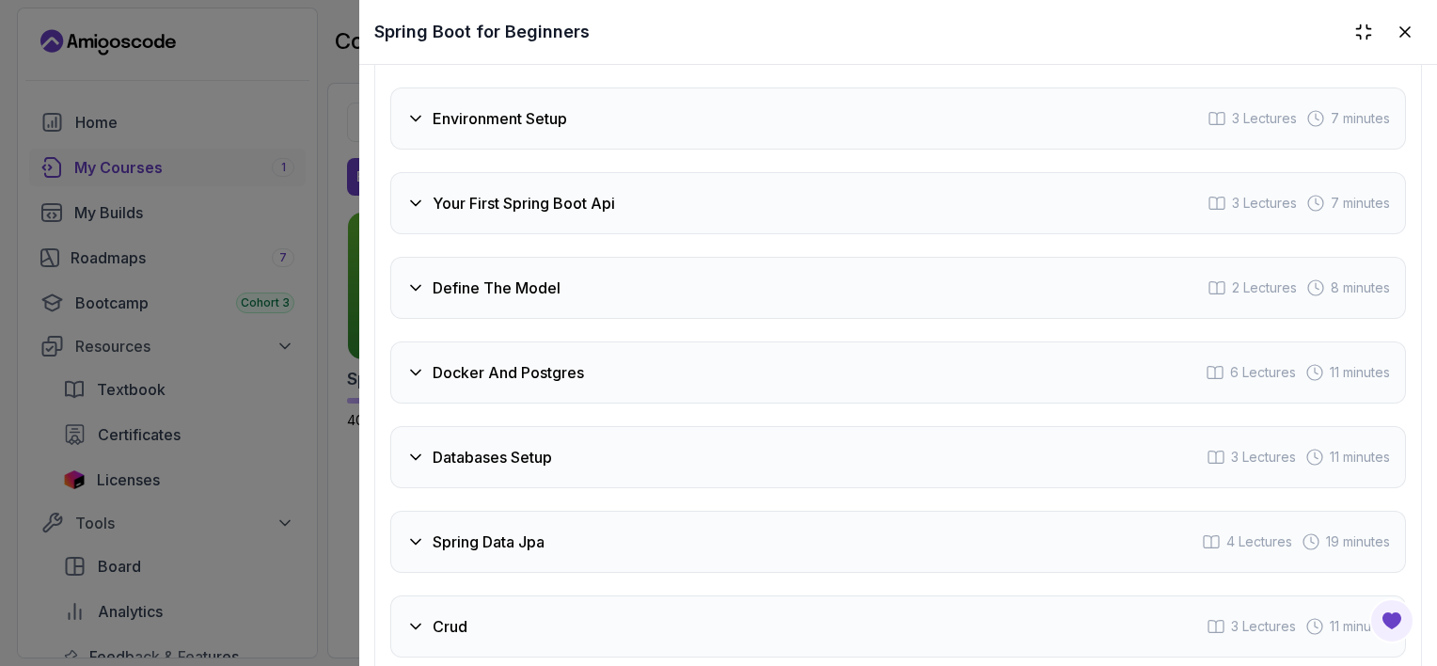
scroll to position [3068, 0]
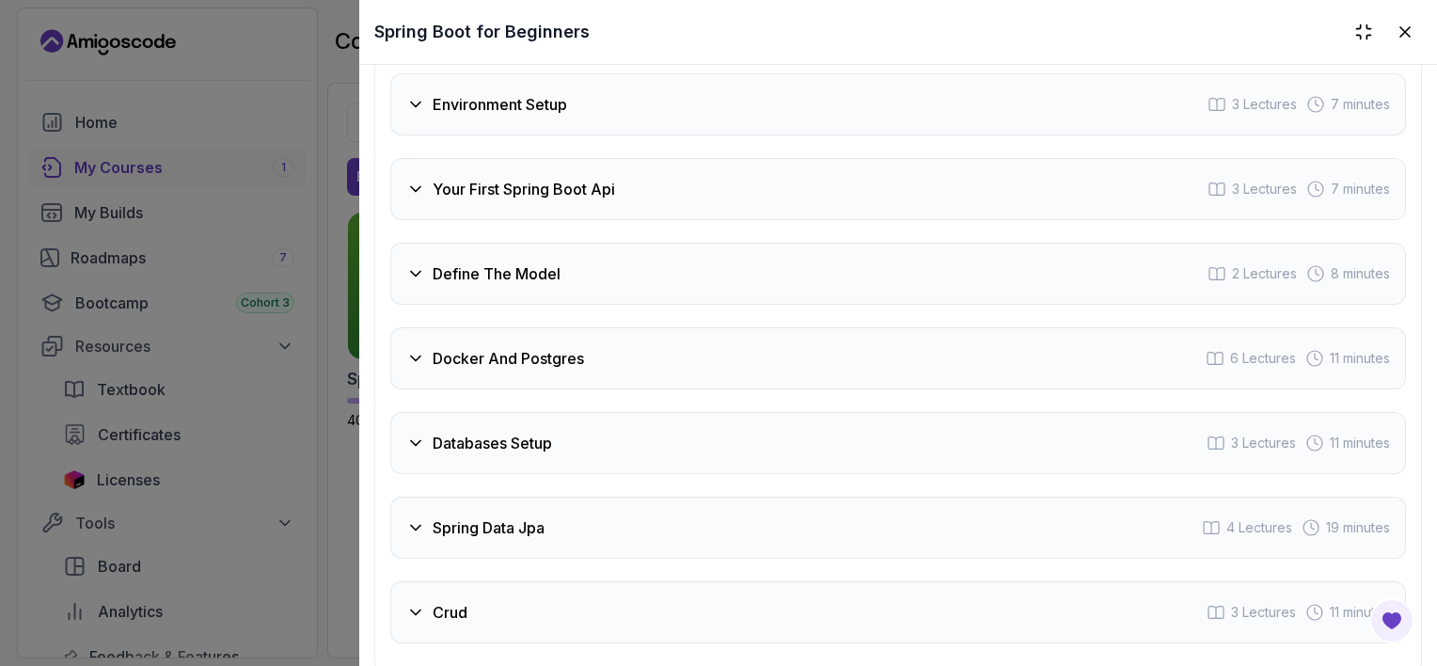
click at [412, 180] on icon at bounding box center [415, 189] width 19 height 19
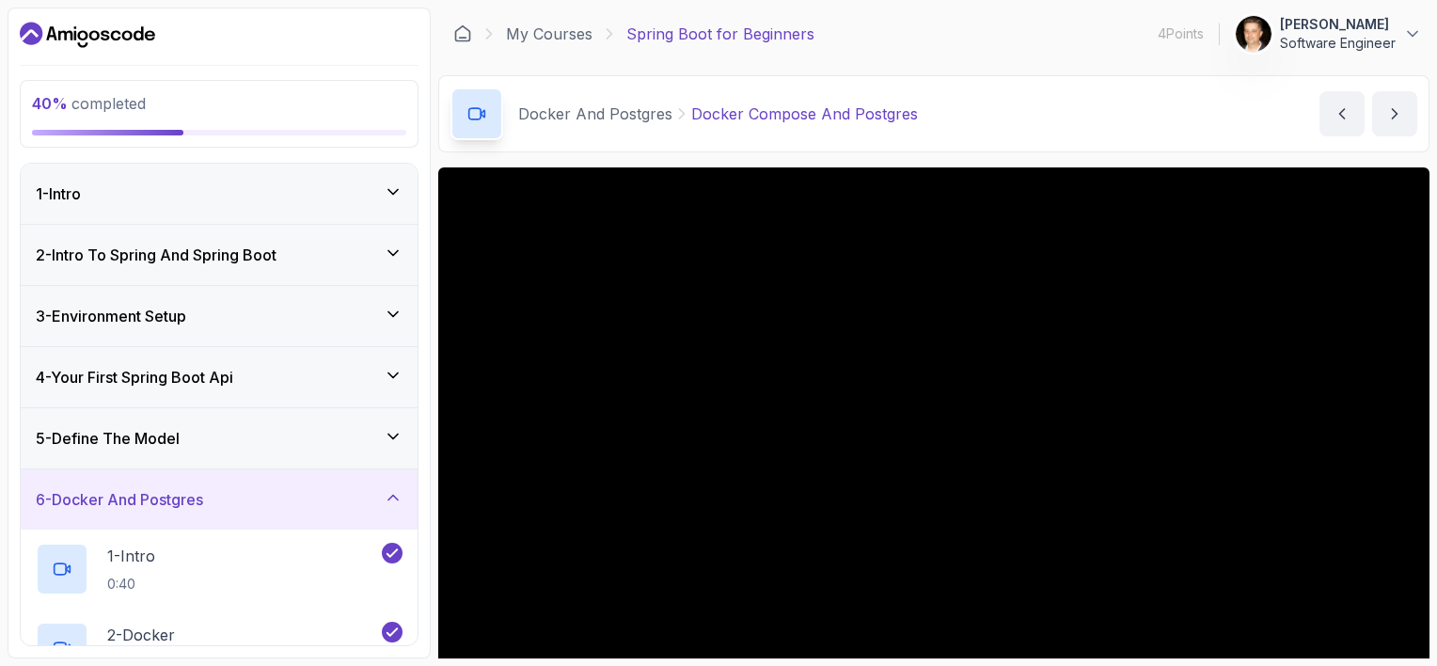
click at [386, 440] on icon at bounding box center [393, 436] width 19 height 19
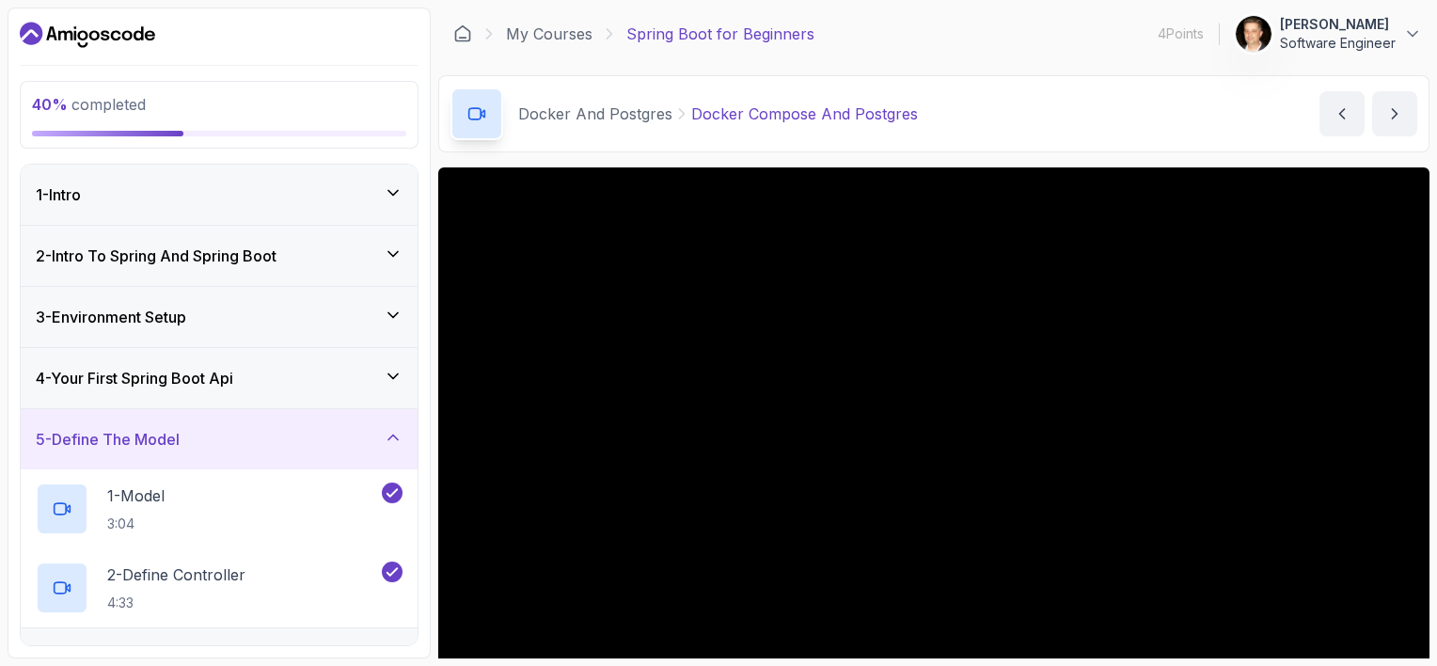
click at [386, 440] on icon at bounding box center [393, 437] width 19 height 19
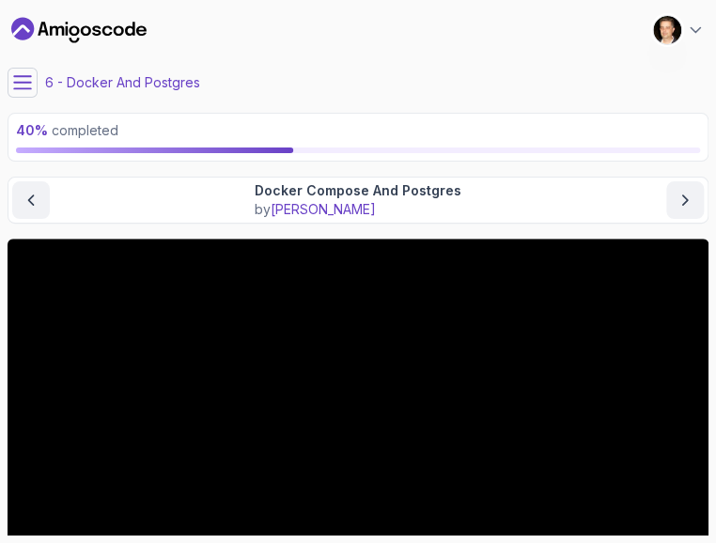
click at [25, 78] on icon at bounding box center [22, 82] width 19 height 19
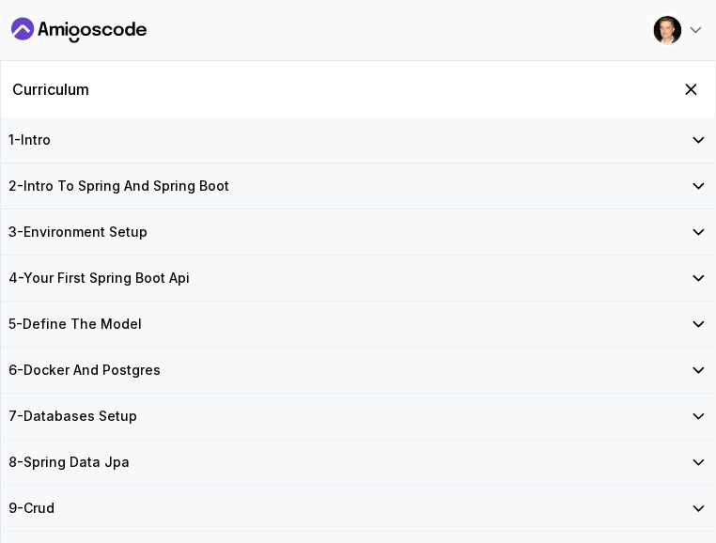
click at [690, 371] on icon at bounding box center [698, 370] width 19 height 19
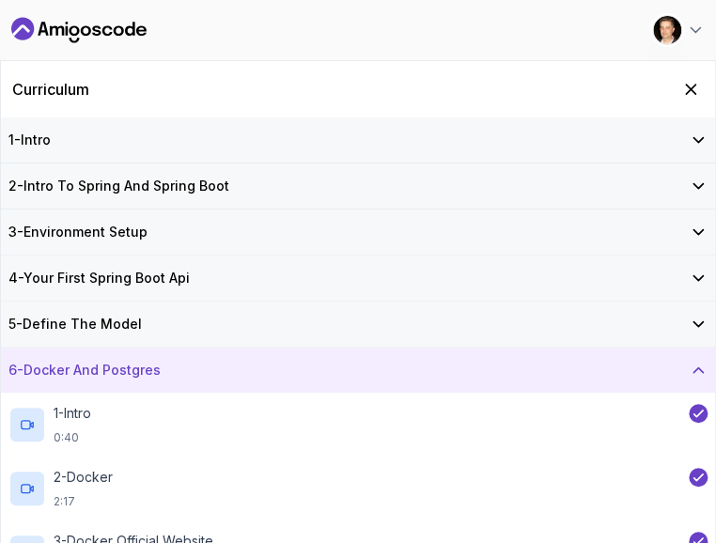
click at [694, 371] on icon at bounding box center [698, 371] width 9 height 5
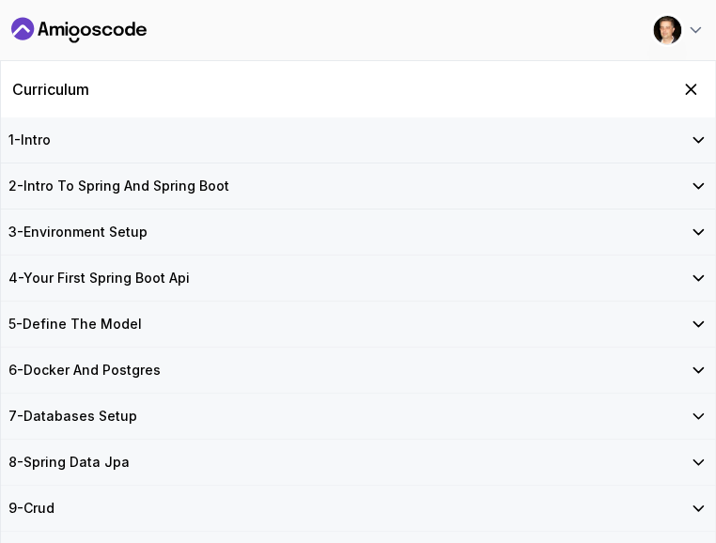
click at [700, 413] on icon at bounding box center [698, 416] width 19 height 19
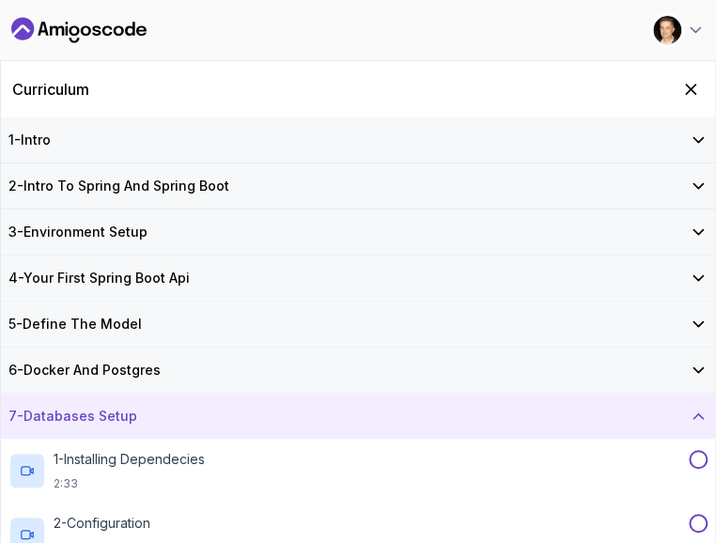
click at [700, 377] on icon at bounding box center [698, 370] width 19 height 19
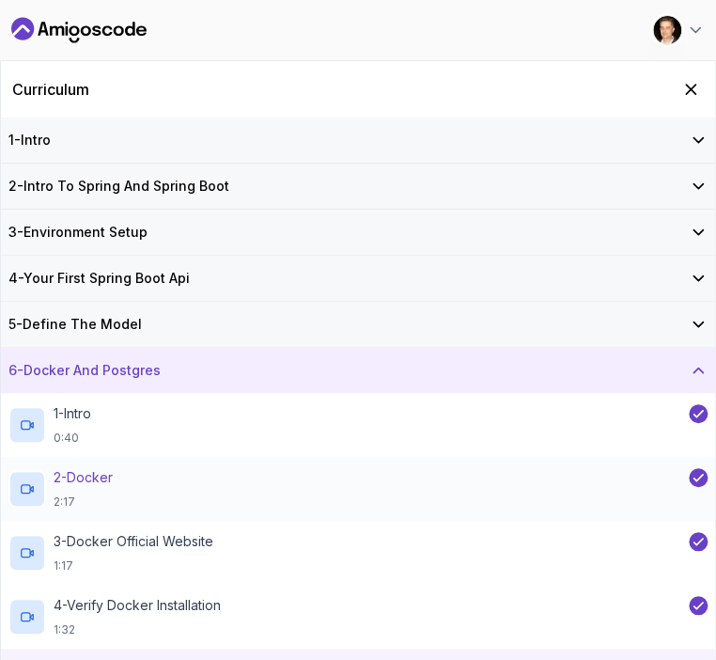
click at [339, 494] on div "2 - Docker 2:17" at bounding box center [346, 488] width 677 height 41
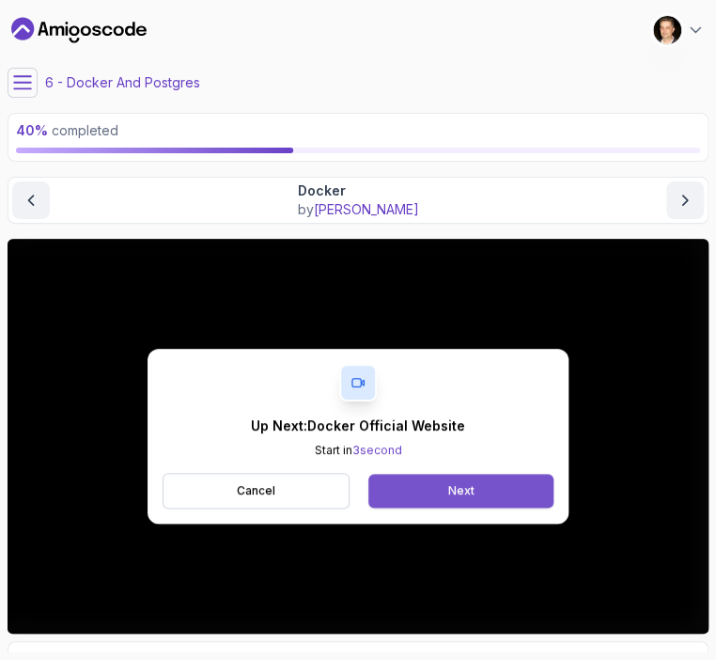
click at [451, 485] on div "Next" at bounding box center [461, 490] width 26 height 15
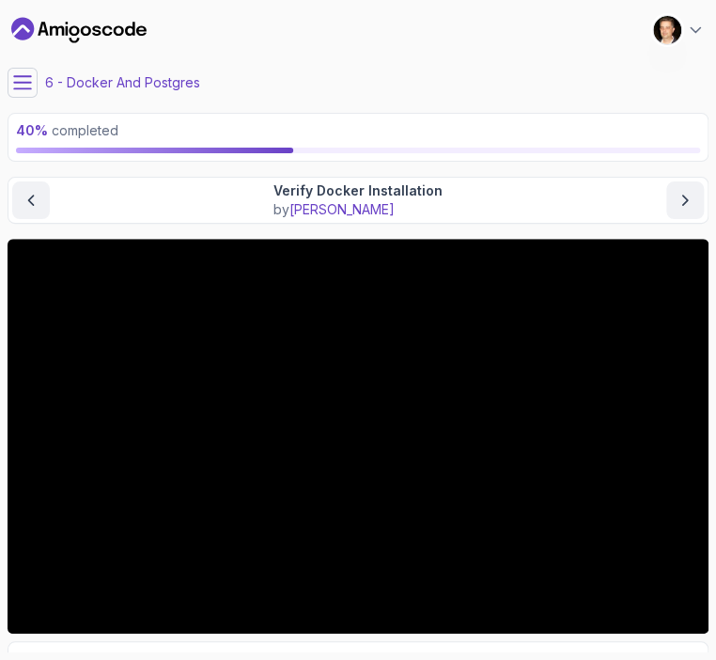
click at [28, 92] on button at bounding box center [23, 83] width 30 height 30
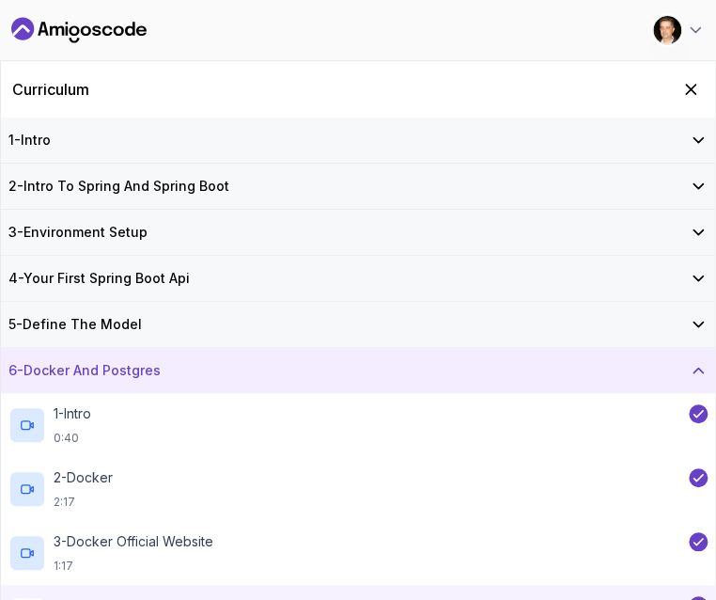
click at [690, 377] on icon at bounding box center [698, 370] width 19 height 19
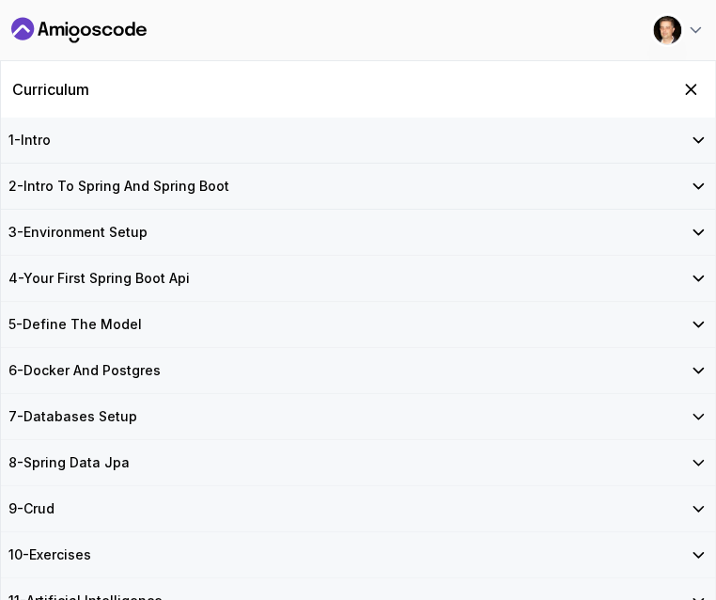
click at [695, 412] on icon at bounding box center [698, 416] width 19 height 19
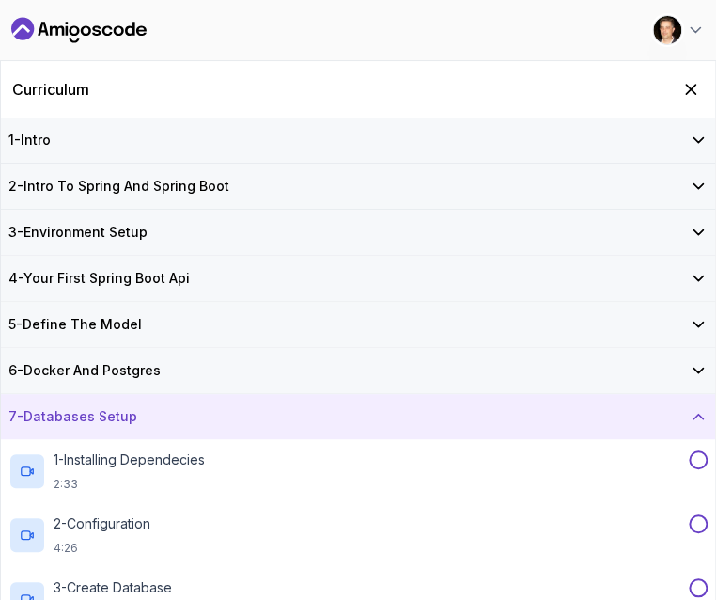
click at [695, 372] on icon at bounding box center [698, 370] width 19 height 19
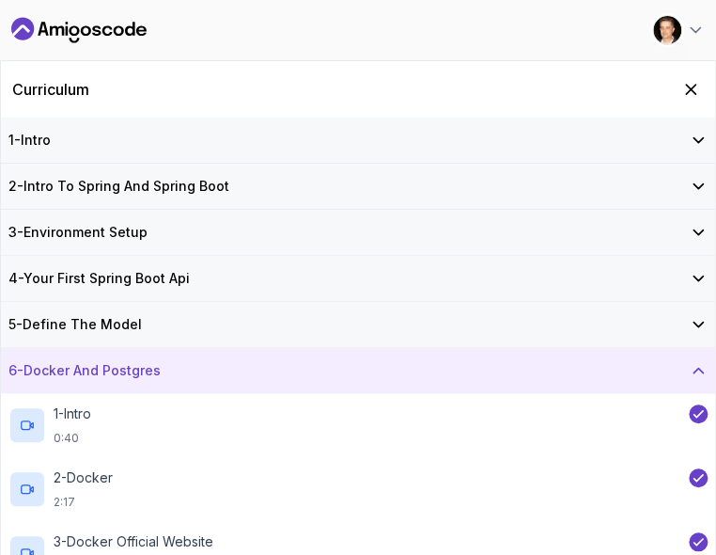
click at [692, 369] on icon at bounding box center [698, 370] width 19 height 19
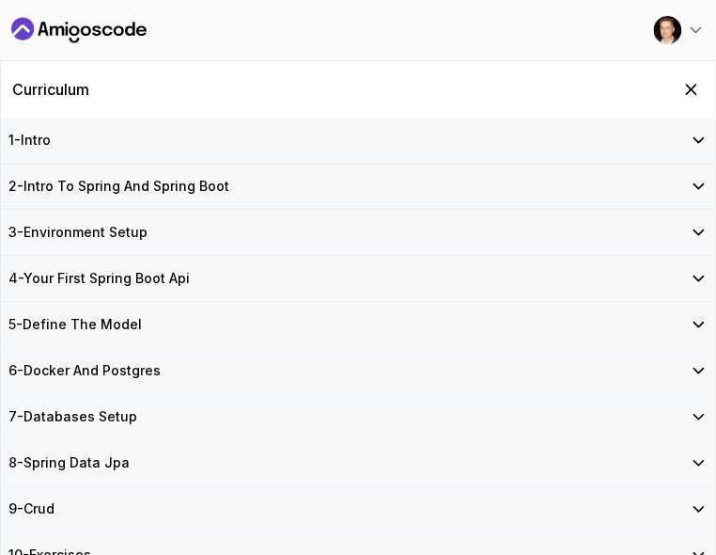
click at [702, 418] on icon at bounding box center [698, 416] width 19 height 19
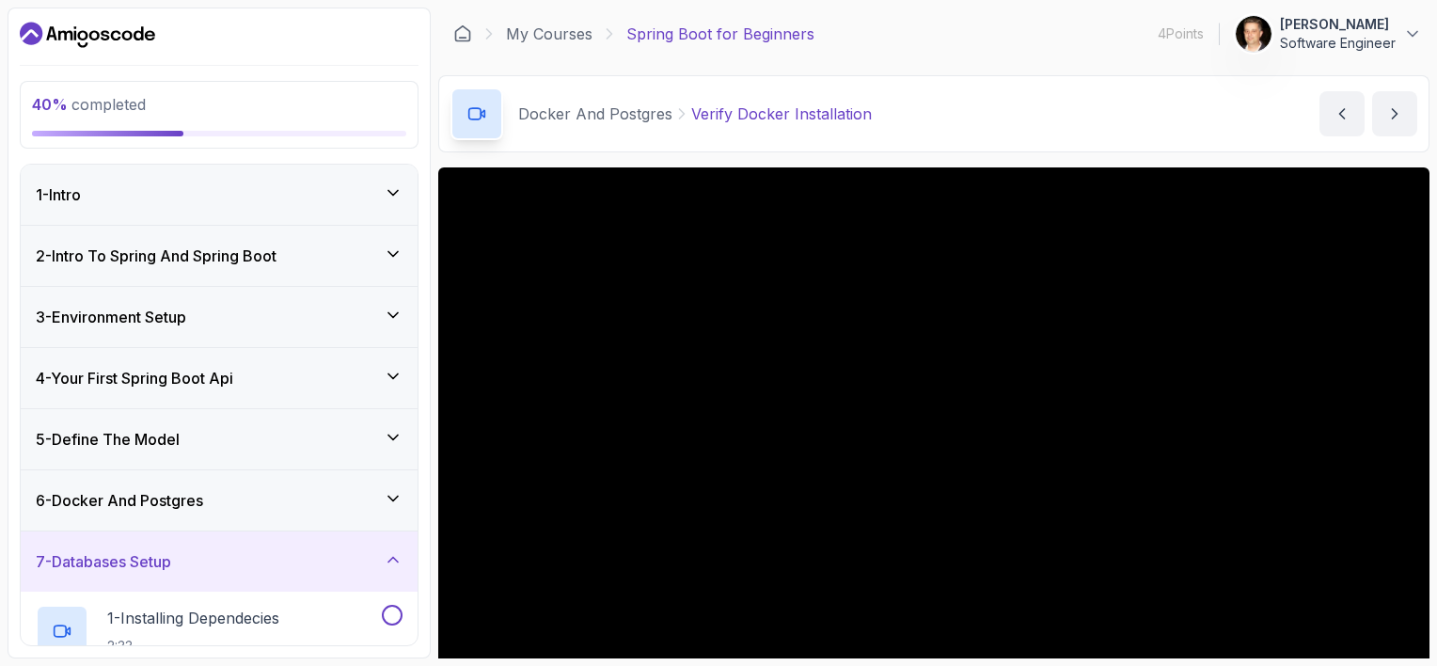
click at [395, 553] on icon at bounding box center [393, 559] width 19 height 19
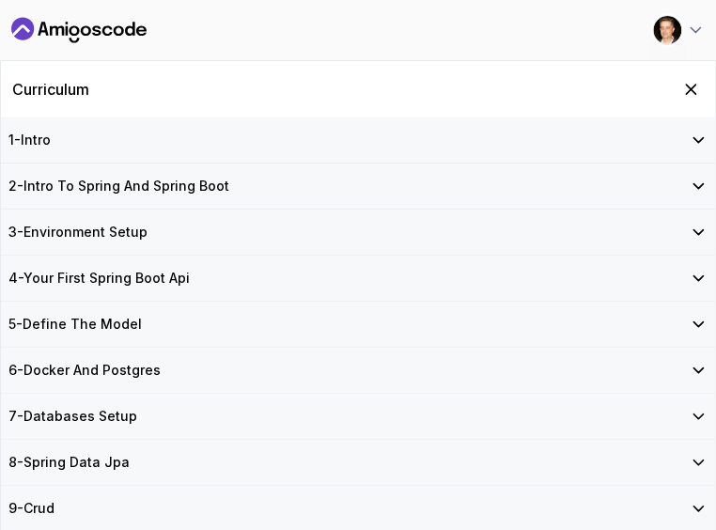
click at [692, 369] on icon at bounding box center [698, 370] width 19 height 19
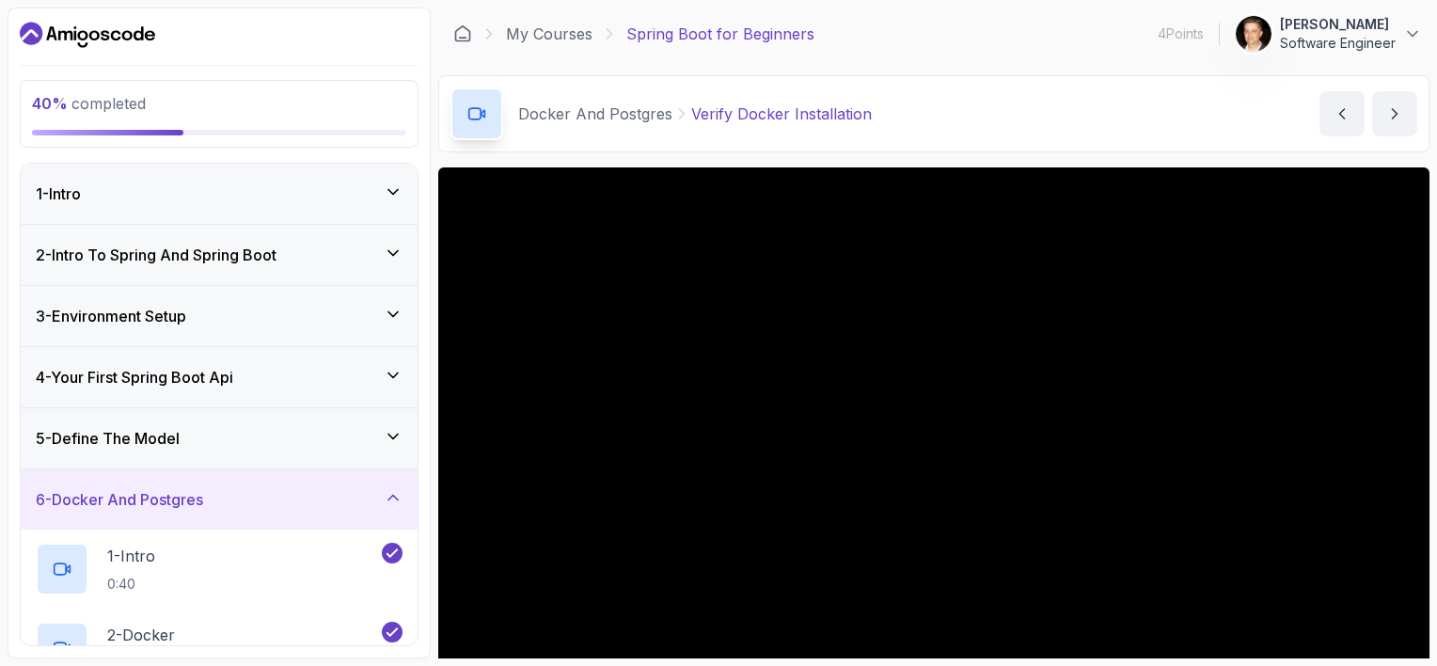
click at [424, 351] on div "40 % completed 1 - Intro 2 - Intro To Spring And Spring Boot 3 - Environment Se…" at bounding box center [219, 333] width 423 height 651
click at [395, 503] on icon at bounding box center [393, 497] width 19 height 19
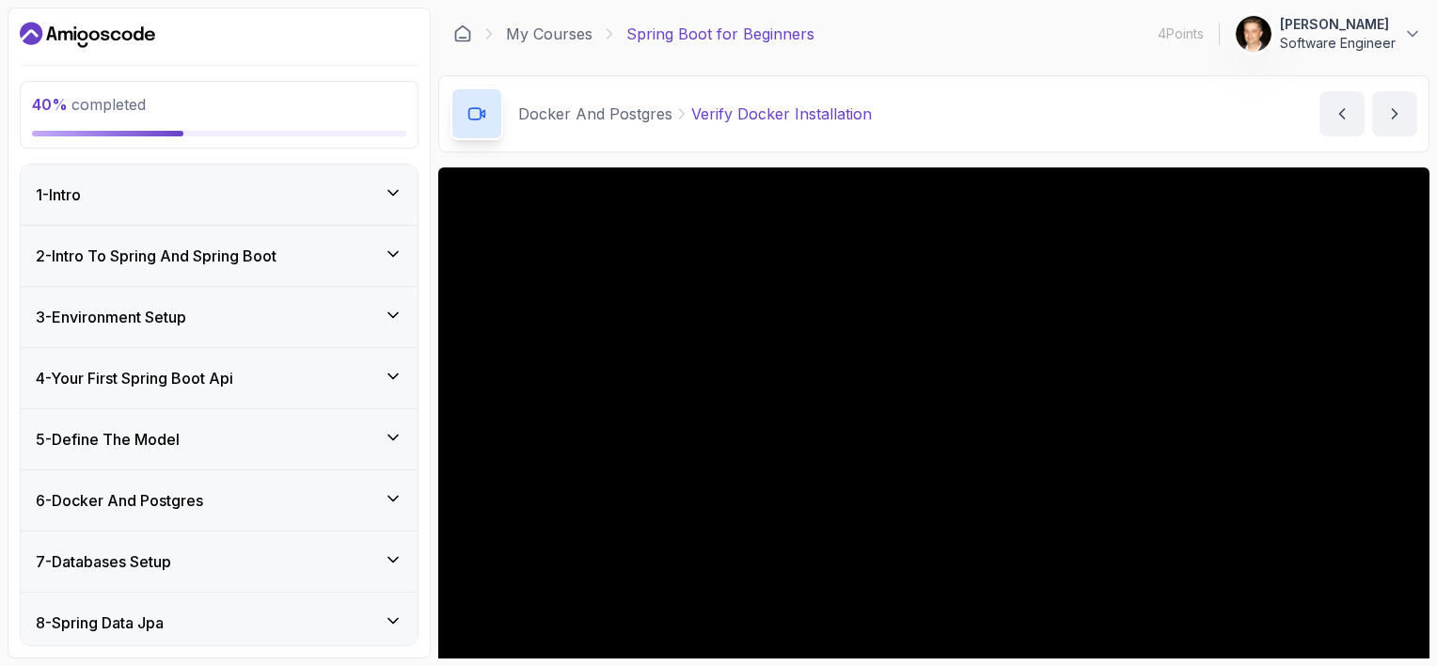
click at [395, 559] on icon at bounding box center [393, 559] width 19 height 19
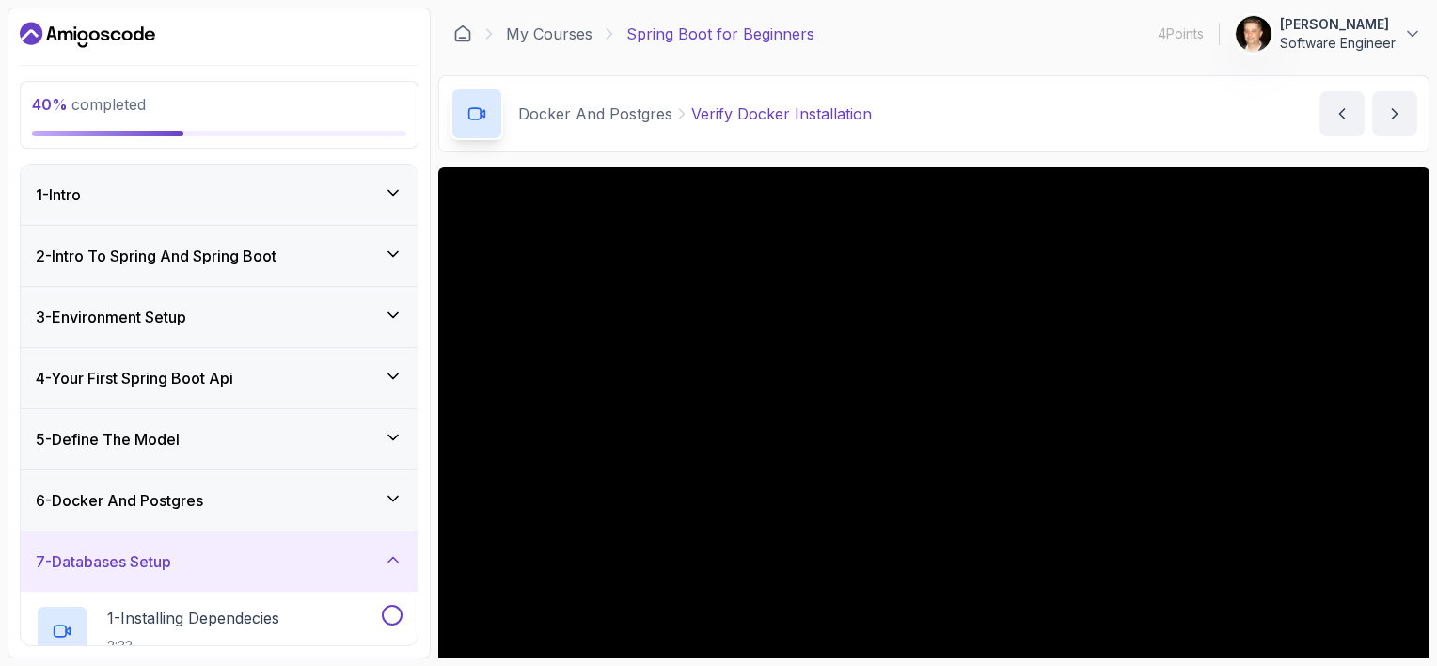
click at [391, 489] on icon at bounding box center [393, 498] width 19 height 19
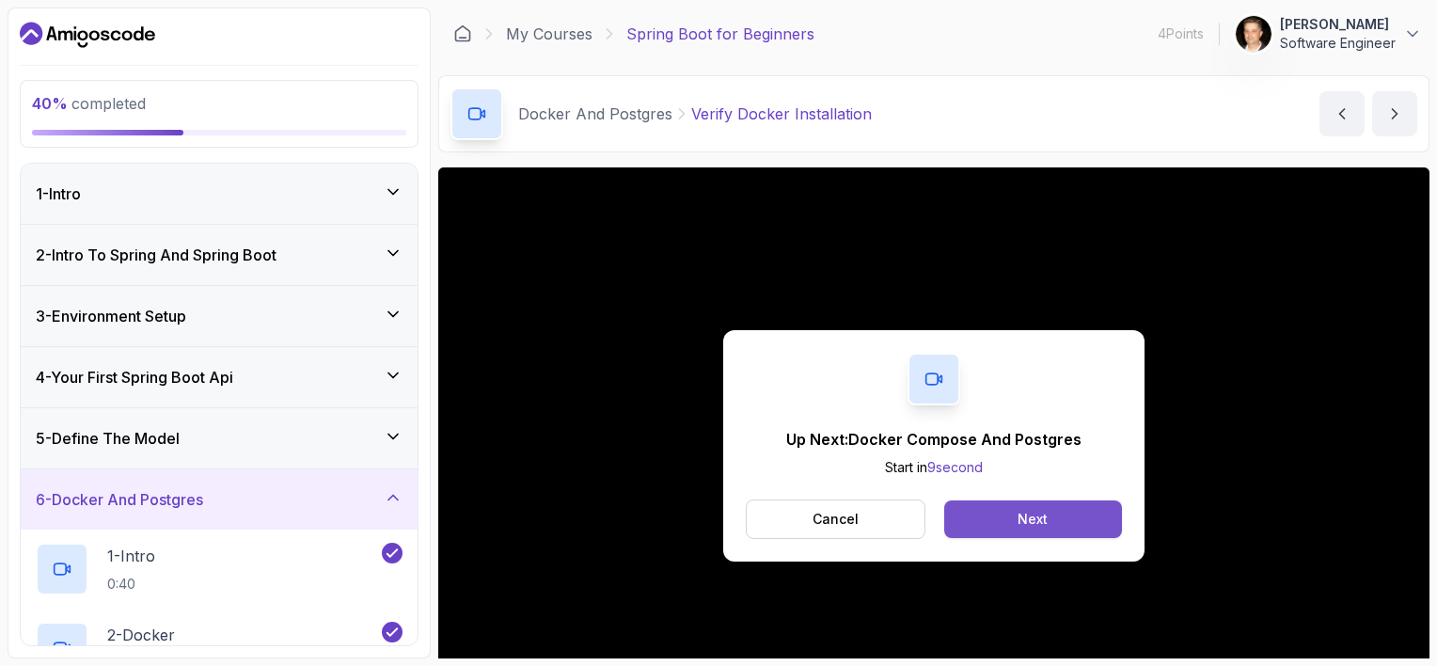
click at [715, 505] on button "Next" at bounding box center [1033, 519] width 178 height 38
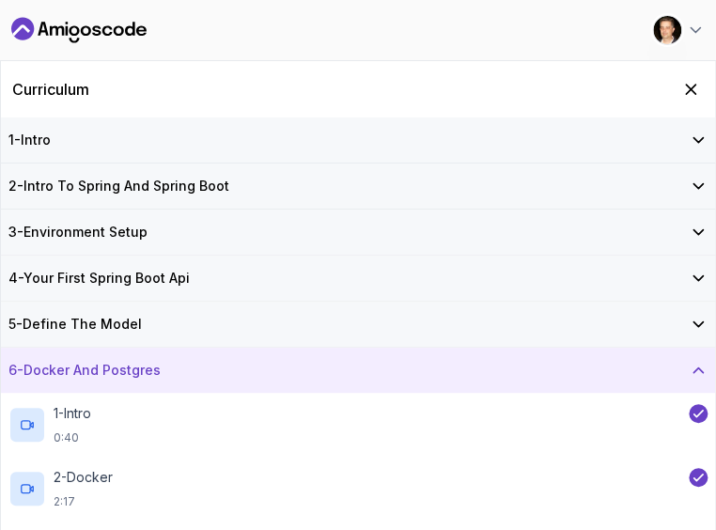
click at [715, 530] on html "40 % completed 1 - Intro 2 - Intro To Spring And Spring Boot 3 - Environment Se…" at bounding box center [358, 265] width 716 height 530
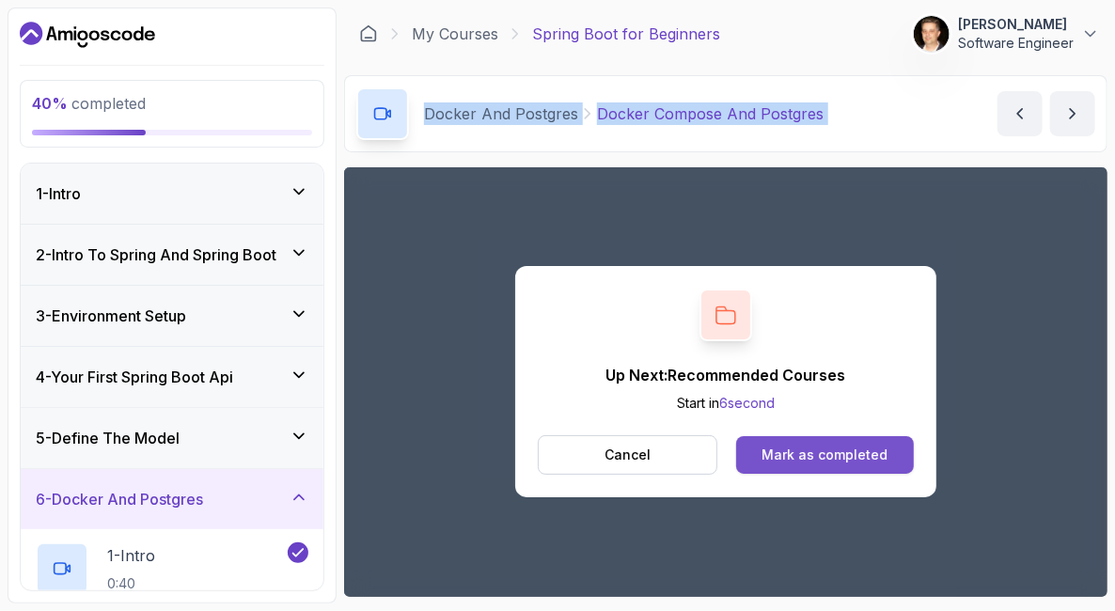
click at [715, 459] on div "Mark as completed" at bounding box center [825, 455] width 126 height 19
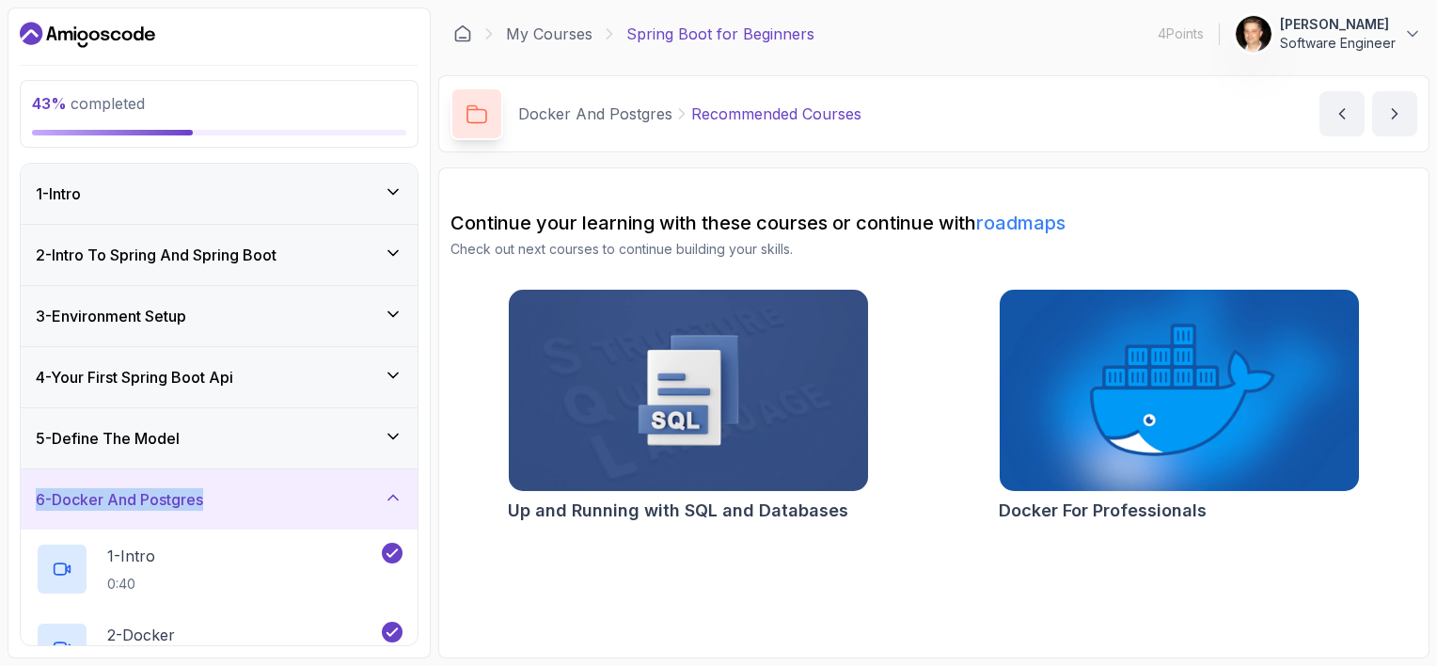
drag, startPoint x: 432, startPoint y: 440, endPoint x: 432, endPoint y: 486, distance: 46.1
click at [432, 486] on div "43 % completed 1 - Intro 2 - Intro To Spring And Spring Boot 3 - Environment Se…" at bounding box center [719, 333] width 1422 height 651
click at [398, 496] on icon at bounding box center [393, 497] width 19 height 19
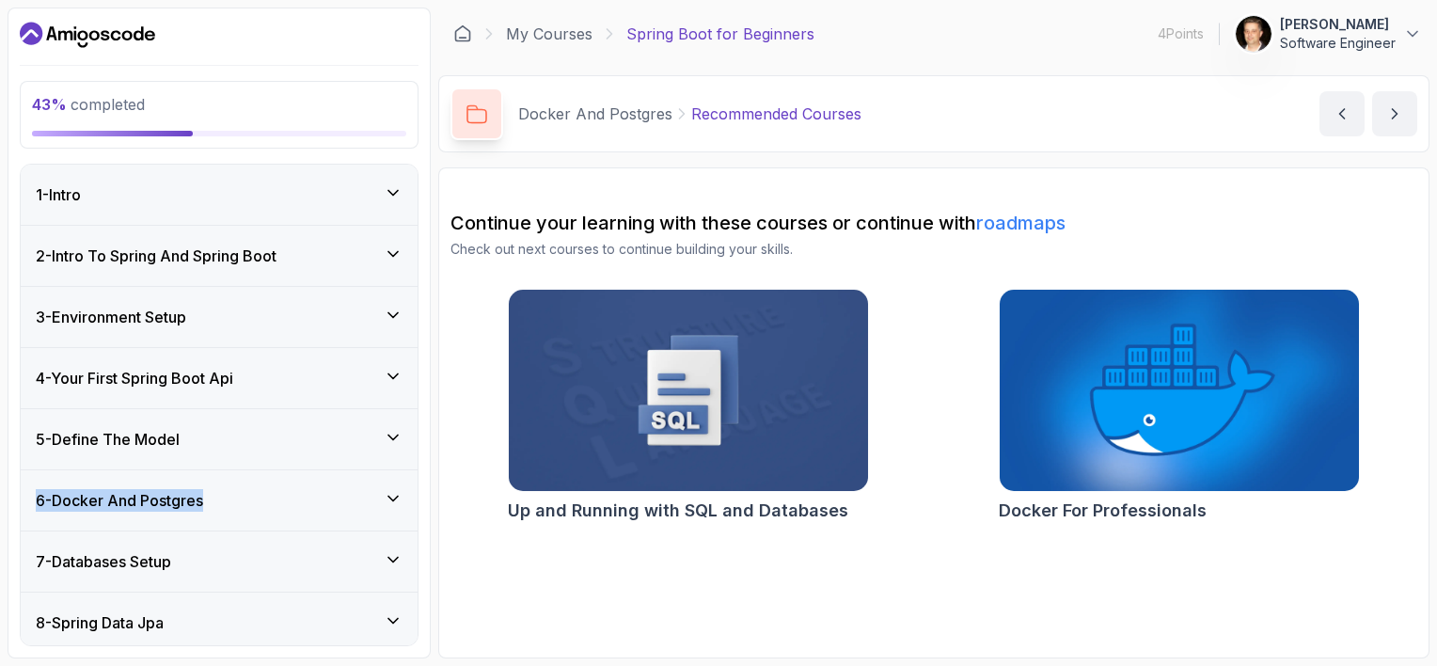
click at [385, 558] on icon at bounding box center [393, 559] width 19 height 19
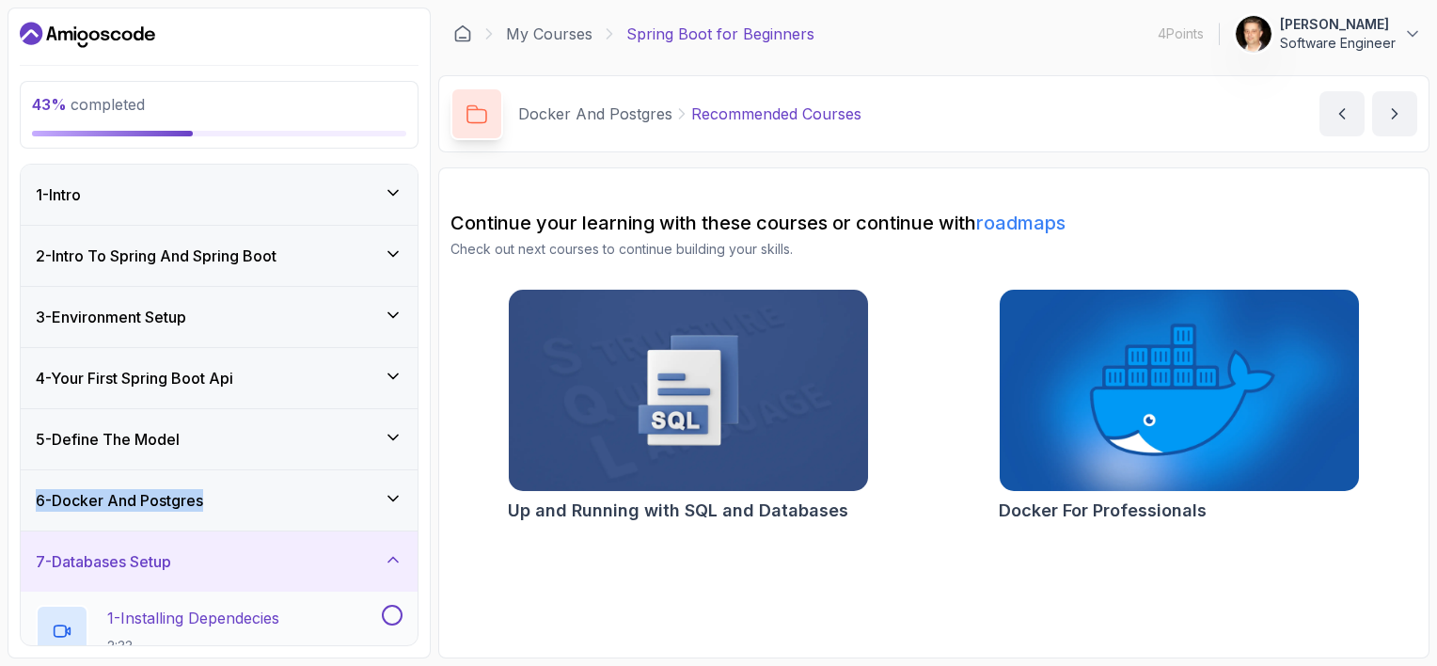
click at [315, 615] on div "1 - Installing Dependecies 2:33" at bounding box center [207, 631] width 342 height 53
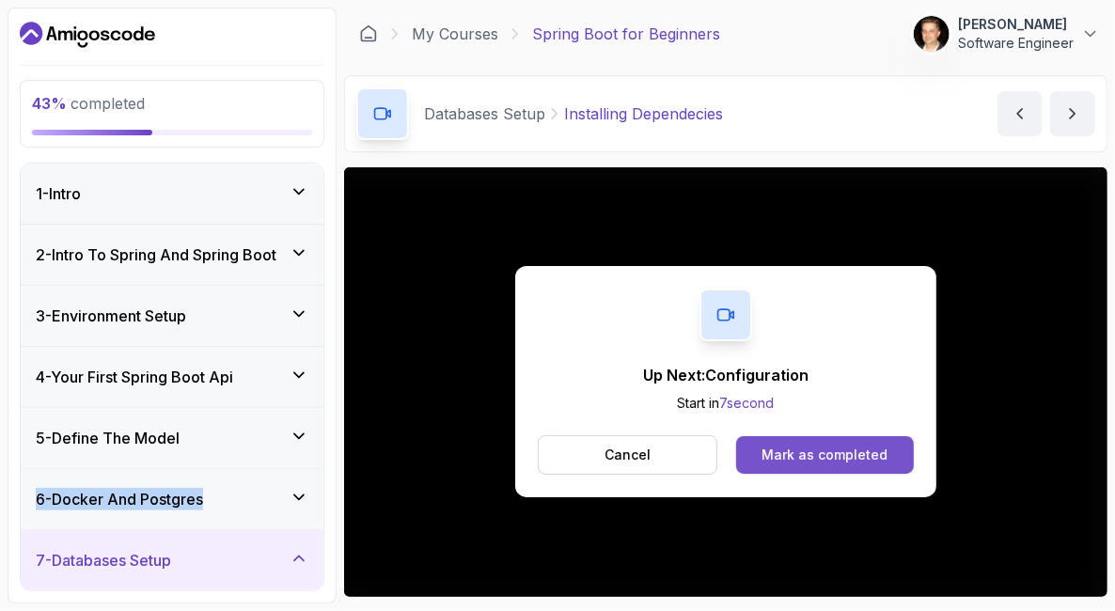
click at [715, 450] on div "Mark as completed" at bounding box center [825, 455] width 126 height 19
click at [715, 453] on div "Mark as completed" at bounding box center [825, 455] width 126 height 19
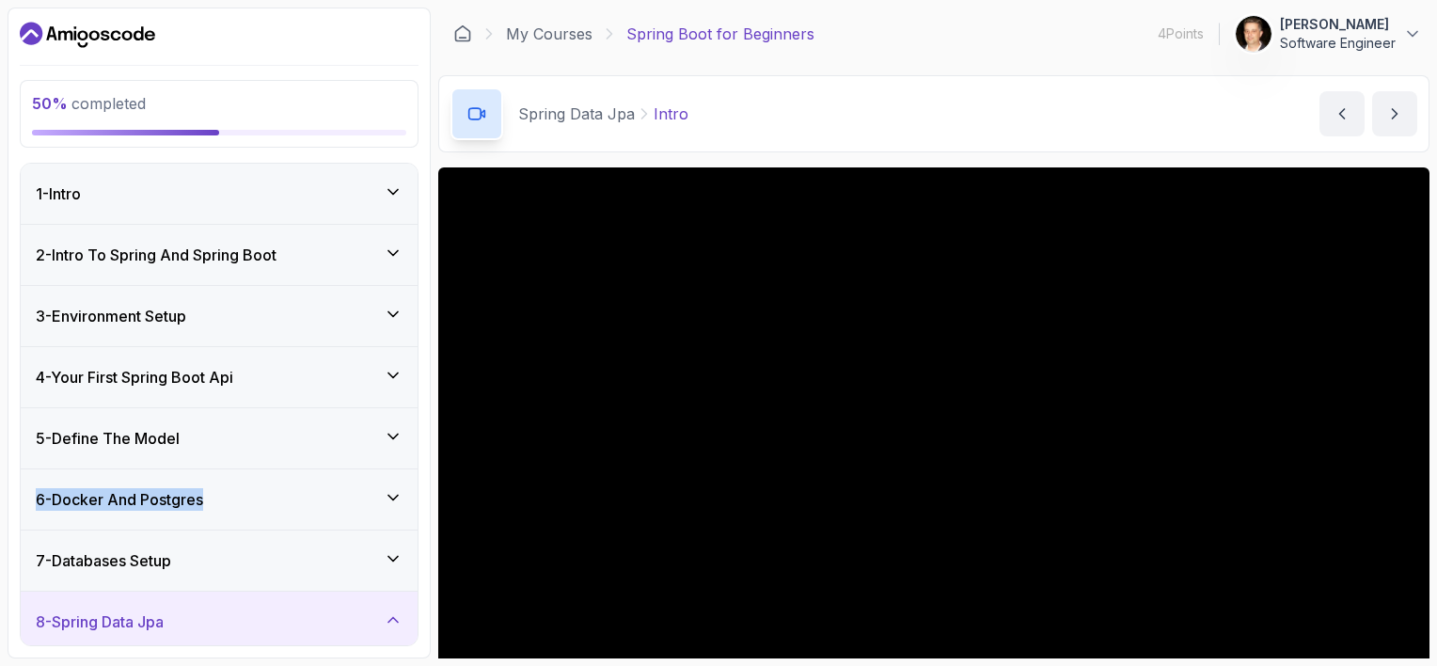
click at [397, 614] on icon at bounding box center [393, 619] width 19 height 19
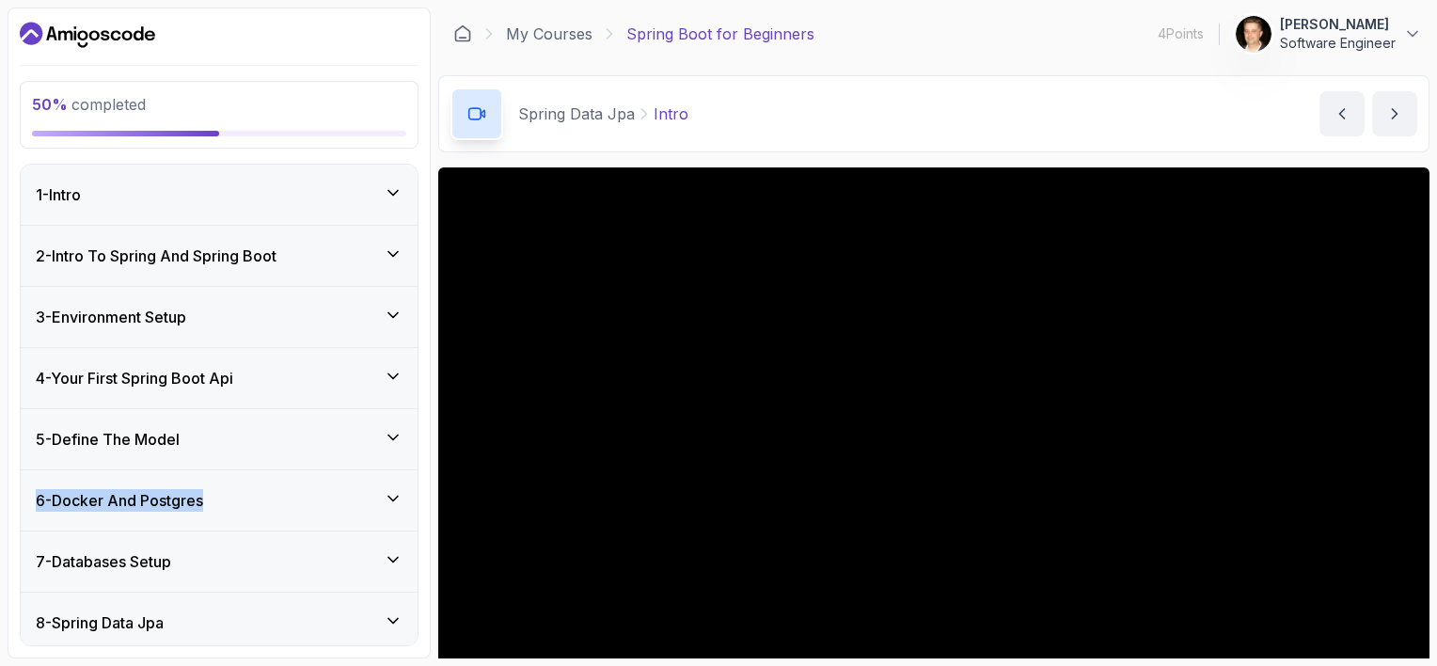
click at [397, 614] on icon at bounding box center [393, 620] width 19 height 19
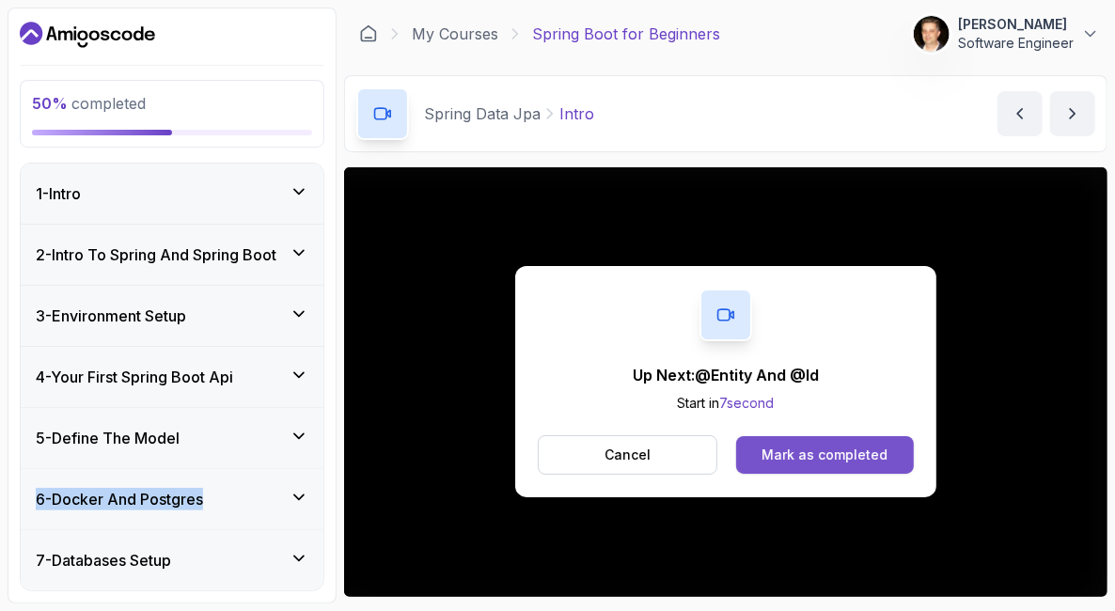
click at [715, 457] on div "Mark as completed" at bounding box center [825, 455] width 126 height 19
click at [715, 453] on div "Mark as completed" at bounding box center [825, 455] width 126 height 19
click at [715, 452] on div "Mark as completed" at bounding box center [825, 455] width 126 height 19
click at [715, 464] on div "Mark as completed" at bounding box center [825, 455] width 126 height 19
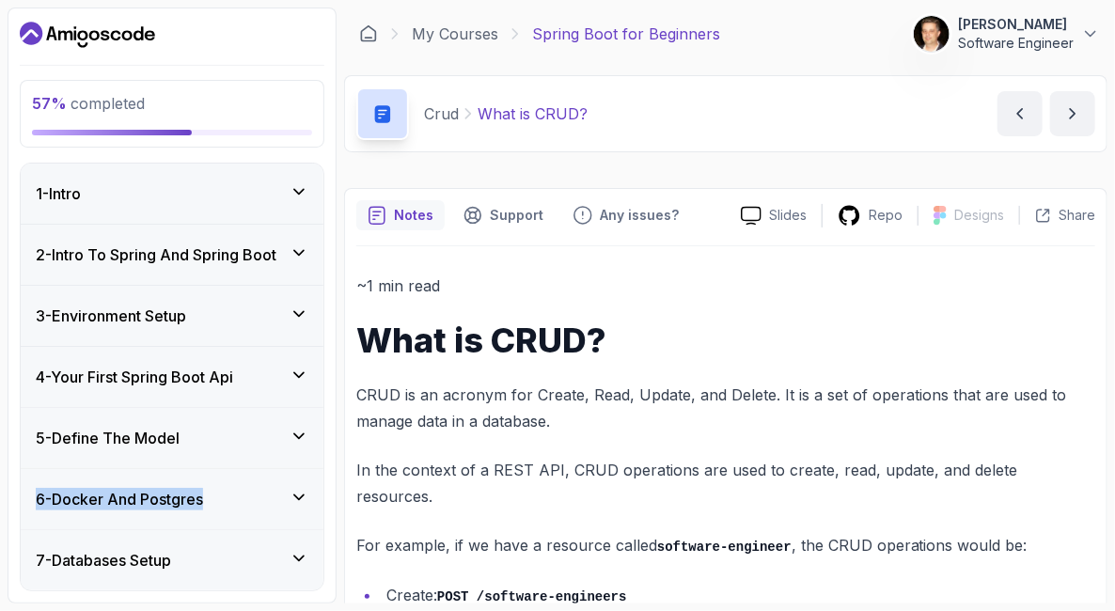
click at [715, 464] on p "In the context of a REST API, CRUD operations are used to create, read, update,…" at bounding box center [725, 483] width 739 height 53
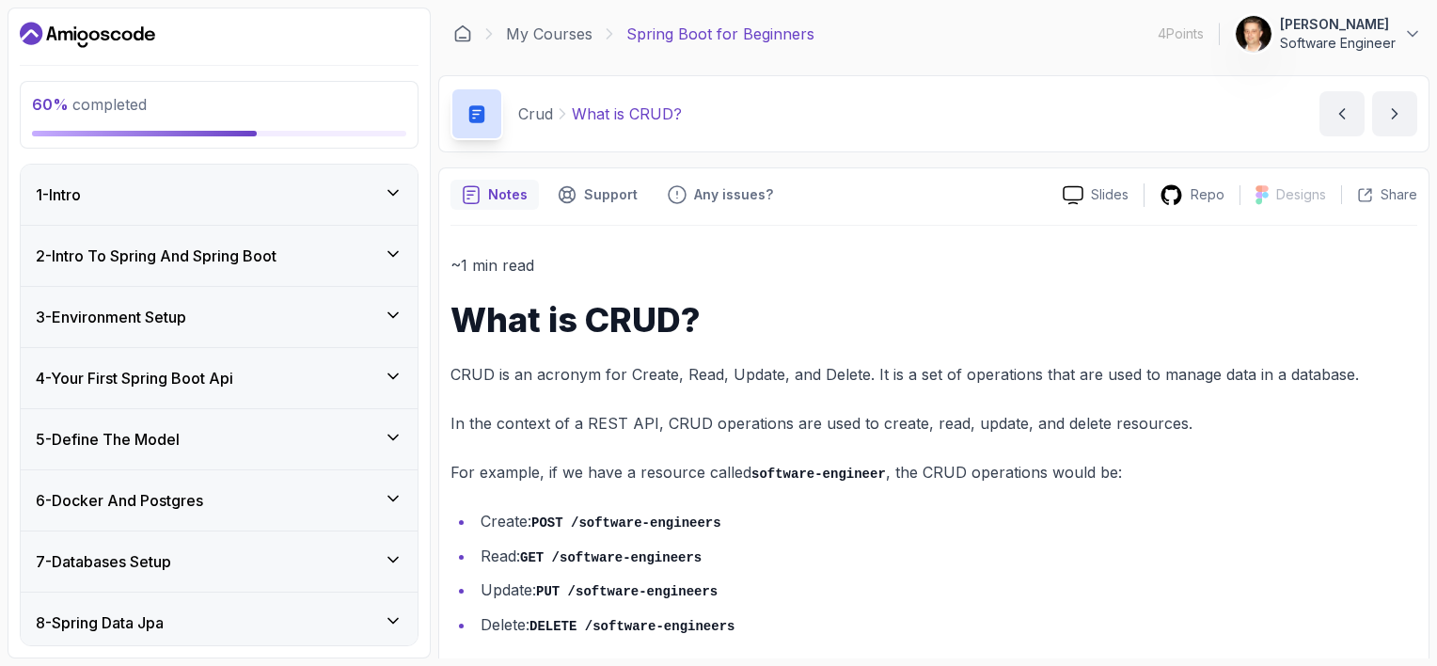
click at [715, 307] on h1 "What is CRUD?" at bounding box center [933, 320] width 967 height 38
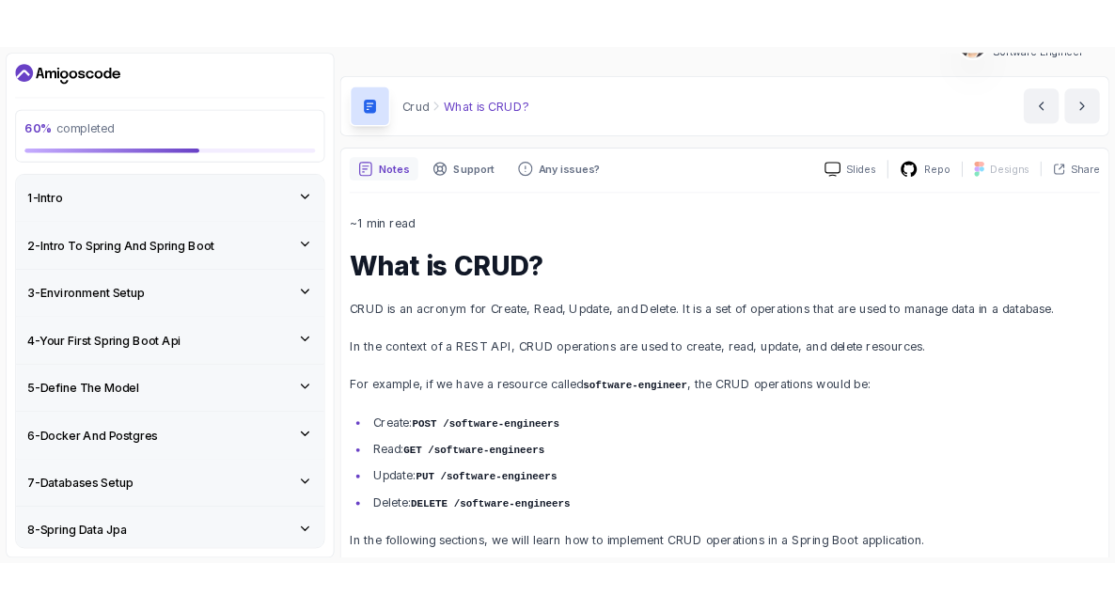
scroll to position [64, 0]
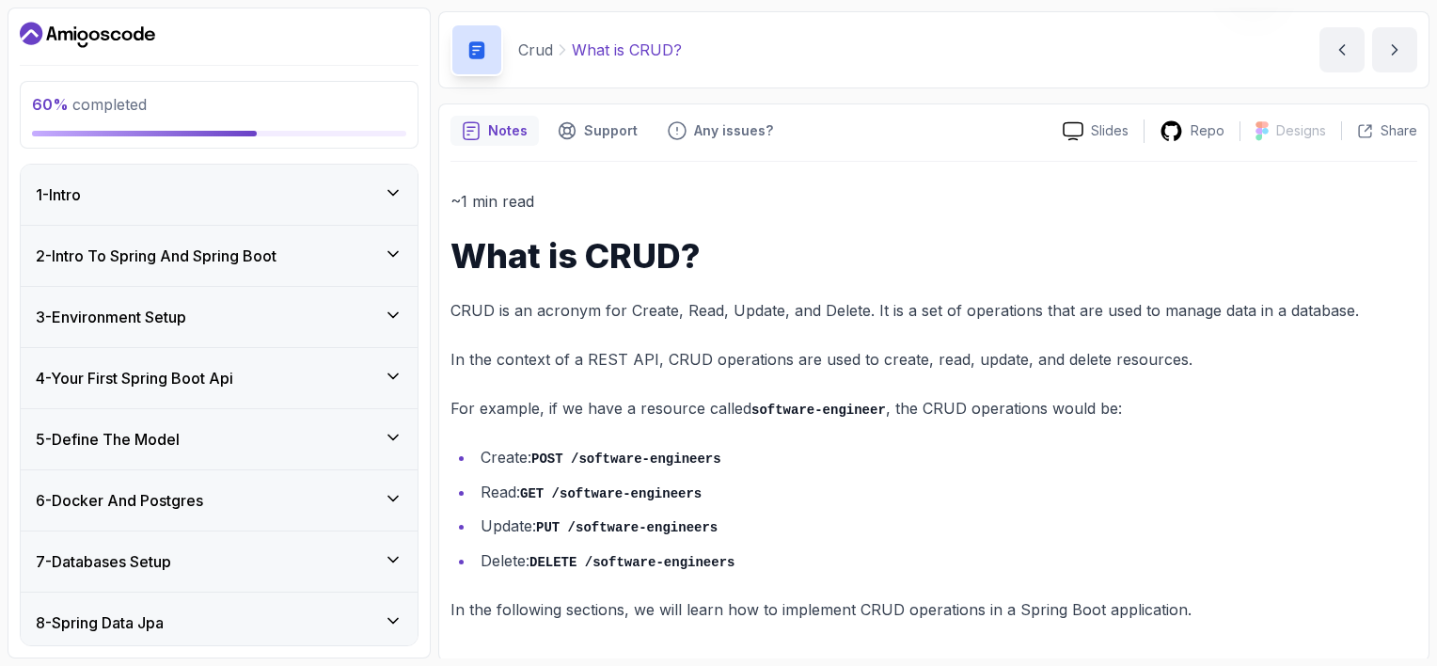
click at [715, 316] on p "CRUD is an acronym for Create, Read, Update, and Delete. It is a set of operati…" at bounding box center [933, 310] width 967 height 26
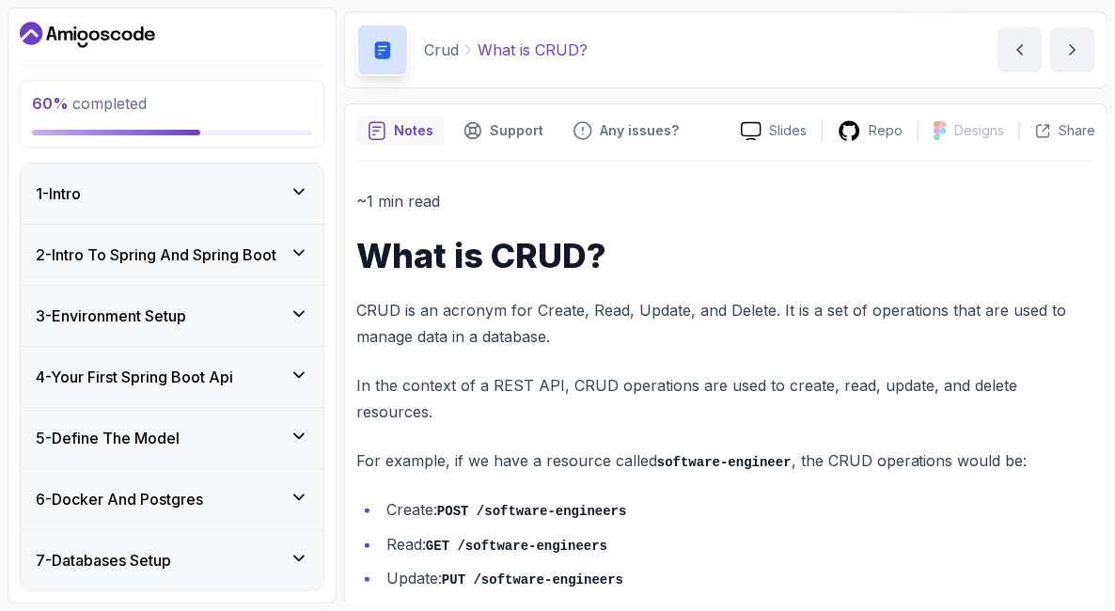
click at [300, 561] on icon at bounding box center [299, 558] width 19 height 19
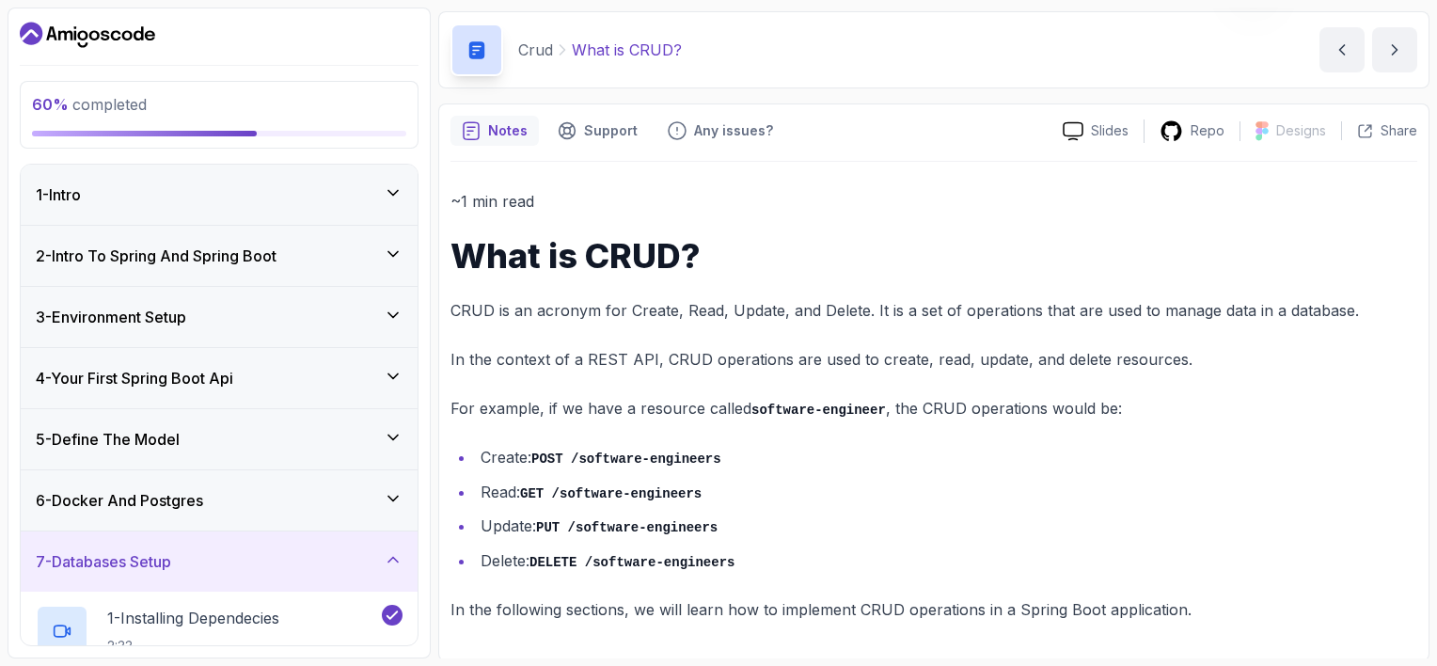
click at [393, 552] on icon at bounding box center [393, 559] width 19 height 19
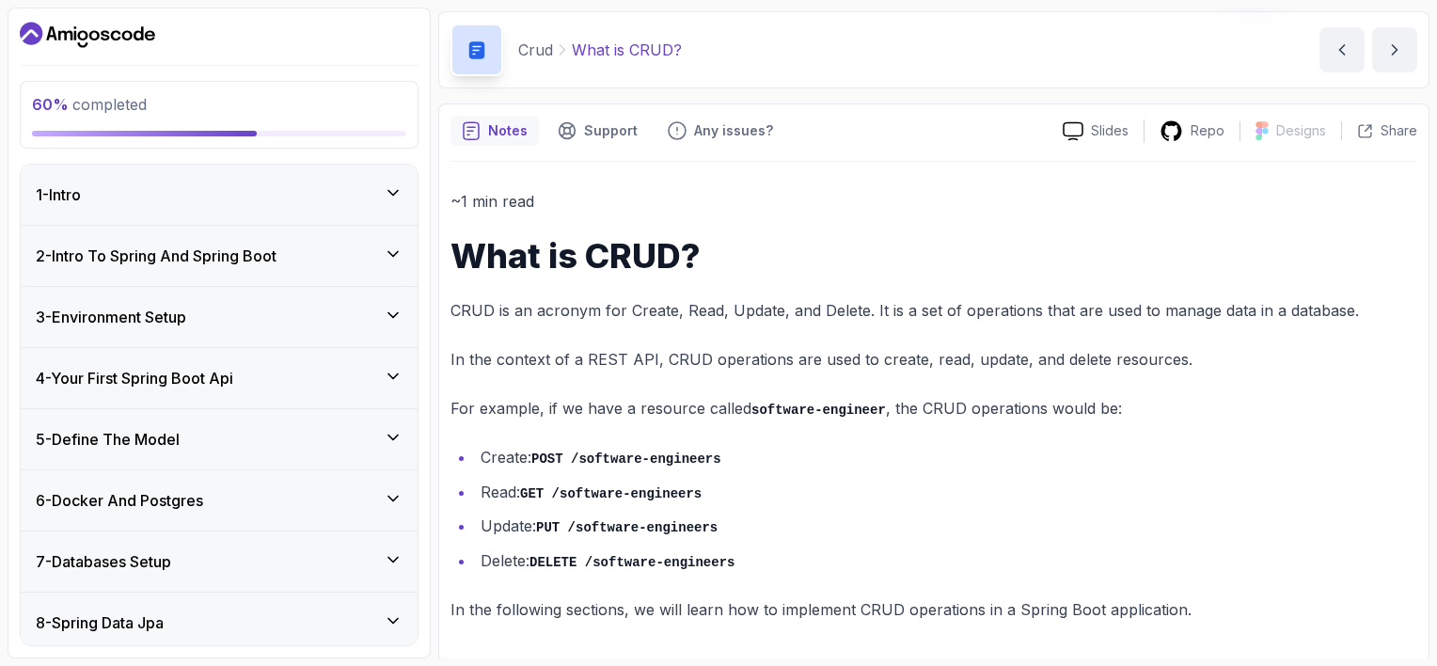
click at [397, 611] on icon at bounding box center [393, 620] width 19 height 19
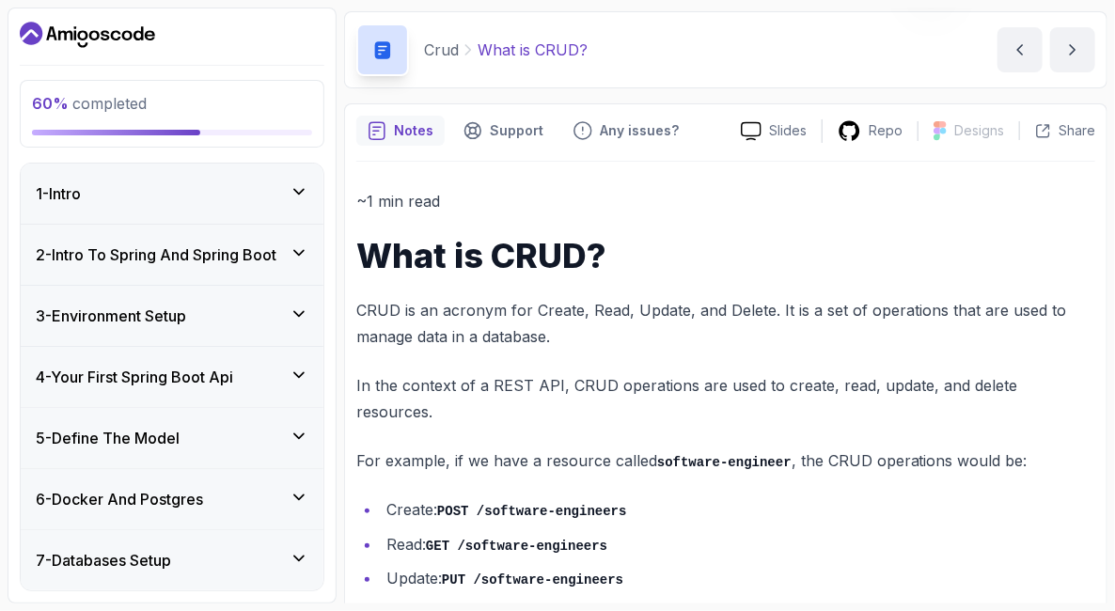
click at [715, 316] on p "CRUD is an acronym for Create, Read, Update, and Delete. It is a set of operati…" at bounding box center [725, 323] width 739 height 53
click at [715, 46] on icon "next content" at bounding box center [1072, 49] width 19 height 19
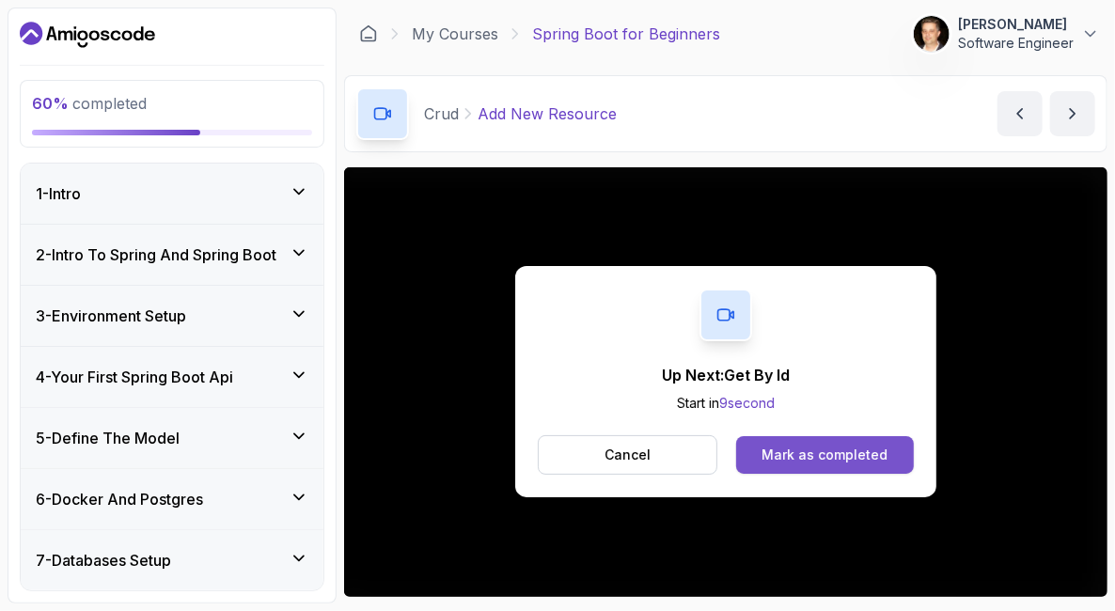
click at [715, 454] on div "Mark as completed" at bounding box center [825, 455] width 126 height 19
click at [715, 459] on div "Mark as completed" at bounding box center [825, 455] width 126 height 19
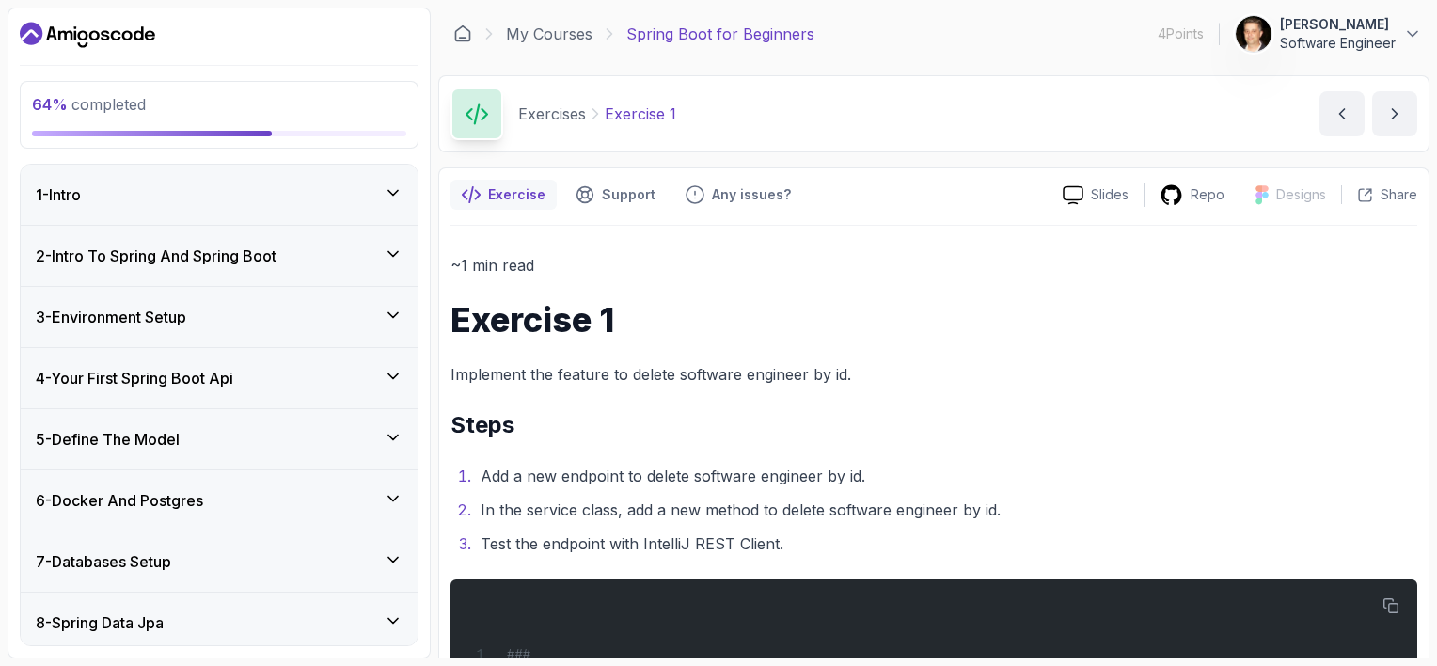
click at [715, 365] on p "Implement the feature to delete software engineer by id." at bounding box center [933, 374] width 967 height 26
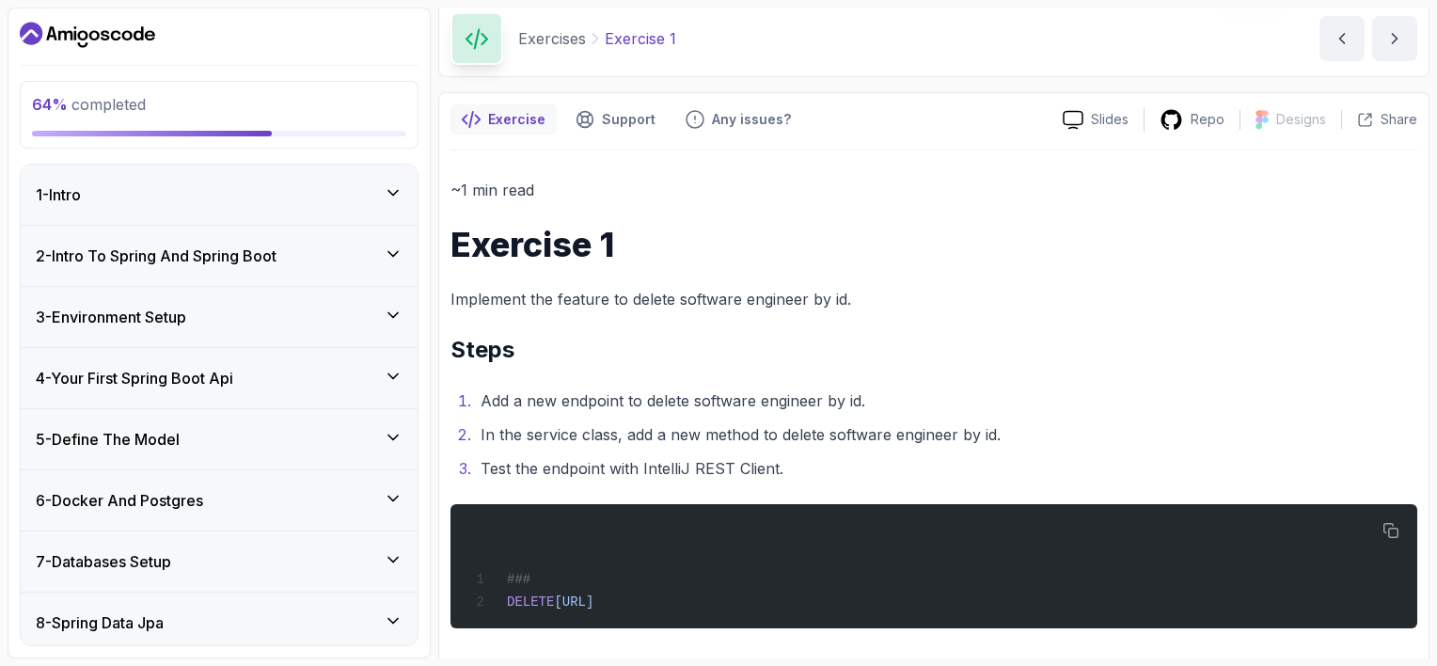
scroll to position [83, 0]
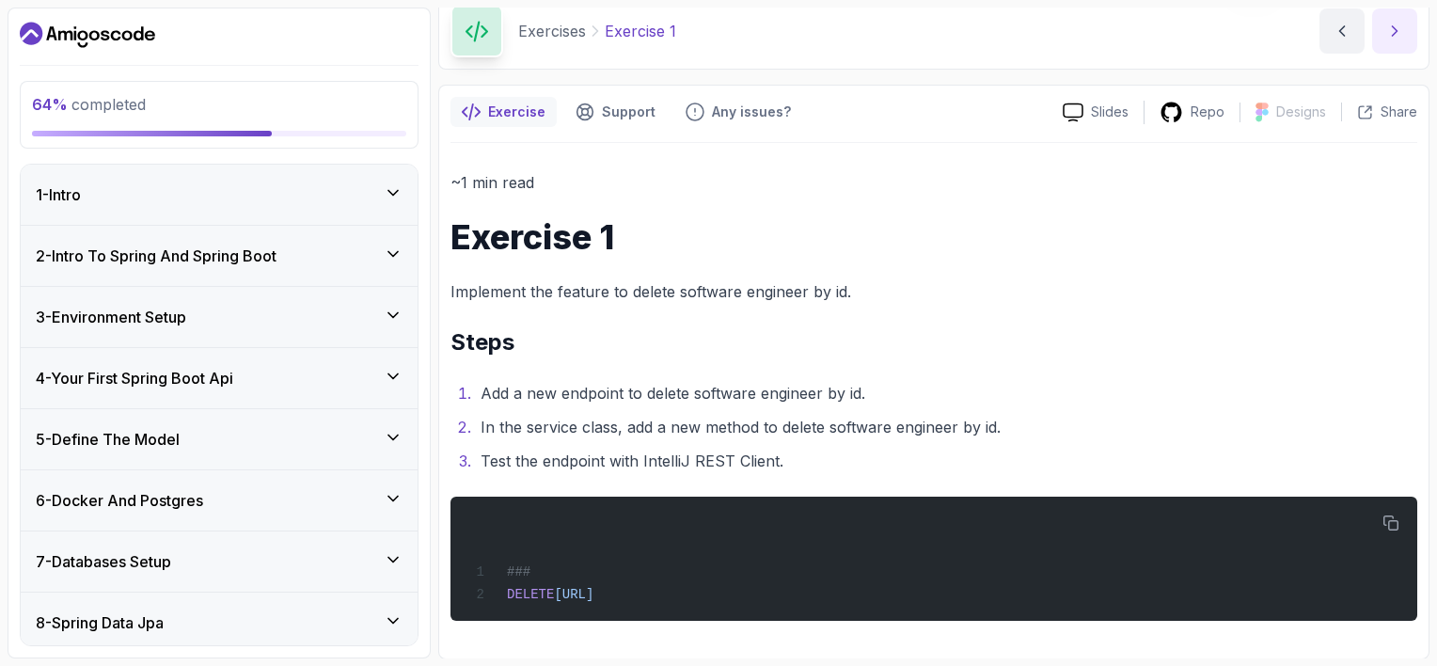
click at [715, 22] on icon "next content" at bounding box center [1394, 31] width 19 height 19
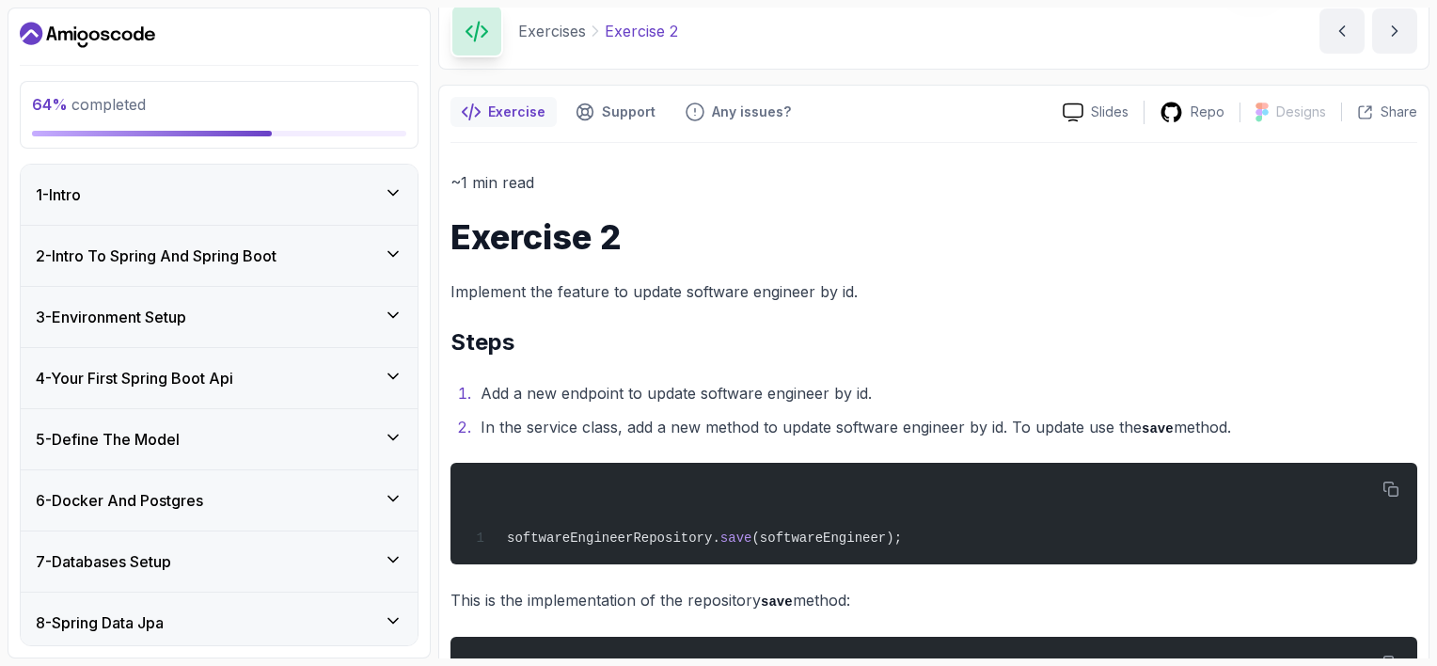
click at [715, 278] on p "Implement the feature to update software engineer by id." at bounding box center [933, 291] width 967 height 26
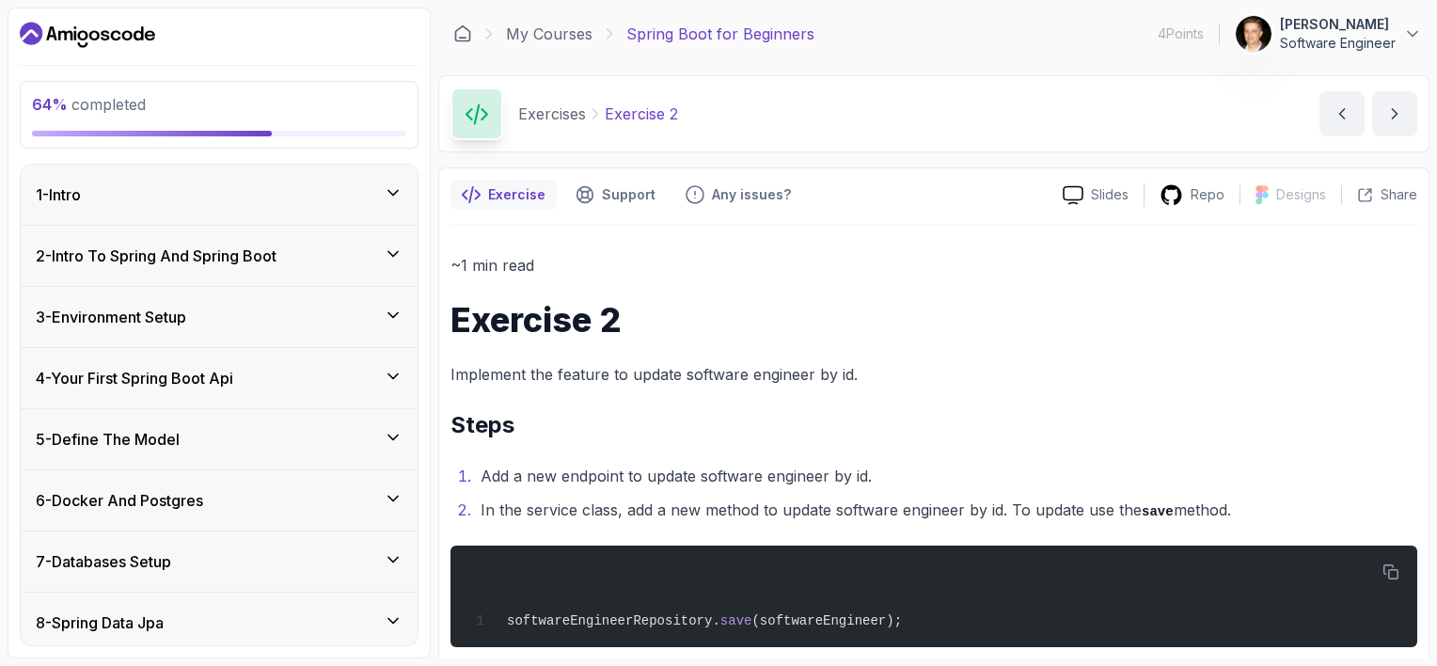
click at [715, 107] on icon "next content" at bounding box center [1394, 113] width 19 height 19
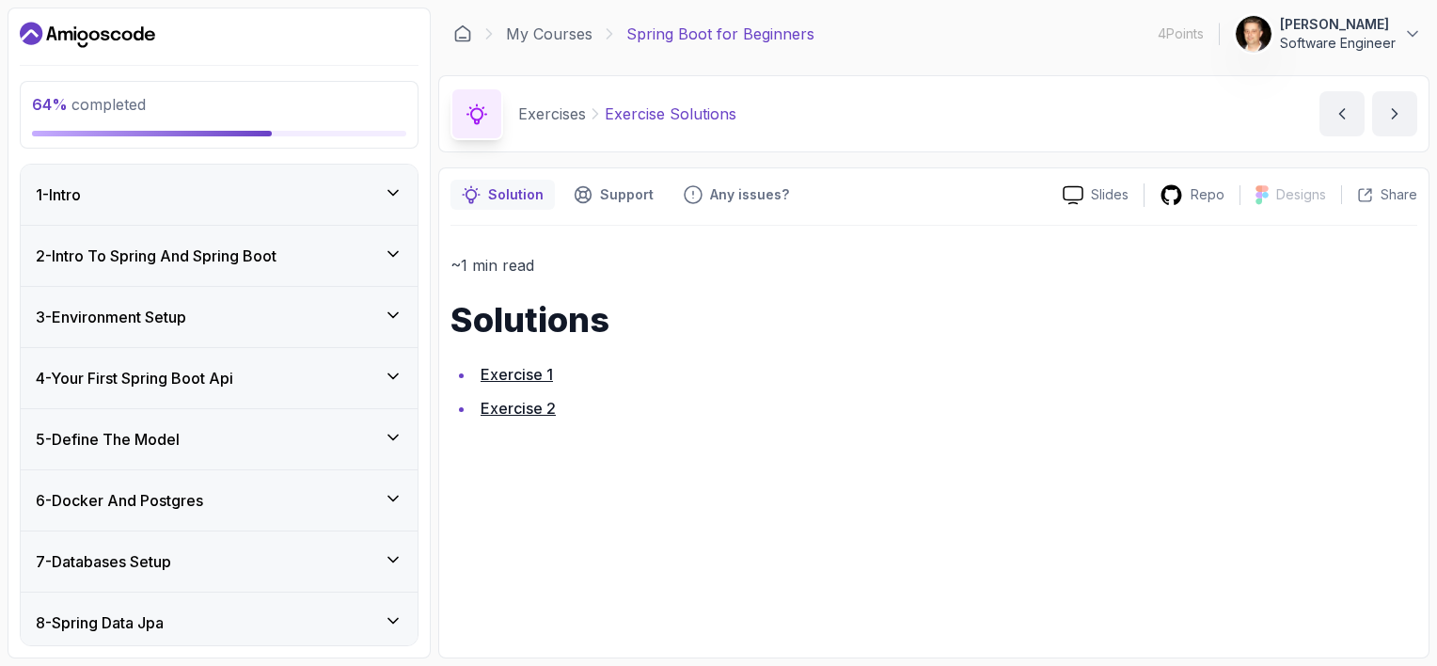
click at [524, 379] on link "Exercise 1" at bounding box center [516, 374] width 72 height 19
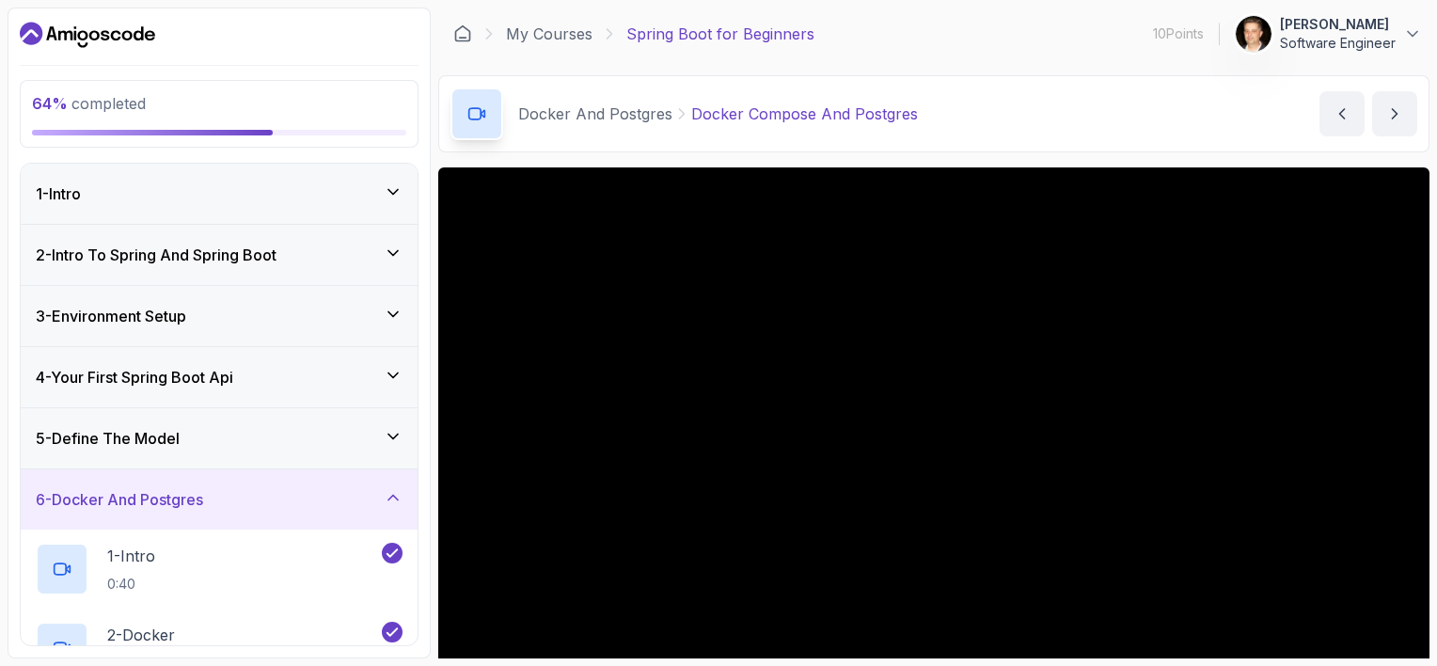
click at [395, 502] on icon at bounding box center [393, 497] width 19 height 19
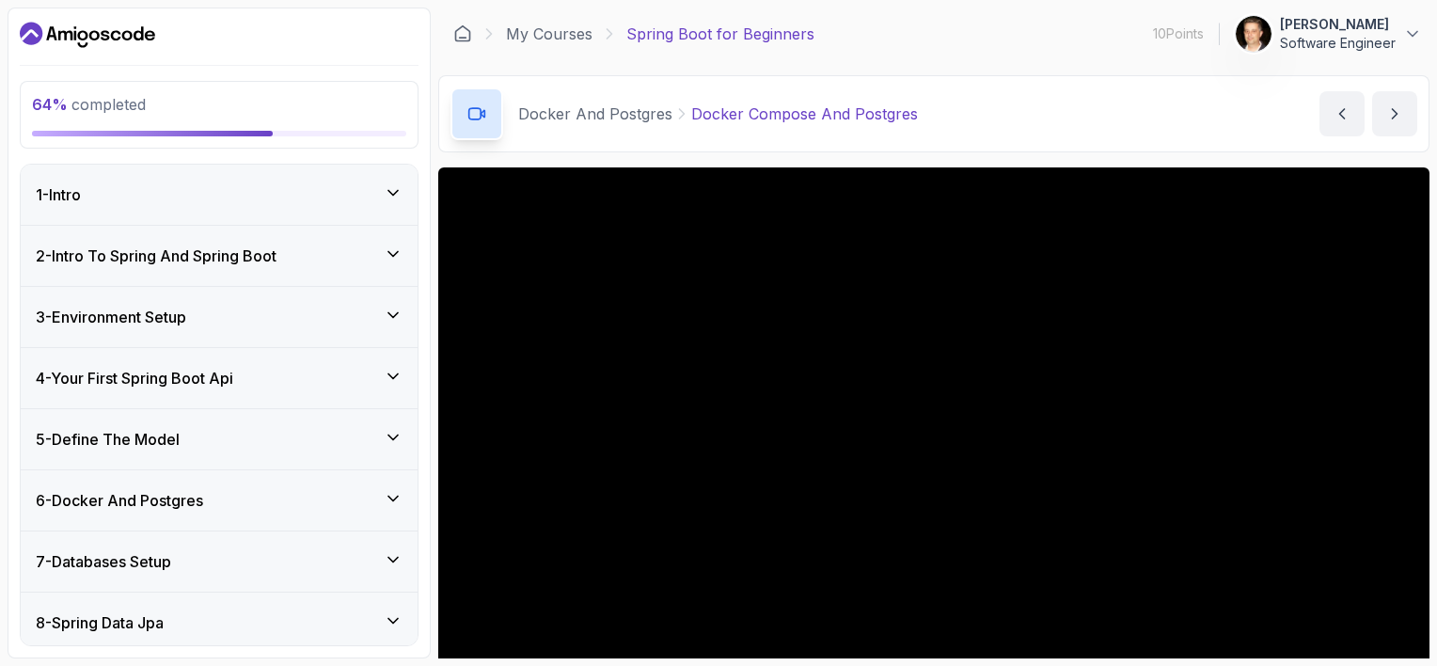
click at [397, 620] on icon at bounding box center [393, 620] width 19 height 19
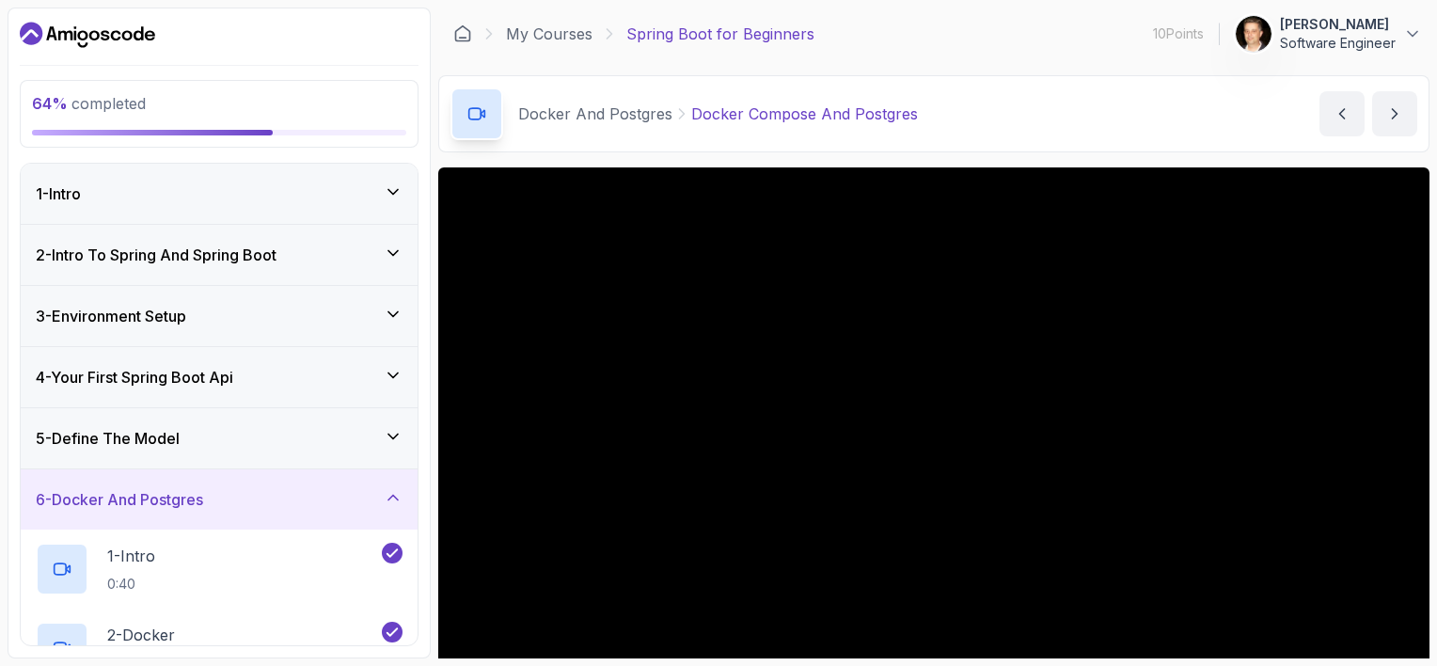
click at [386, 492] on icon at bounding box center [393, 497] width 19 height 19
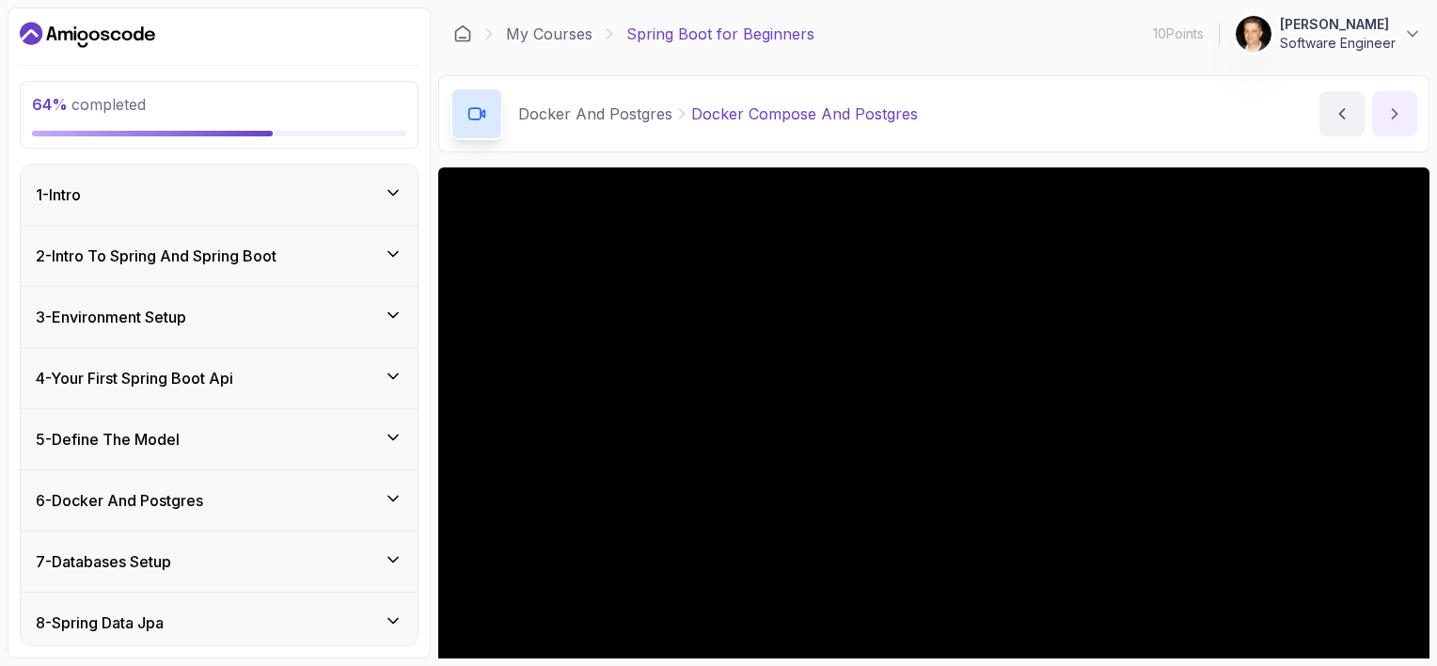
click at [1397, 117] on icon "next content" at bounding box center [1394, 113] width 19 height 19
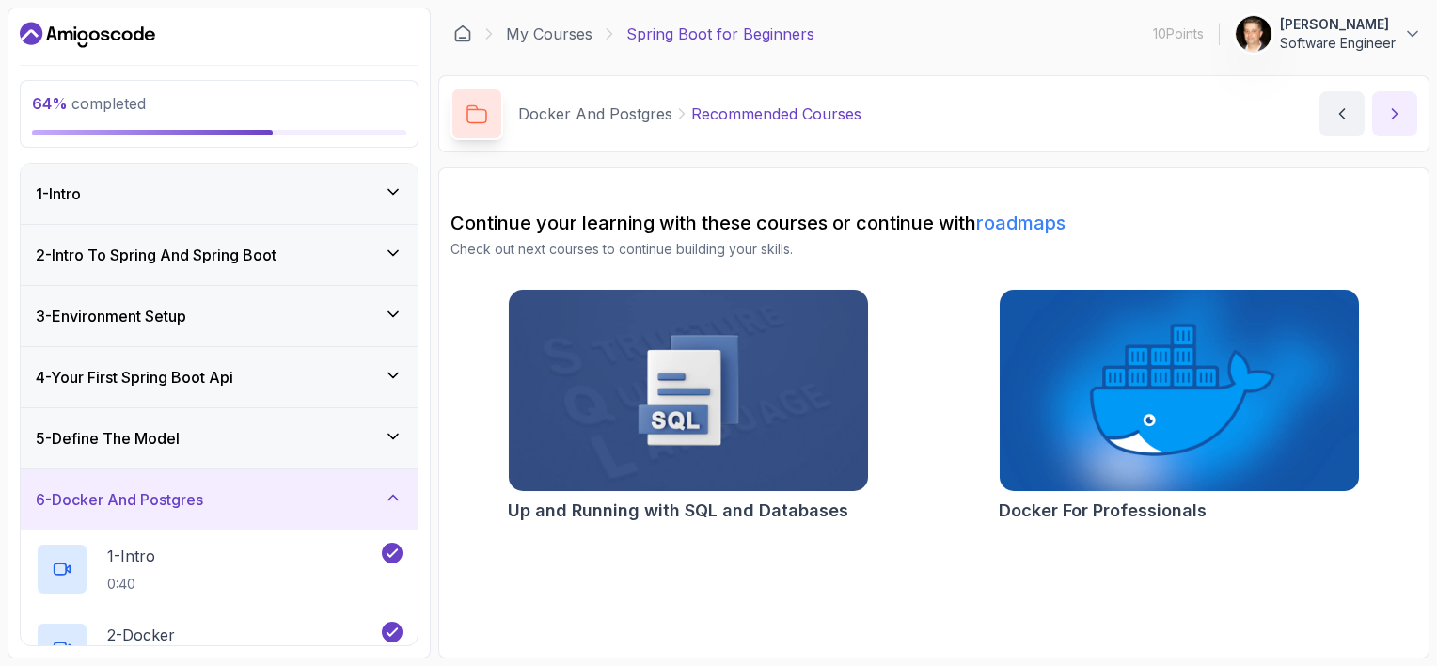
click at [1397, 117] on icon "next content" at bounding box center [1394, 113] width 19 height 19
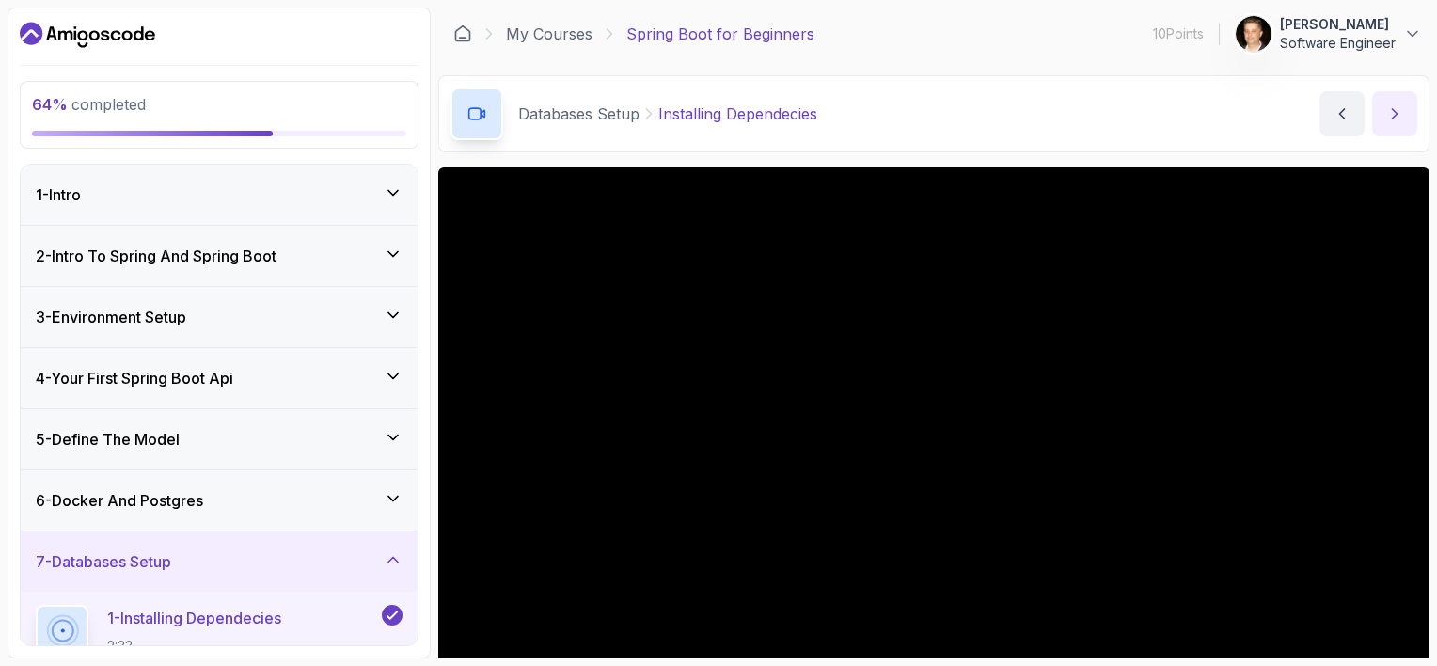
click at [1397, 117] on icon "next content" at bounding box center [1394, 113] width 19 height 19
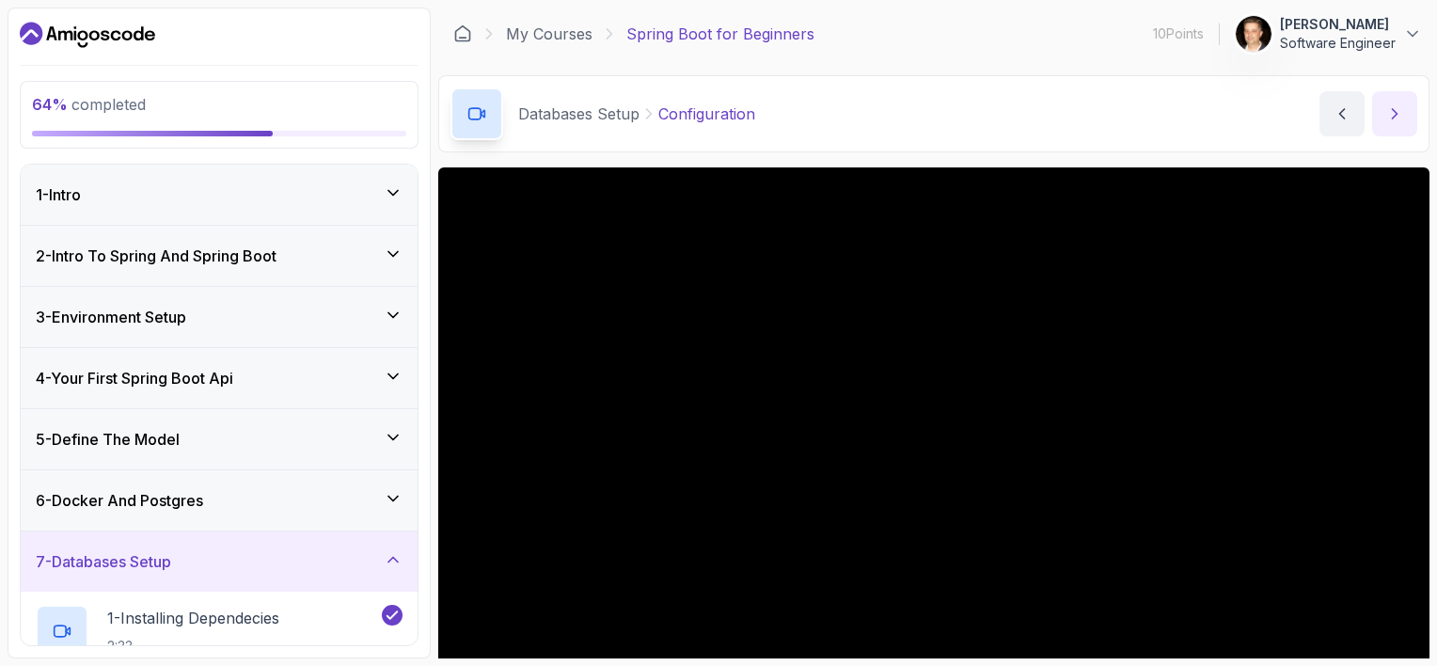
click at [1397, 117] on icon "next content" at bounding box center [1394, 113] width 19 height 19
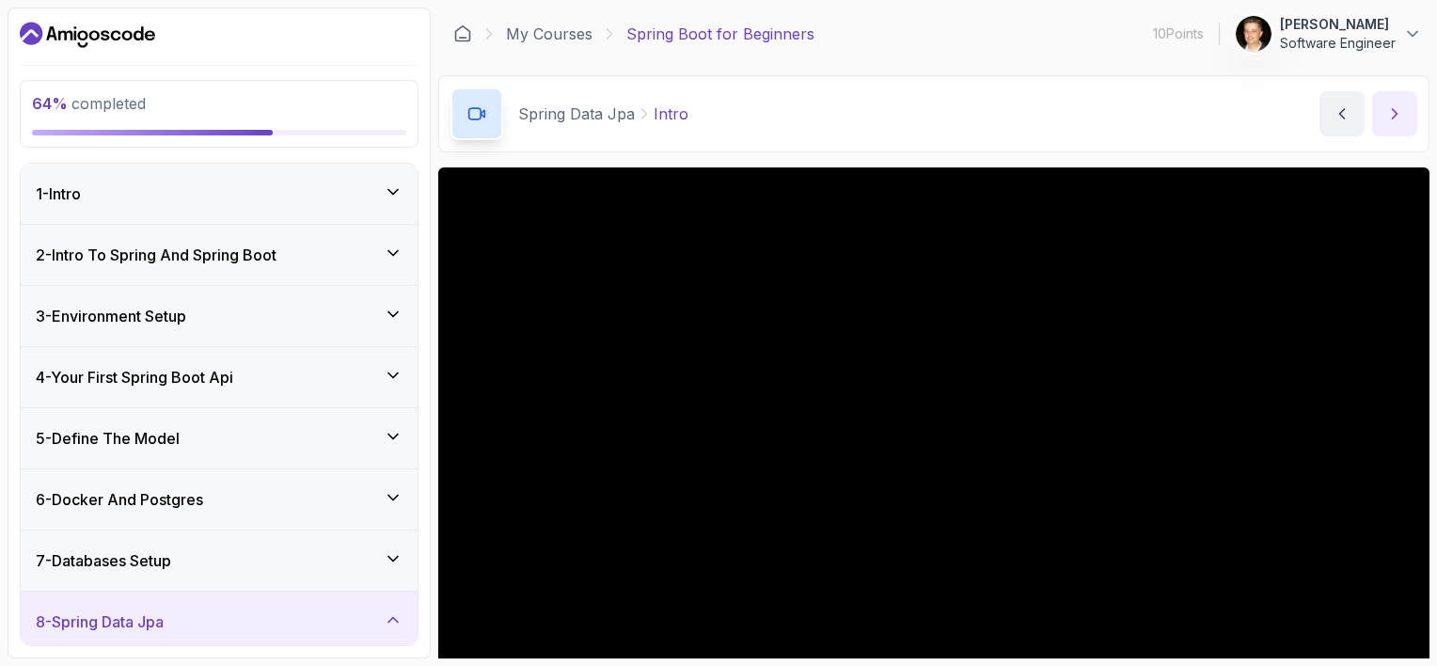
click at [1397, 117] on icon "next content" at bounding box center [1394, 113] width 19 height 19
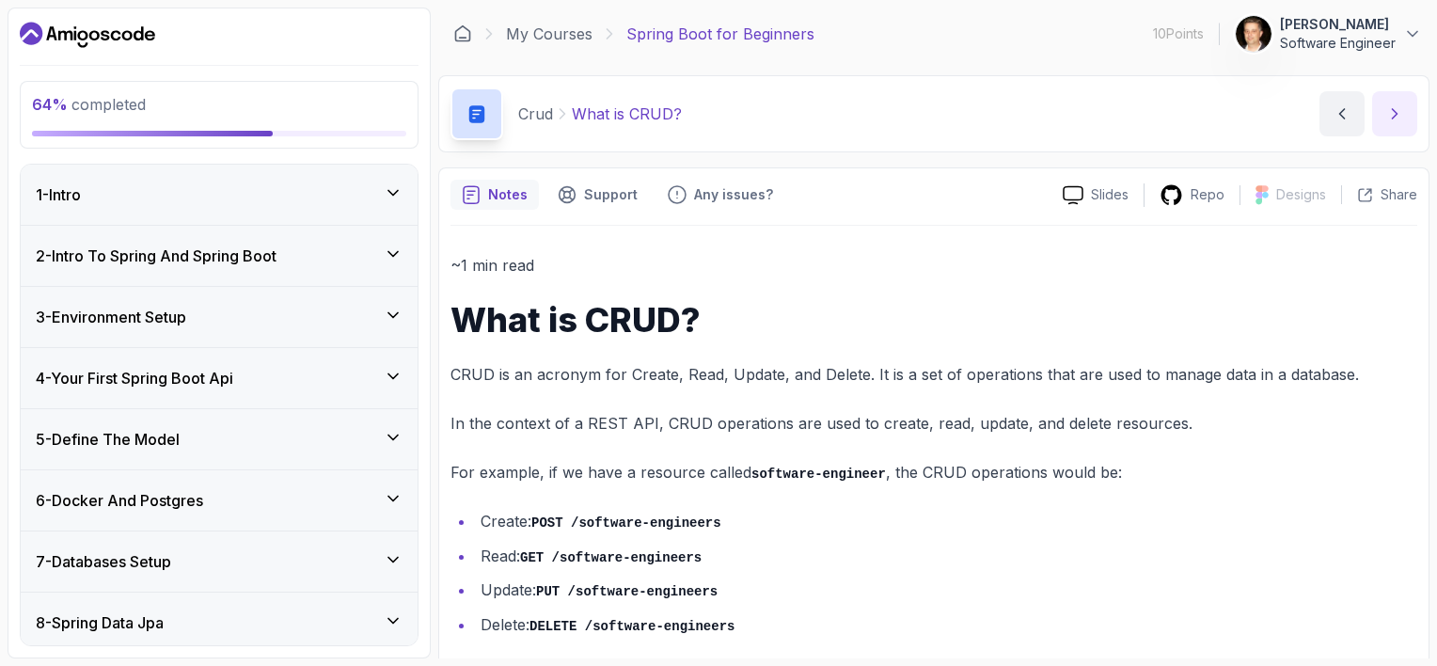
click at [1397, 117] on icon "next content" at bounding box center [1394, 113] width 19 height 19
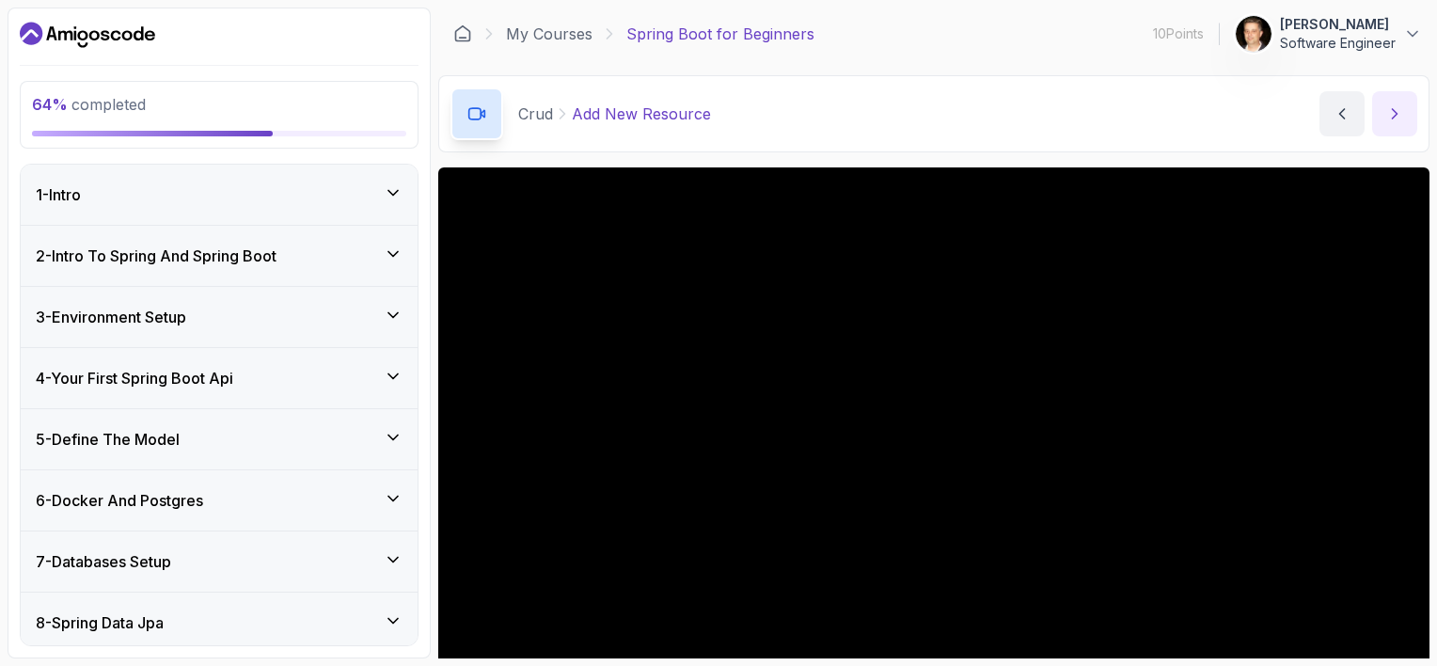
click at [1397, 117] on icon "next content" at bounding box center [1394, 113] width 19 height 19
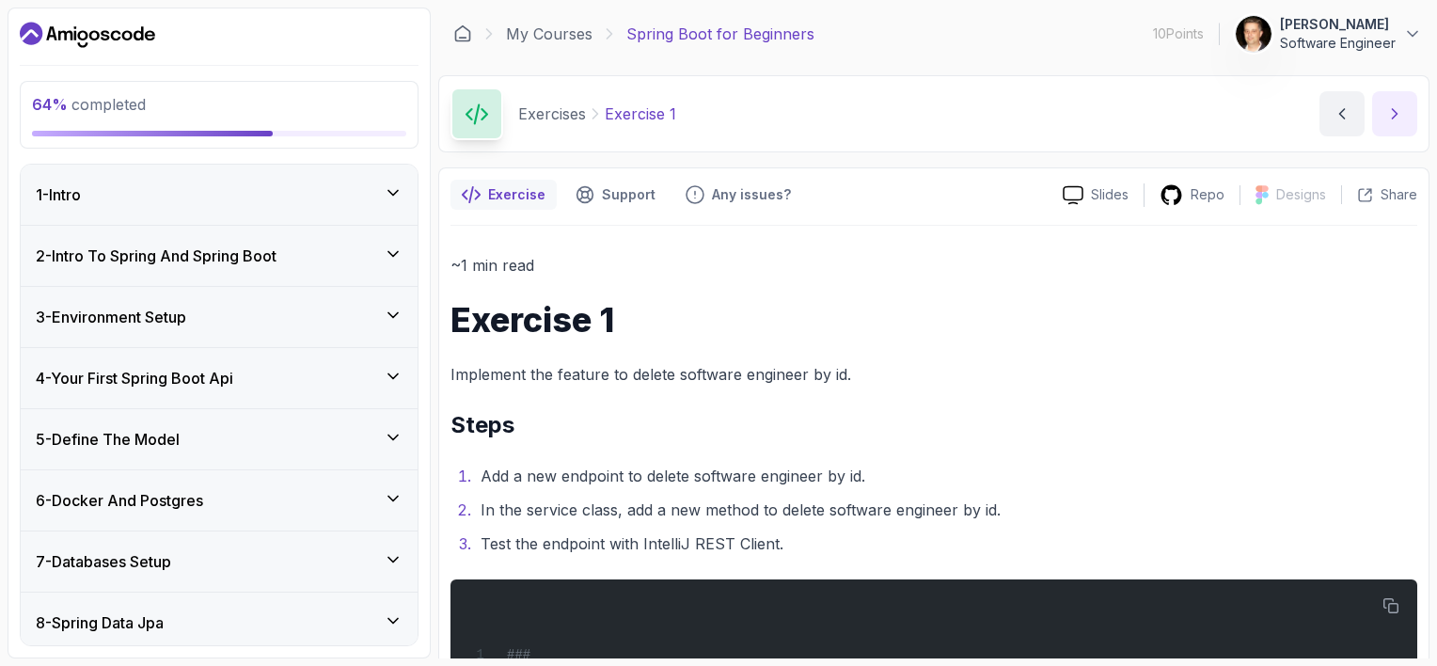
click at [1397, 117] on icon "next content" at bounding box center [1394, 113] width 19 height 19
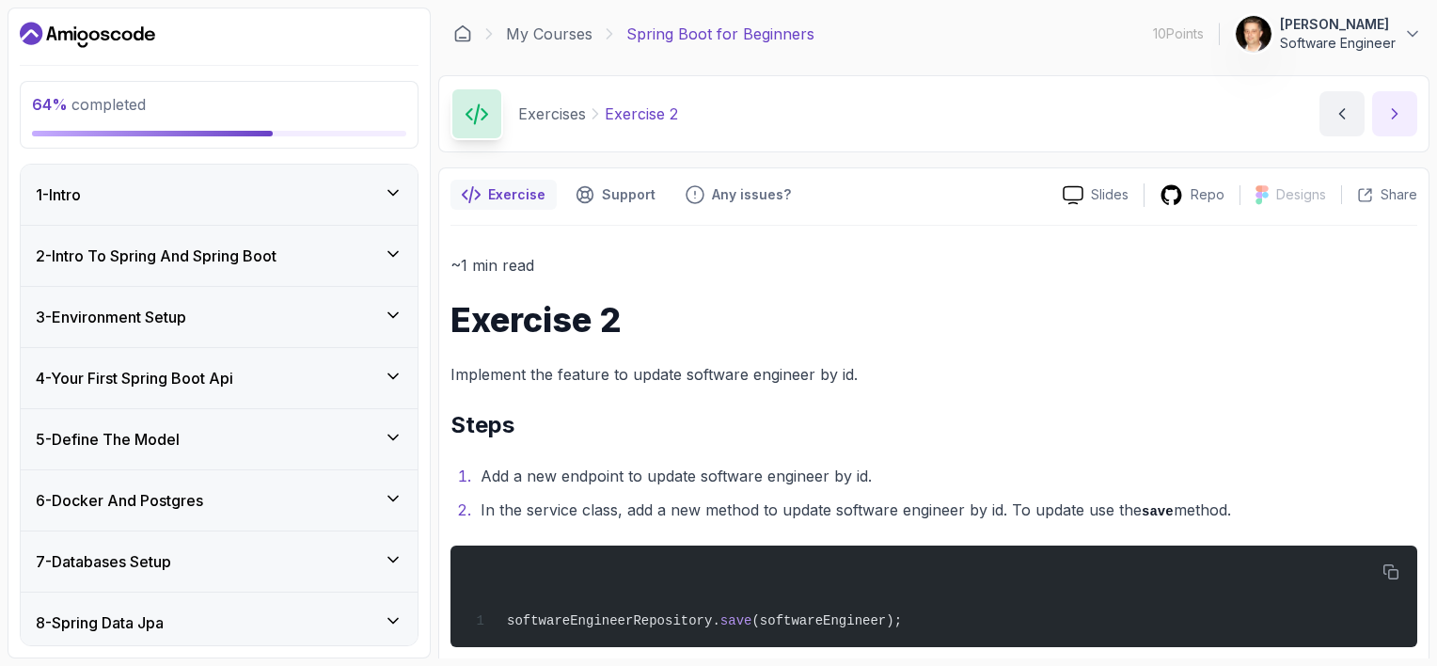
click at [1397, 117] on icon "next content" at bounding box center [1394, 113] width 19 height 19
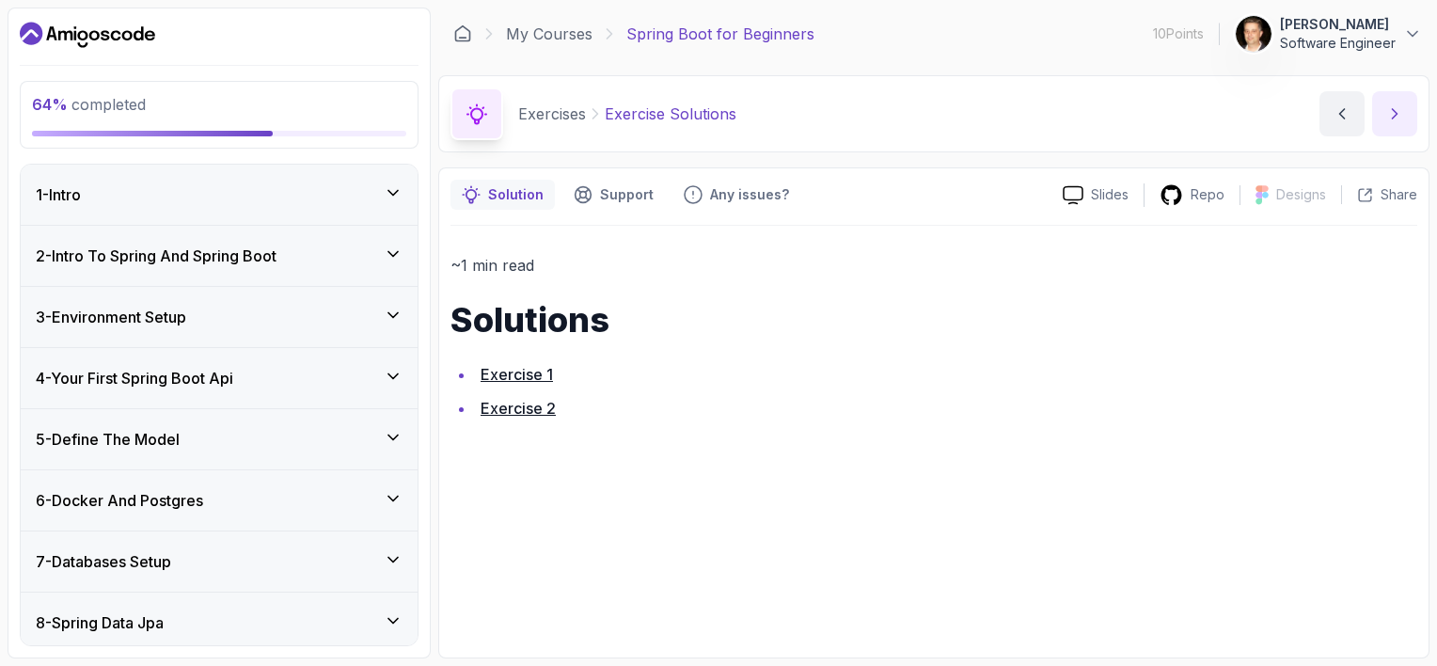
click at [1397, 117] on icon "next content" at bounding box center [1394, 113] width 19 height 19
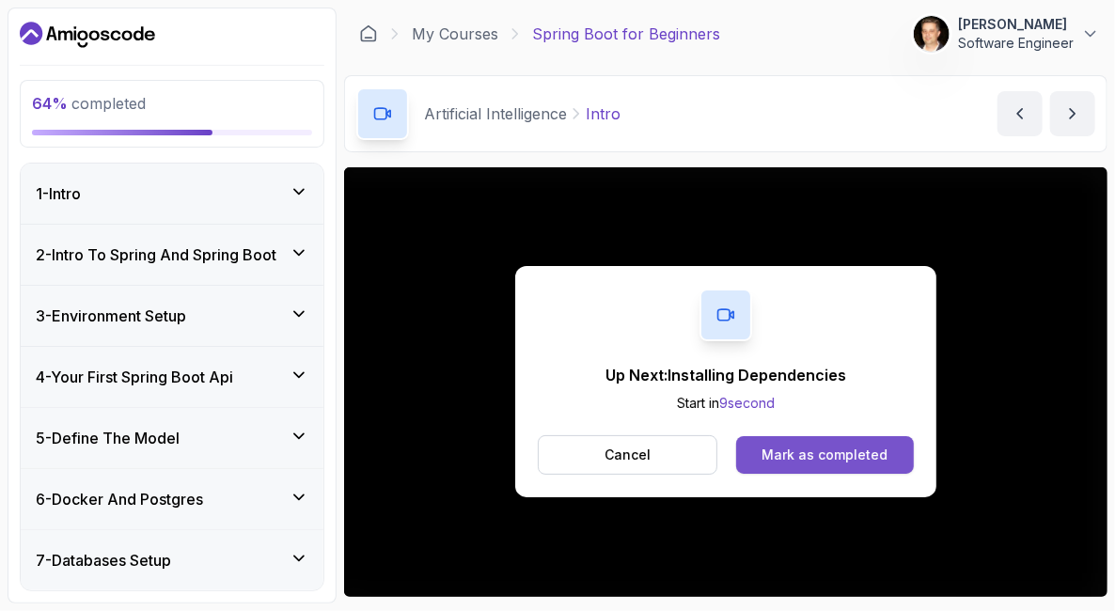
click at [875, 460] on div "Mark as completed" at bounding box center [825, 455] width 126 height 19
click at [824, 443] on button "Mark as completed" at bounding box center [825, 455] width 178 height 38
